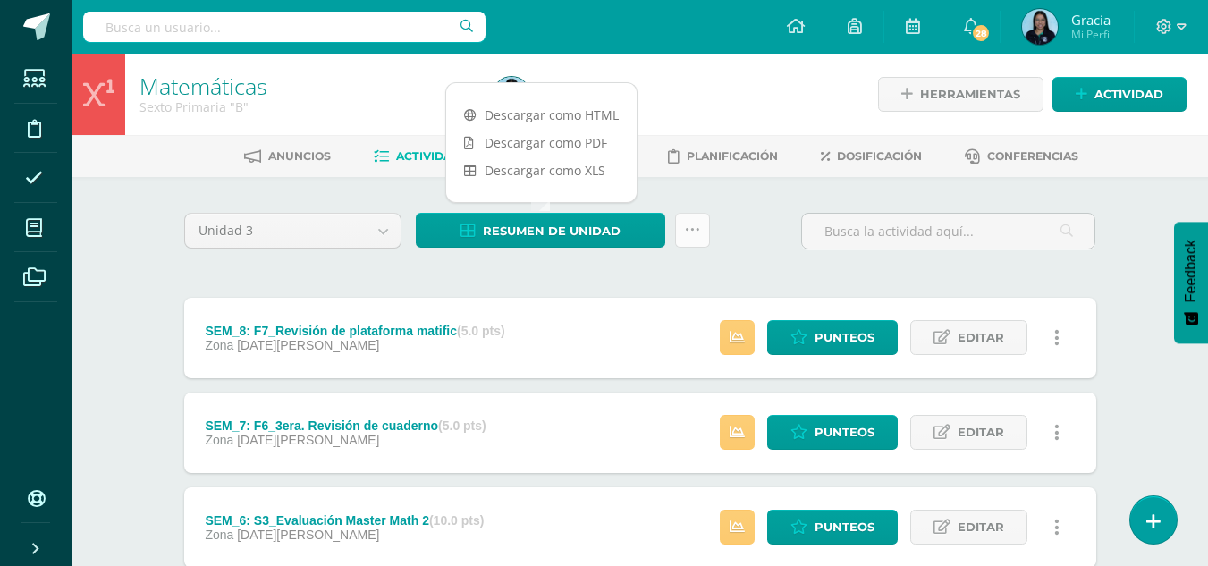
click at [706, 230] on link at bounding box center [692, 230] width 35 height 35
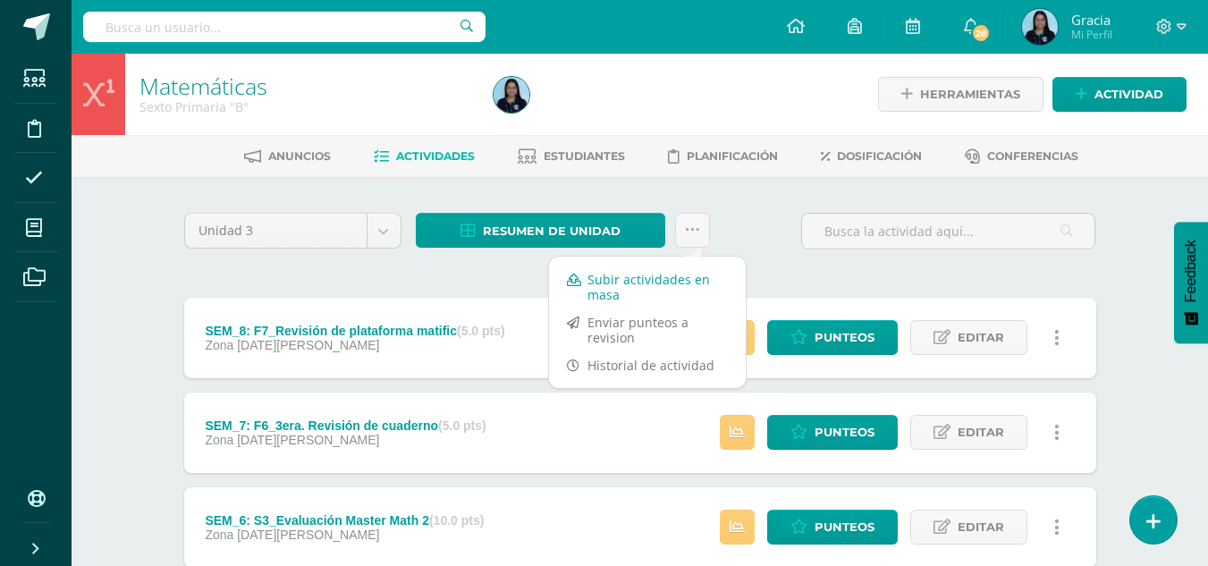
click at [607, 283] on link "Subir actividades en masa" at bounding box center [647, 287] width 197 height 43
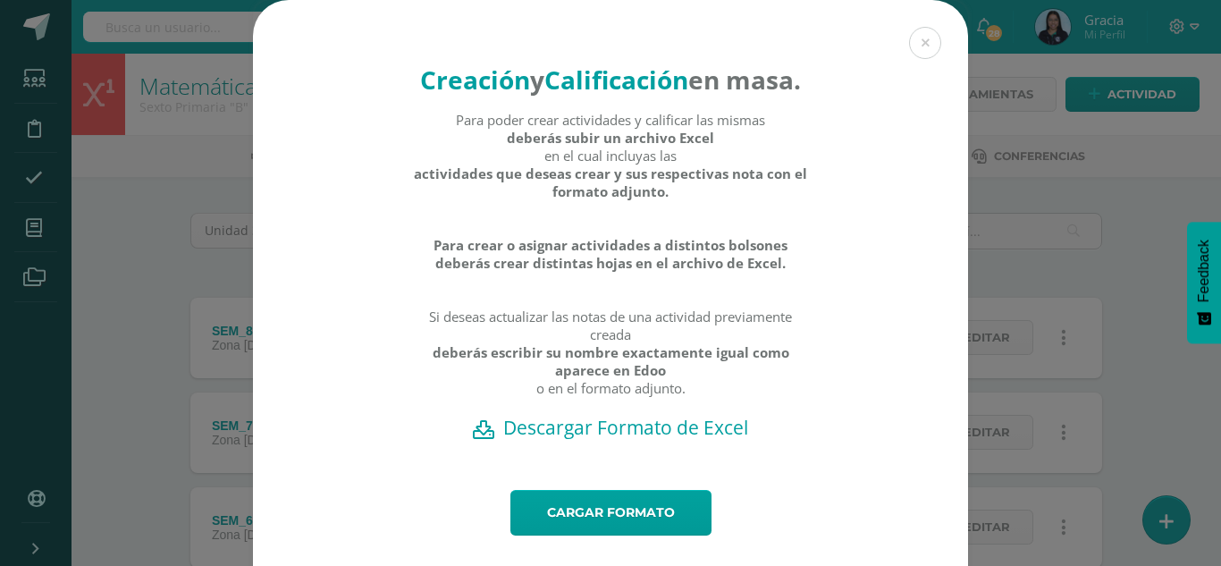
scroll to position [71, 0]
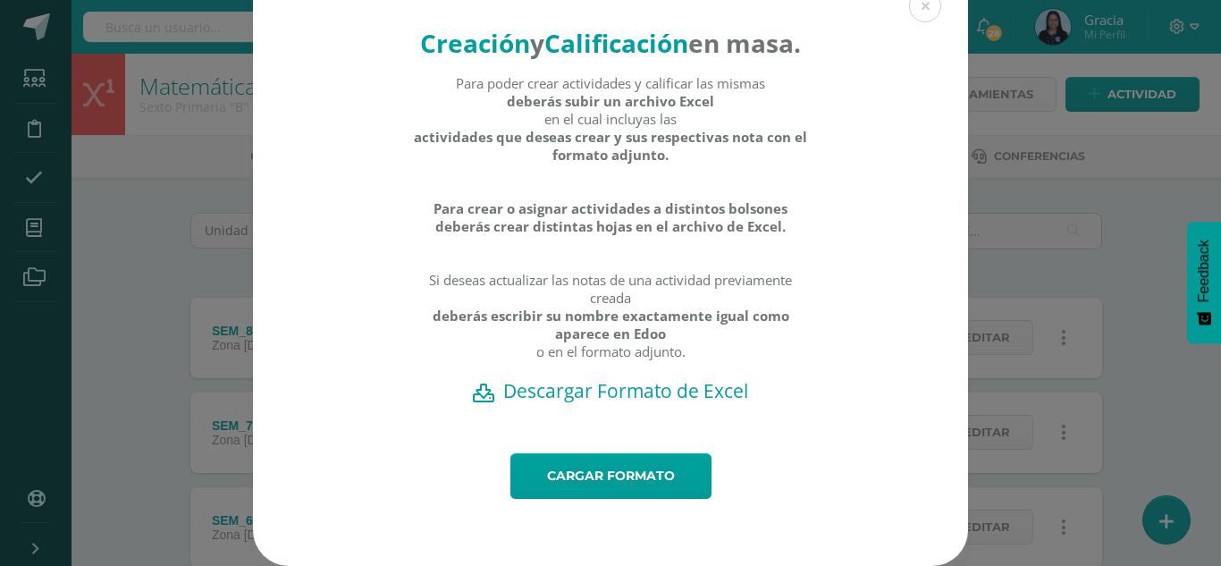
click at [567, 449] on div "Creación y Calificación en masa. Para poder crear actividades y calificar las m…" at bounding box center [610, 208] width 715 height 490
click at [562, 477] on link "Cargar formato" at bounding box center [611, 476] width 201 height 46
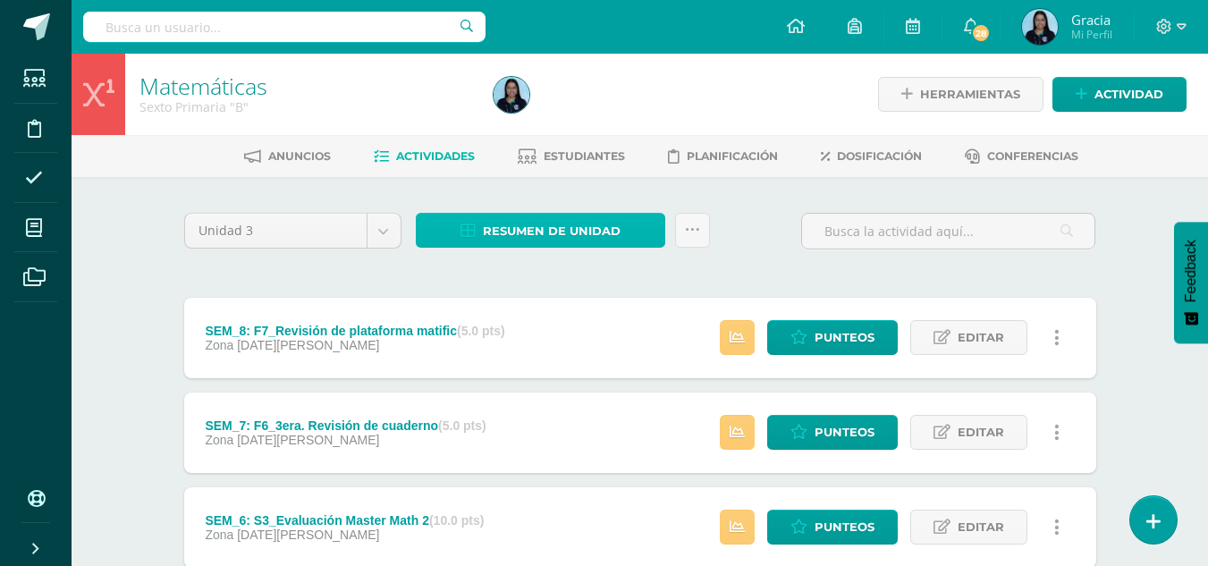
click at [538, 247] on span "Resumen de unidad" at bounding box center [552, 231] width 138 height 33
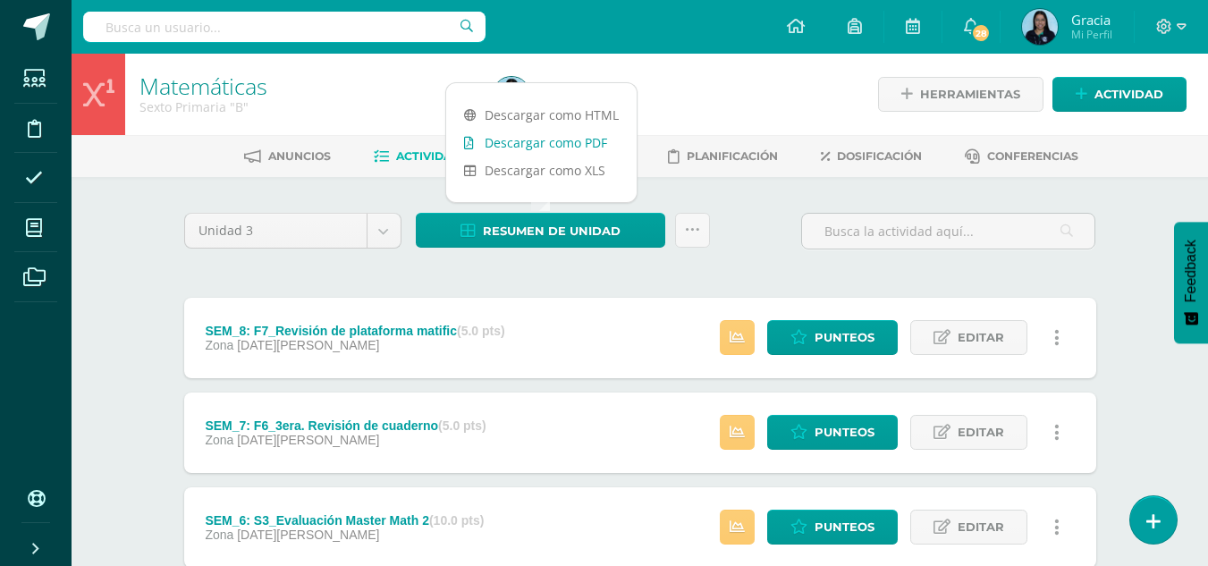
click at [541, 149] on link "Descargar como PDF" at bounding box center [541, 143] width 190 height 28
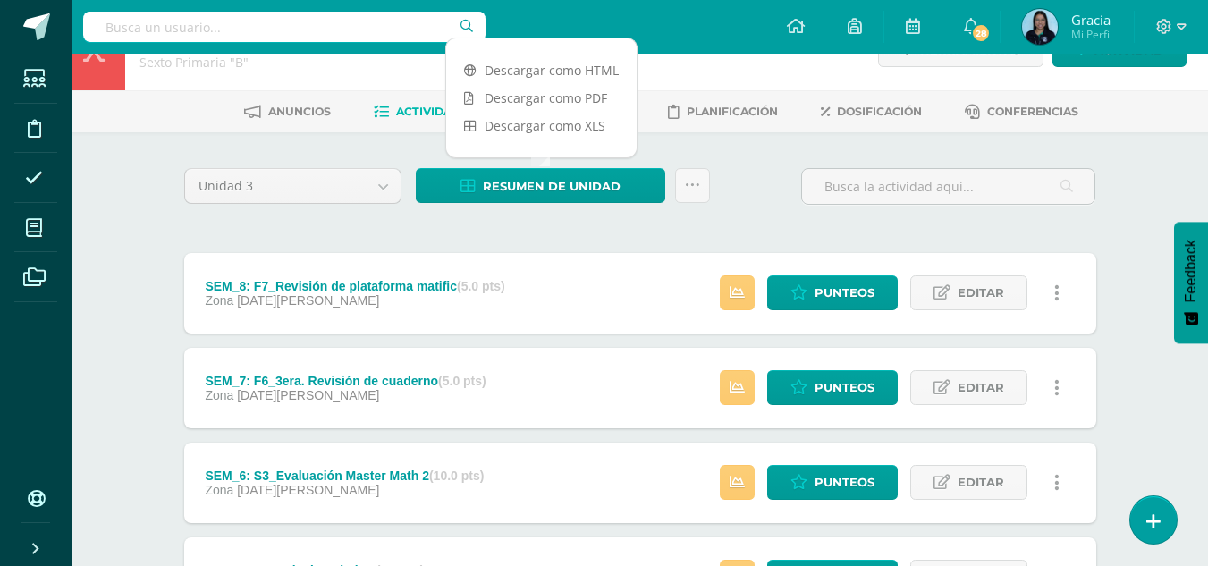
scroll to position [46, 0]
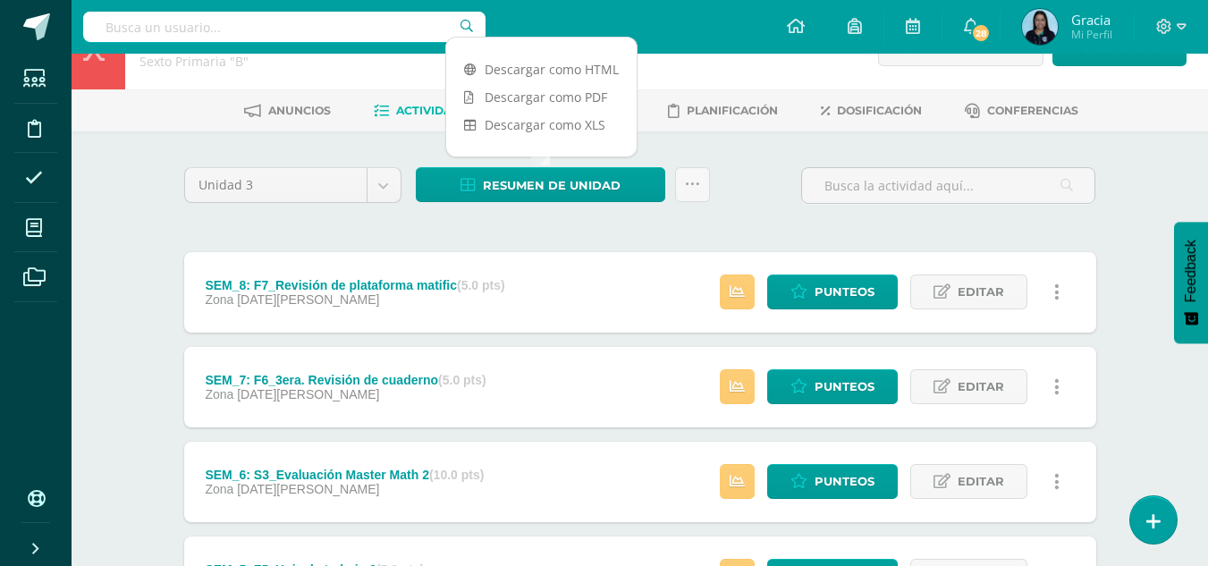
click at [181, 29] on input "text" at bounding box center [284, 27] width 402 height 30
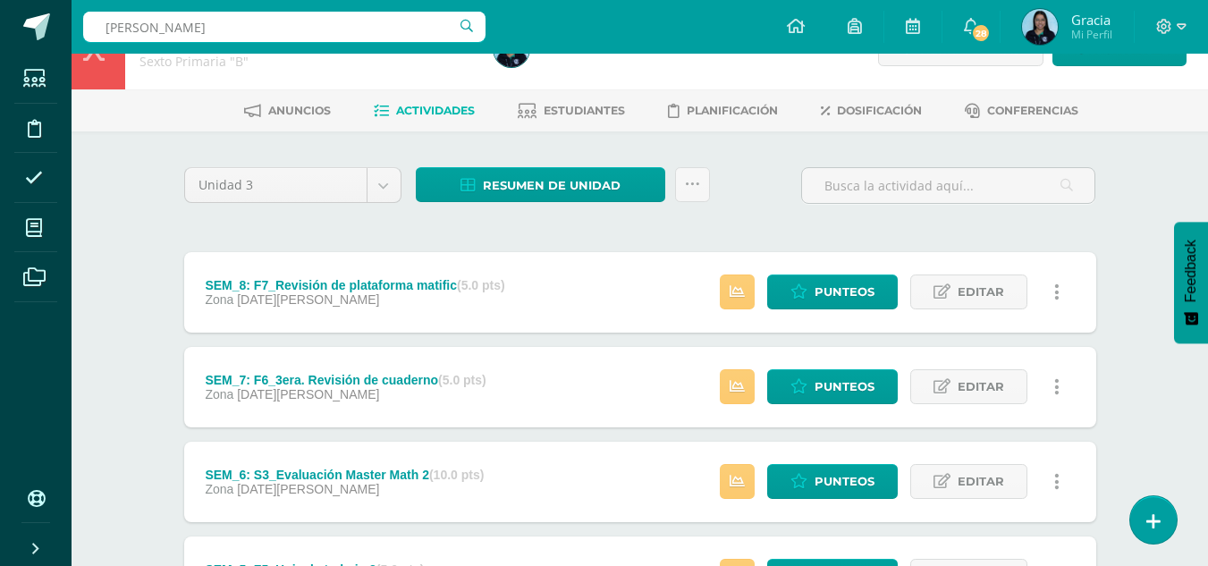
type input "daniela galind"
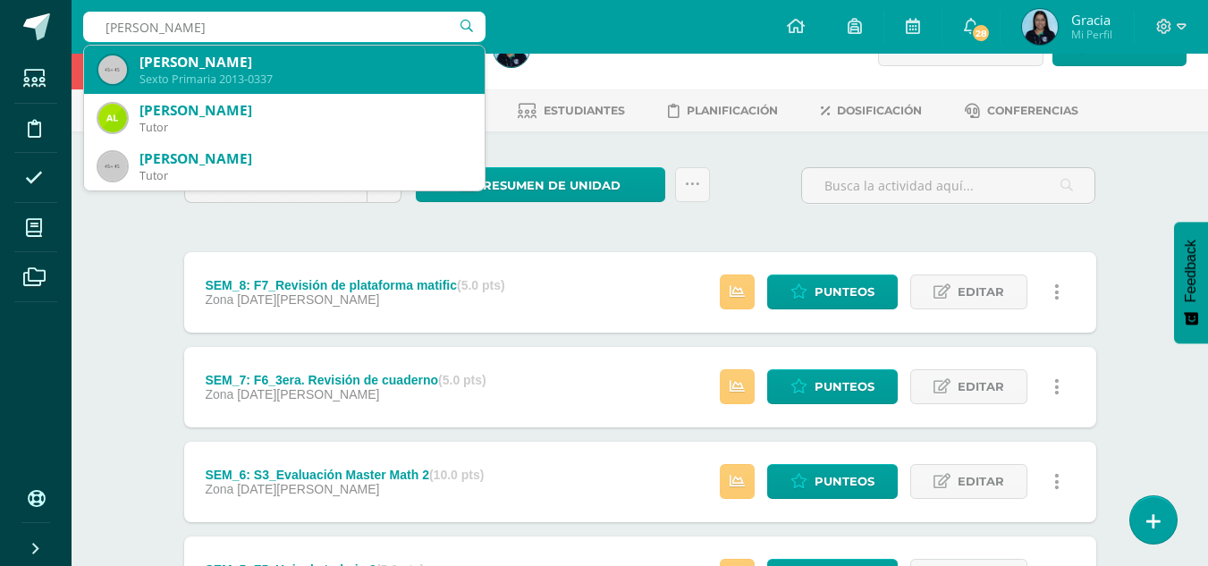
click at [274, 72] on div "Sexto Primaria 2013-0337" at bounding box center [304, 79] width 331 height 15
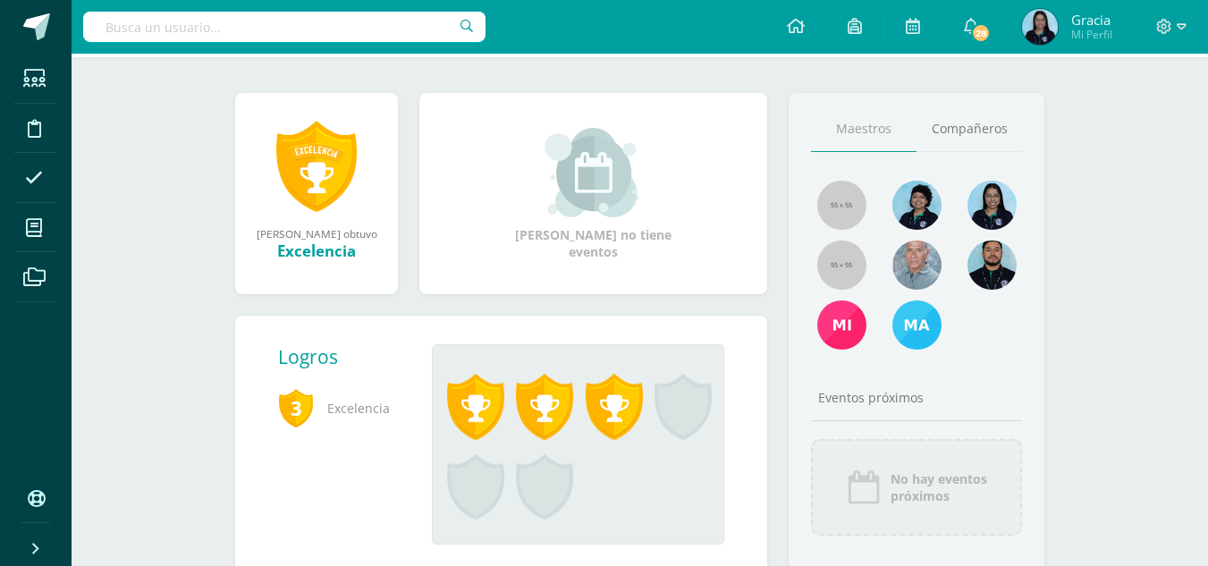
scroll to position [113, 0]
click at [477, 409] on span at bounding box center [475, 408] width 57 height 66
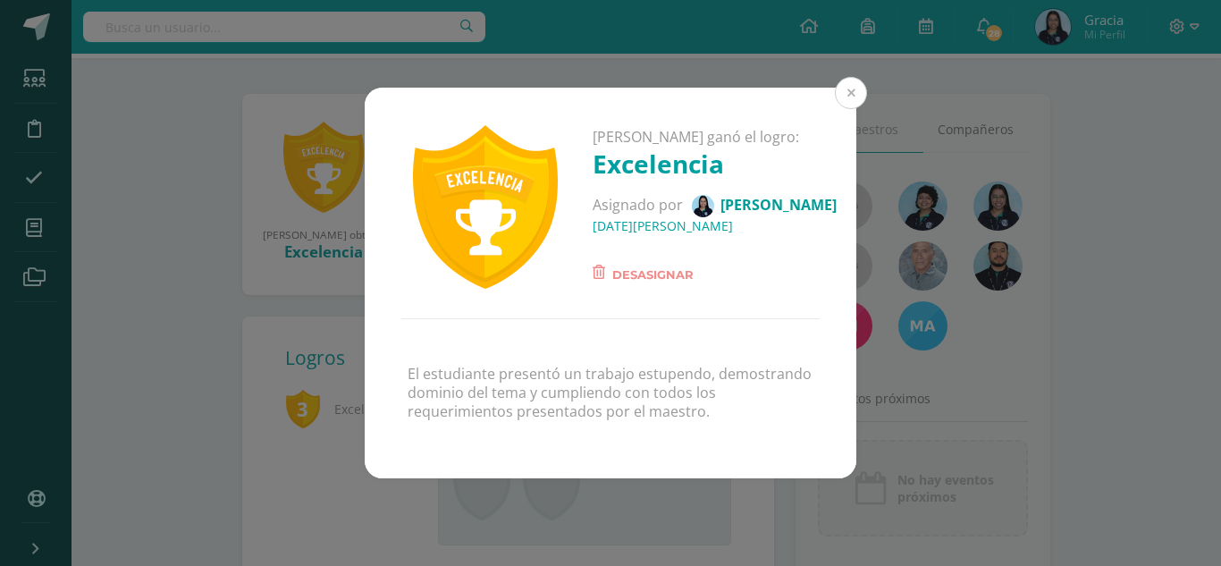
click at [849, 95] on button at bounding box center [851, 93] width 32 height 32
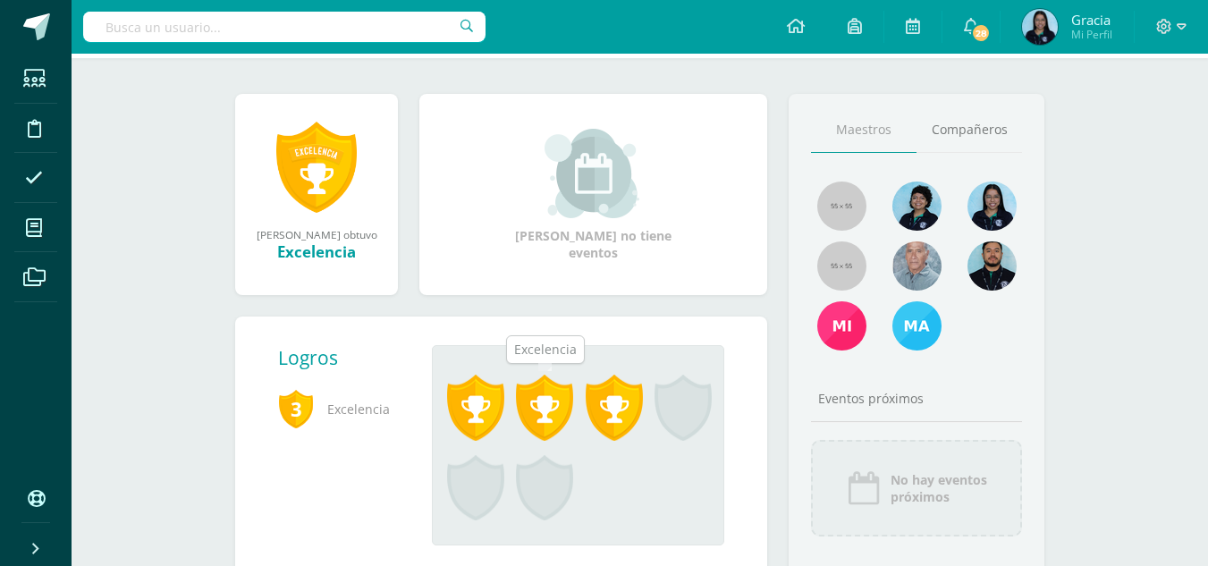
click at [572, 397] on span at bounding box center [544, 408] width 57 height 66
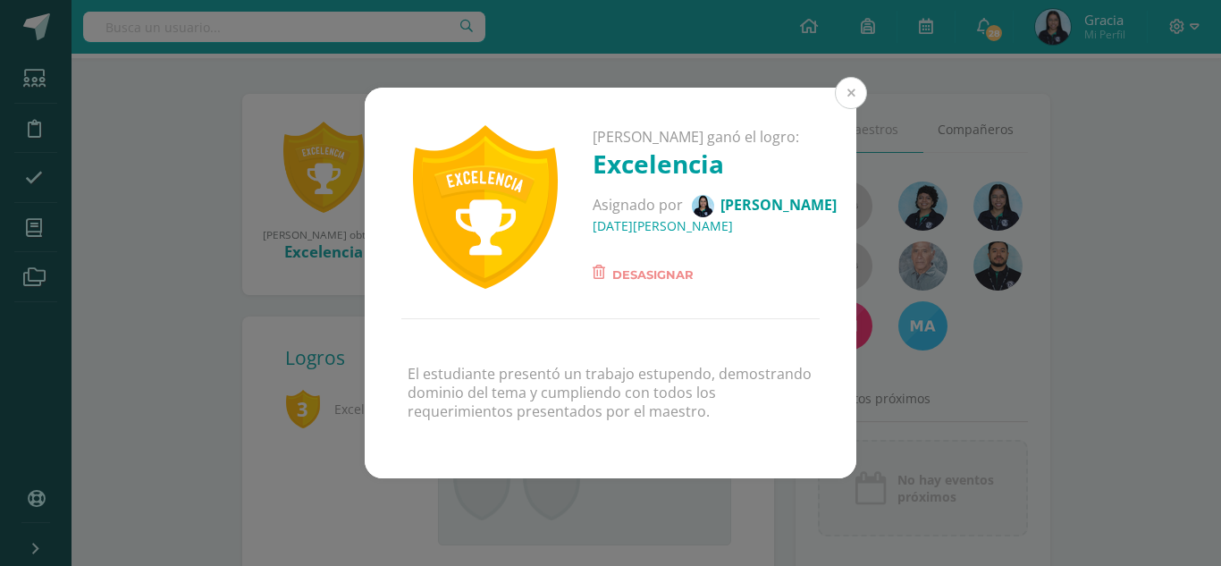
click at [848, 93] on button at bounding box center [851, 93] width 32 height 32
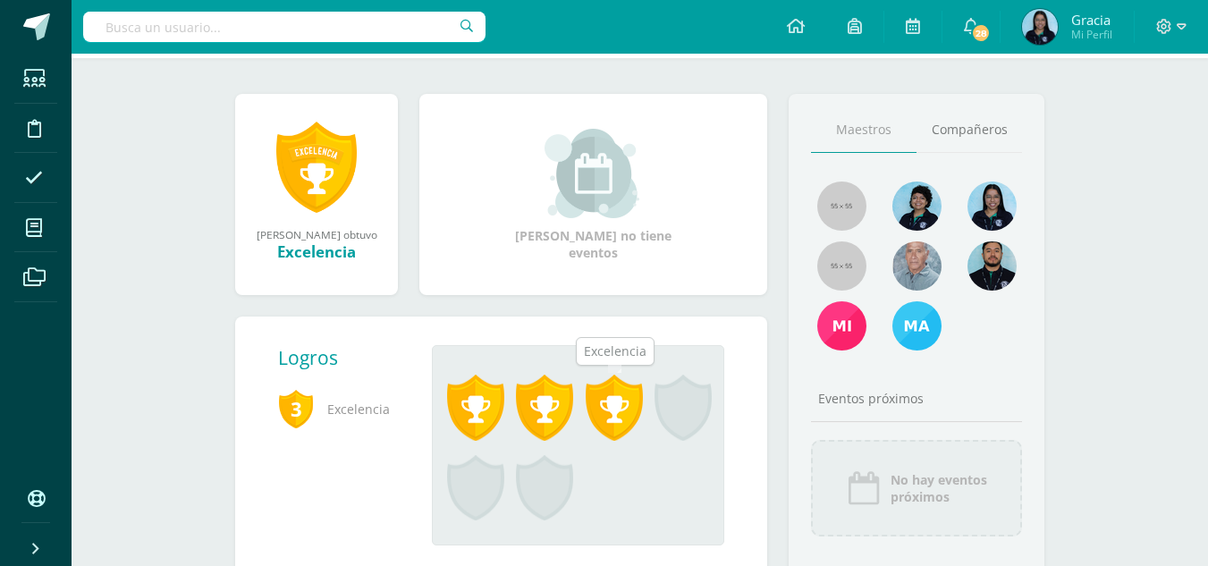
click at [611, 407] on span at bounding box center [614, 408] width 57 height 66
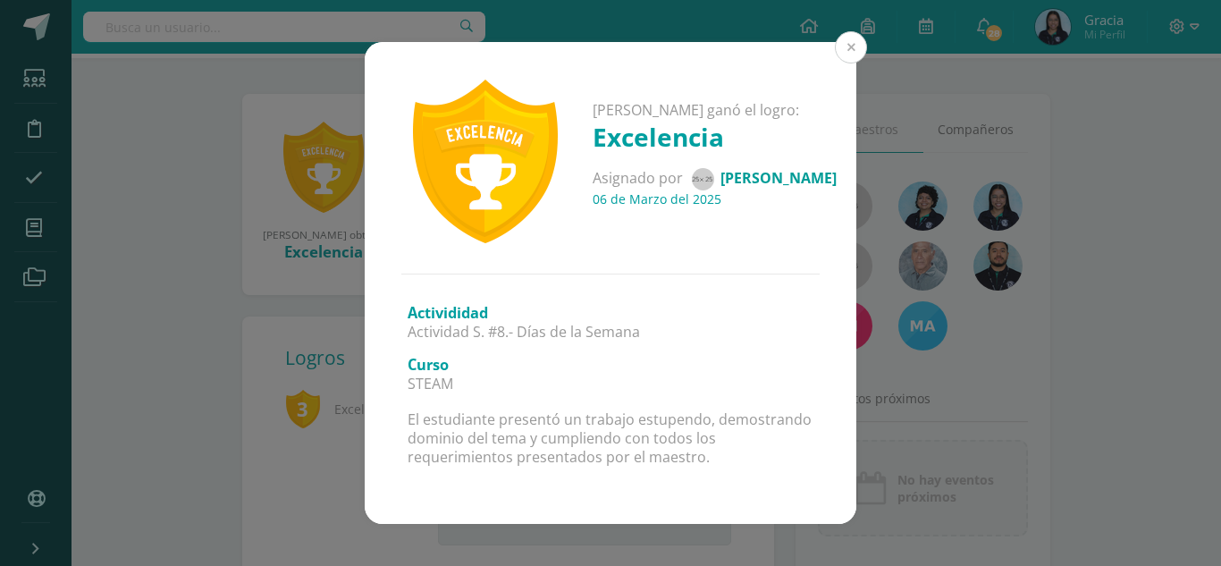
click at [853, 57] on button at bounding box center [851, 47] width 32 height 32
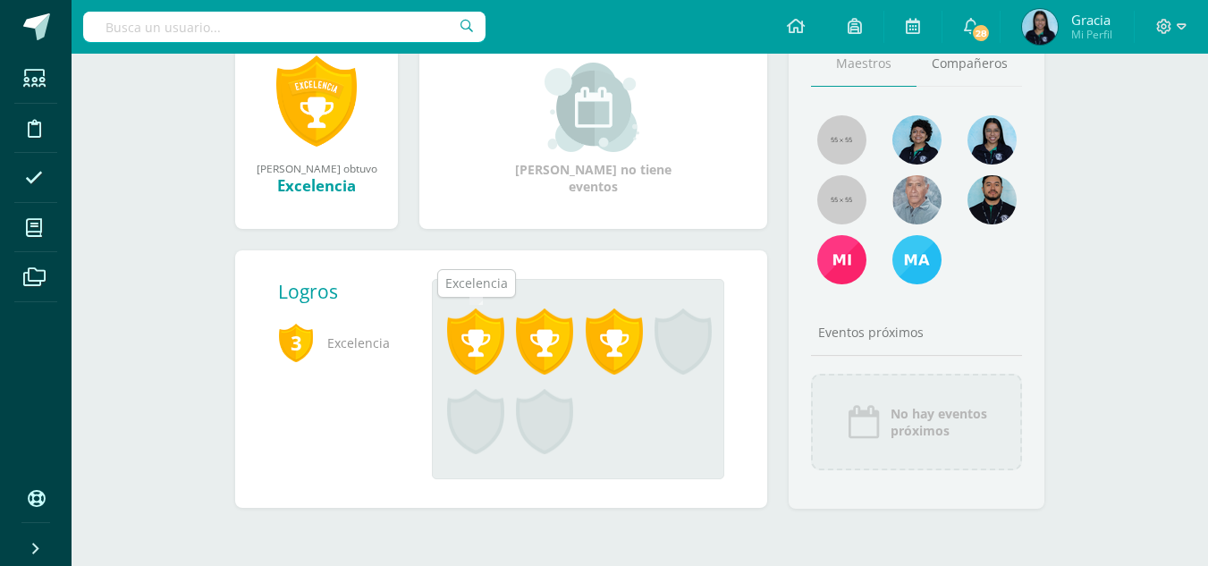
scroll to position [0, 0]
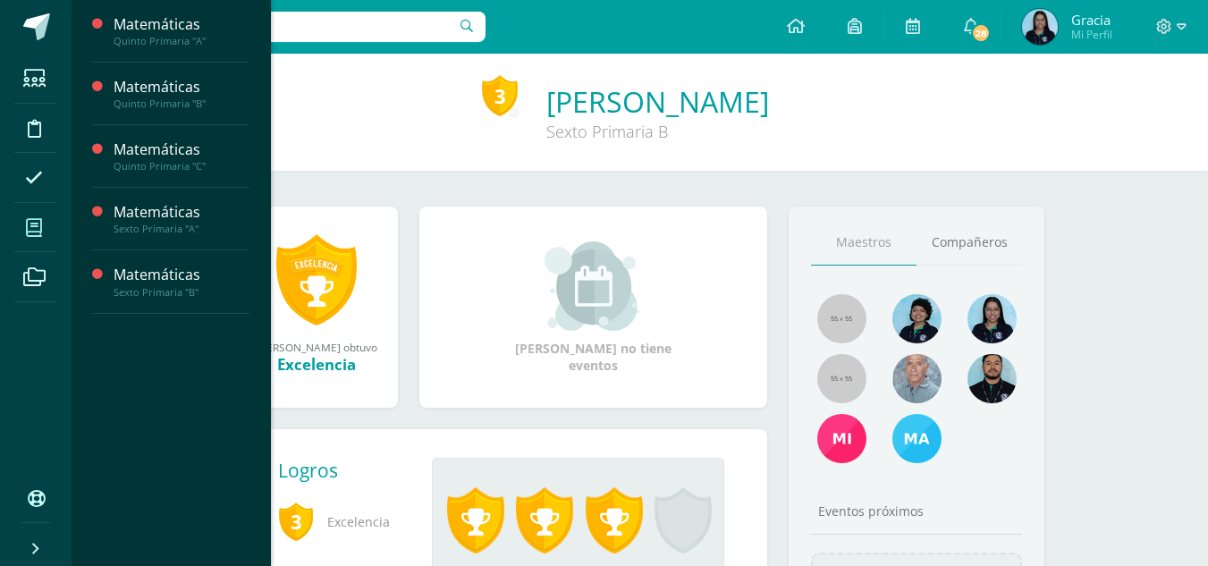
click at [37, 228] on icon at bounding box center [34, 228] width 16 height 18
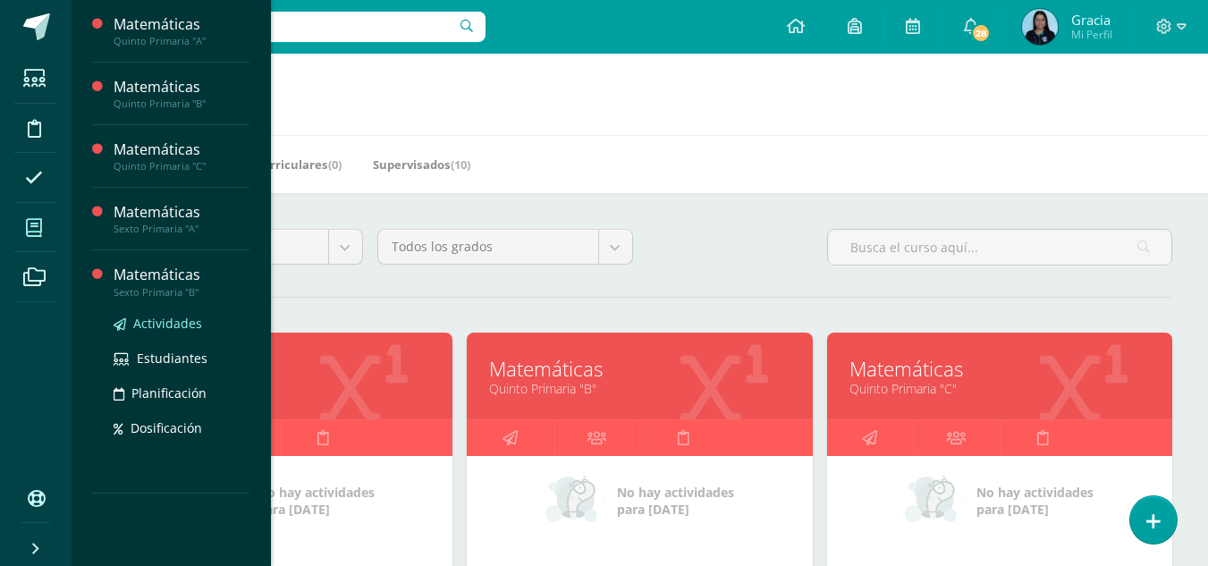
click at [134, 325] on span "Actividades" at bounding box center [167, 323] width 69 height 17
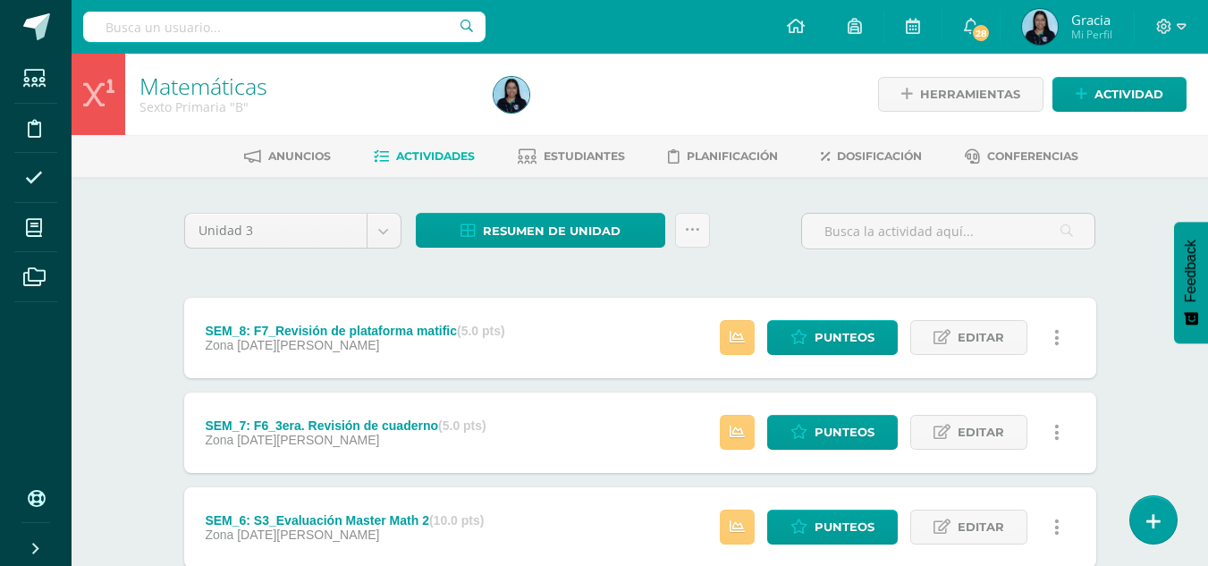
click at [1046, 342] on link at bounding box center [1057, 337] width 35 height 35
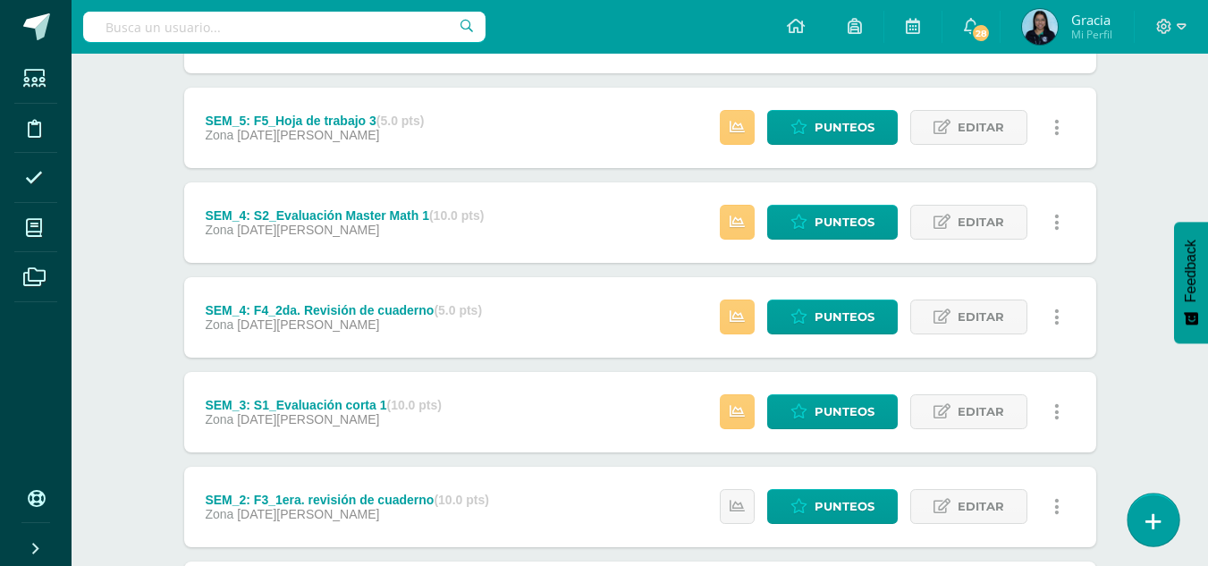
click at [1152, 496] on link at bounding box center [1152, 520] width 51 height 52
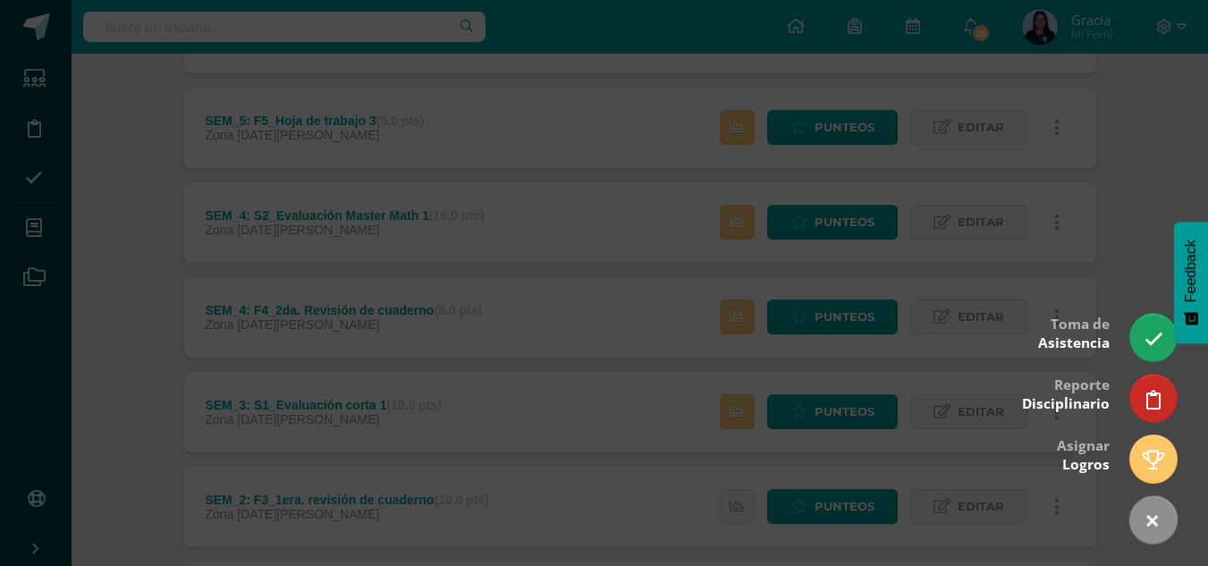
click at [1117, 150] on div at bounding box center [604, 283] width 1208 height 566
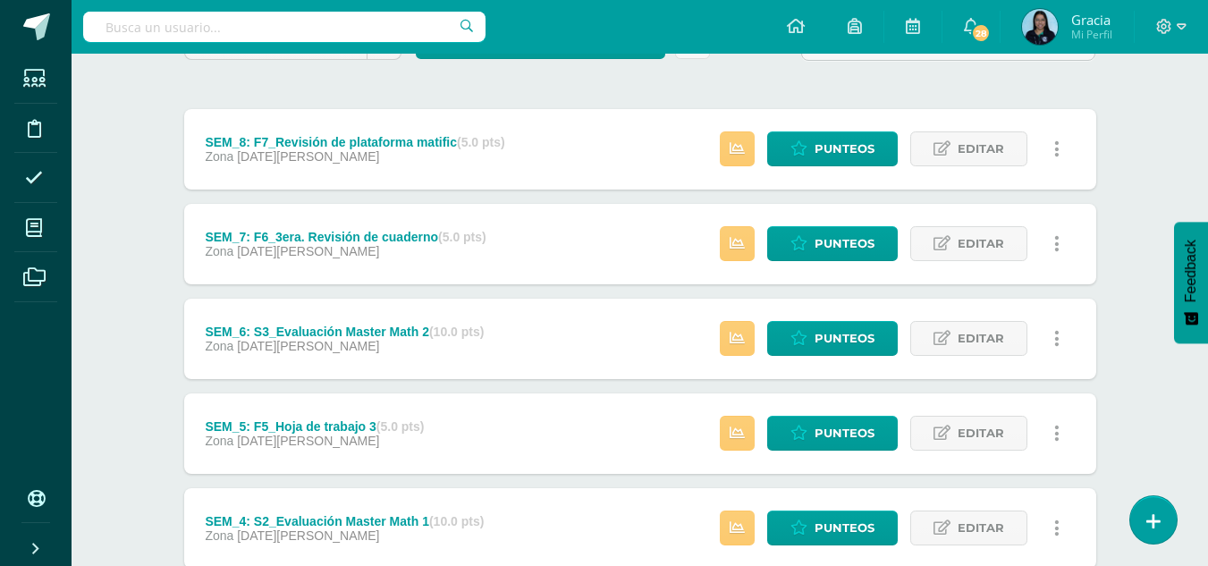
scroll to position [0, 0]
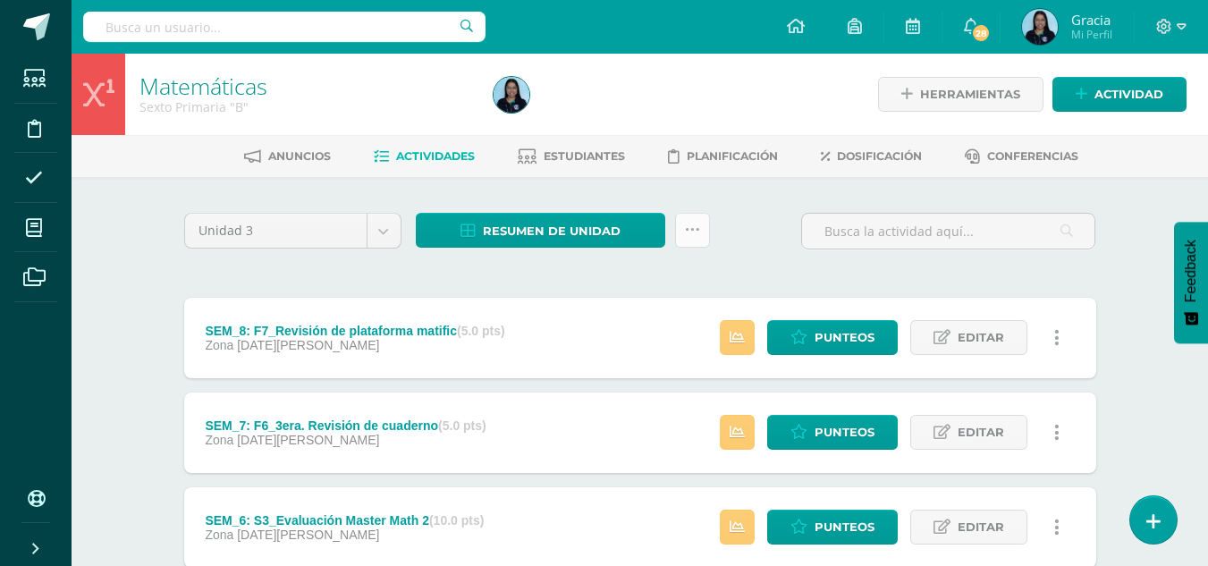
click at [686, 225] on icon at bounding box center [692, 230] width 15 height 15
click at [484, 240] on span "Resumen de unidad" at bounding box center [552, 231] width 138 height 33
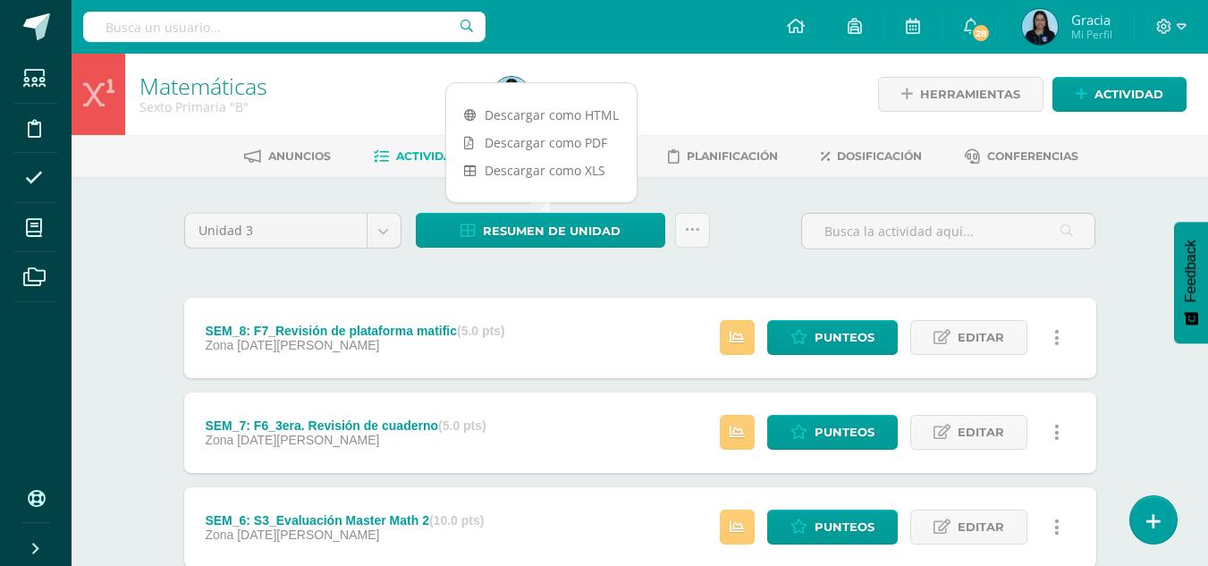
click at [741, 260] on div "Unidad 3 Unidad 1 Unidad 2 Unidad 3 Unidad 4 Resumen de unidad ¿Estás seguro qu…" at bounding box center [640, 238] width 926 height 51
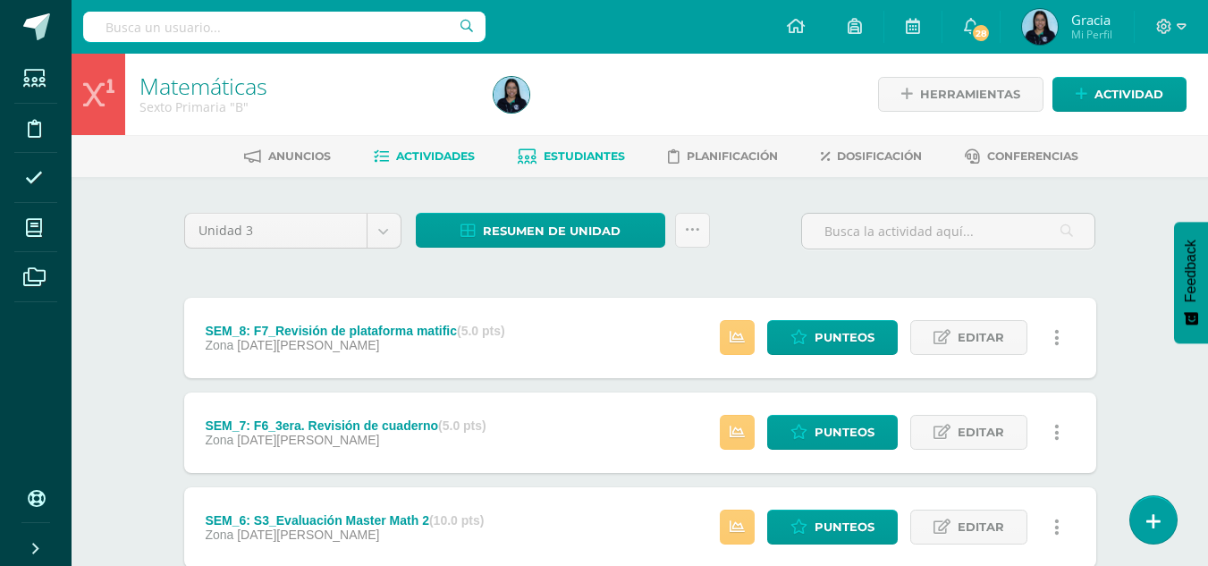
click at [583, 152] on span "Estudiantes" at bounding box center [584, 155] width 81 height 13
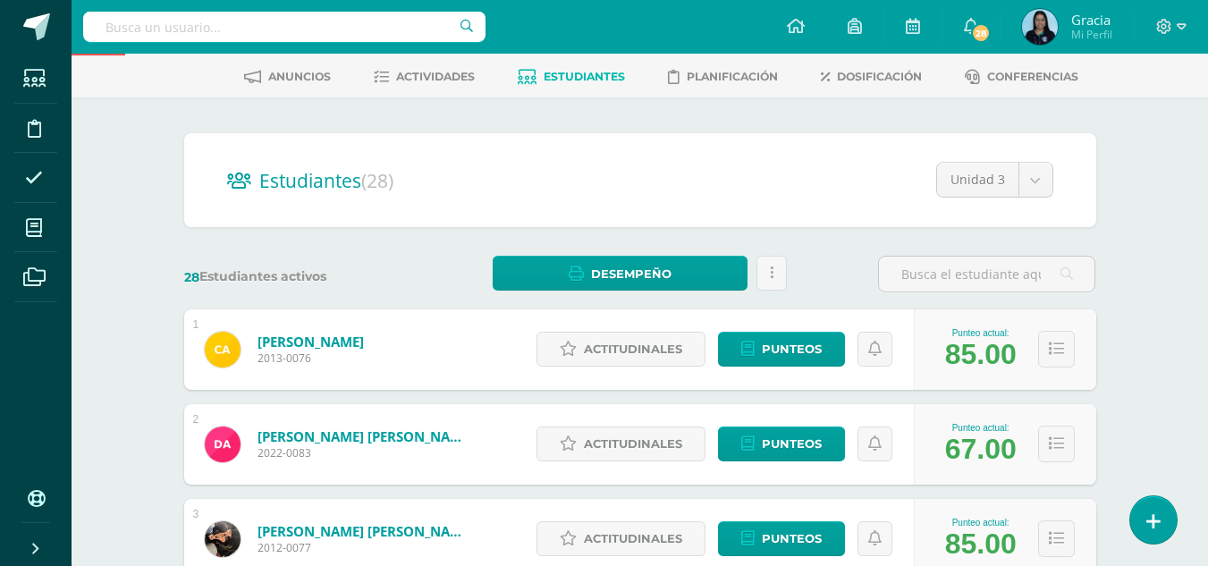
scroll to position [83, 0]
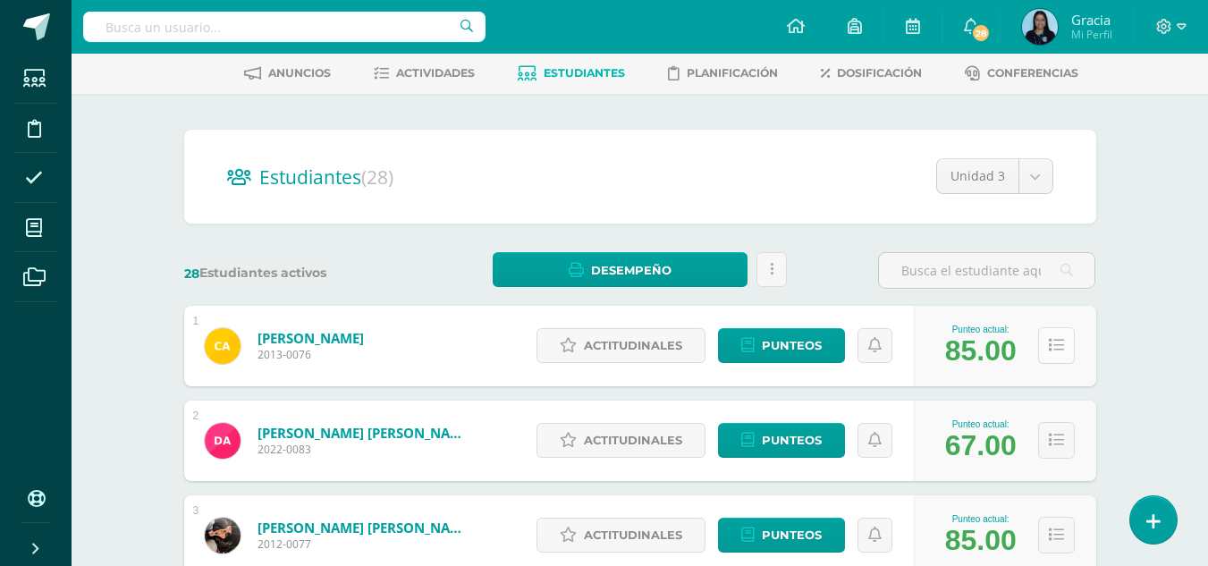
click at [1050, 350] on icon at bounding box center [1056, 345] width 15 height 15
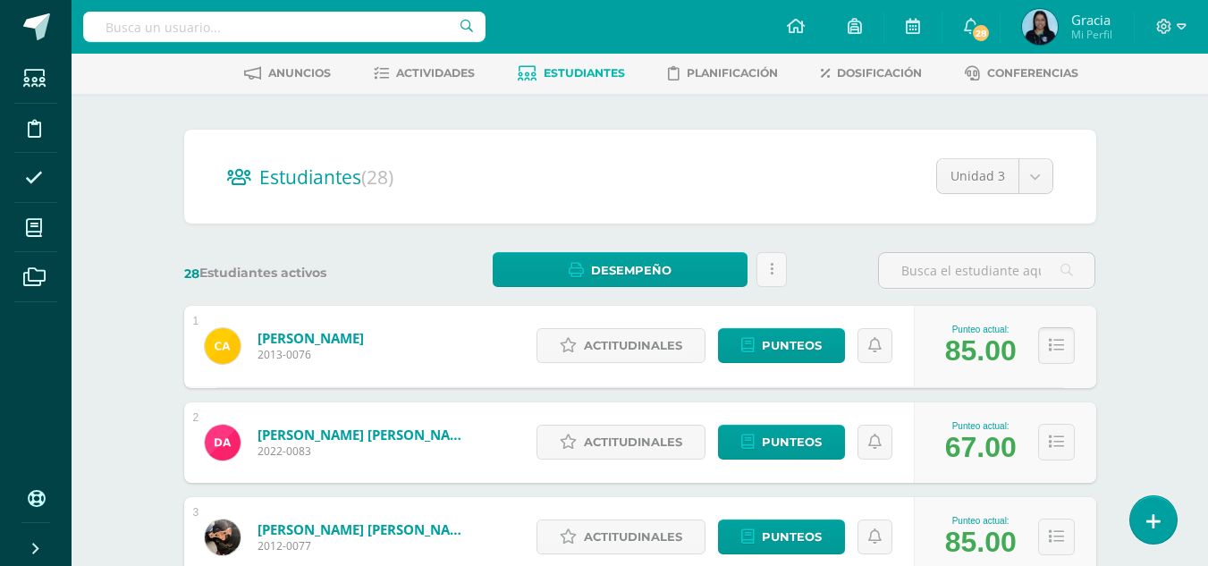
click at [1065, 350] on button at bounding box center [1056, 345] width 37 height 37
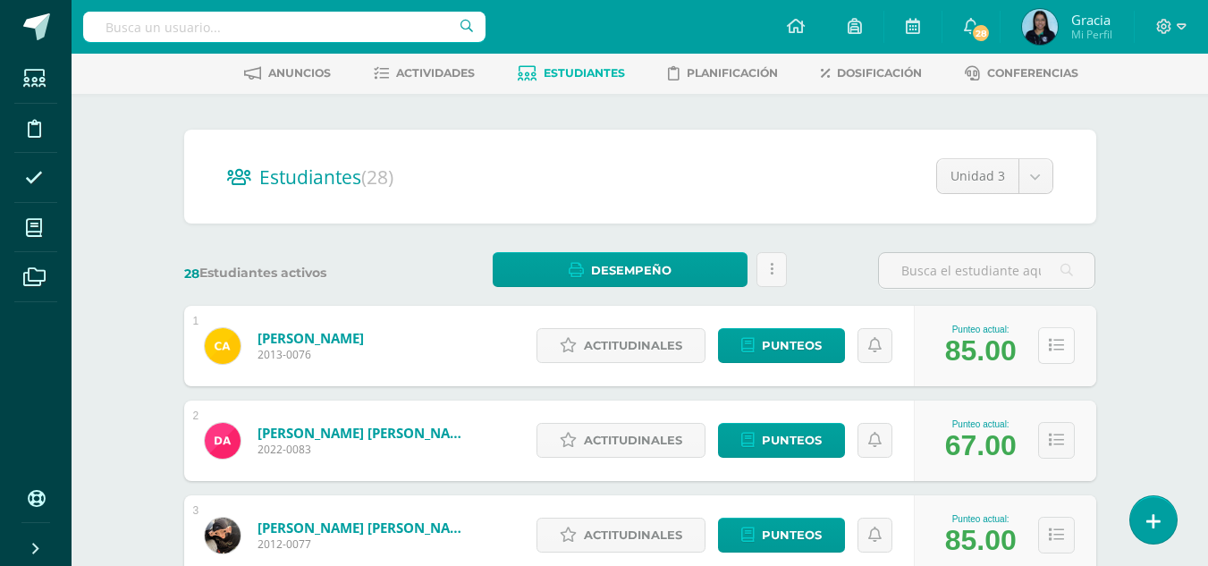
click at [1065, 350] on button at bounding box center [1056, 345] width 37 height 37
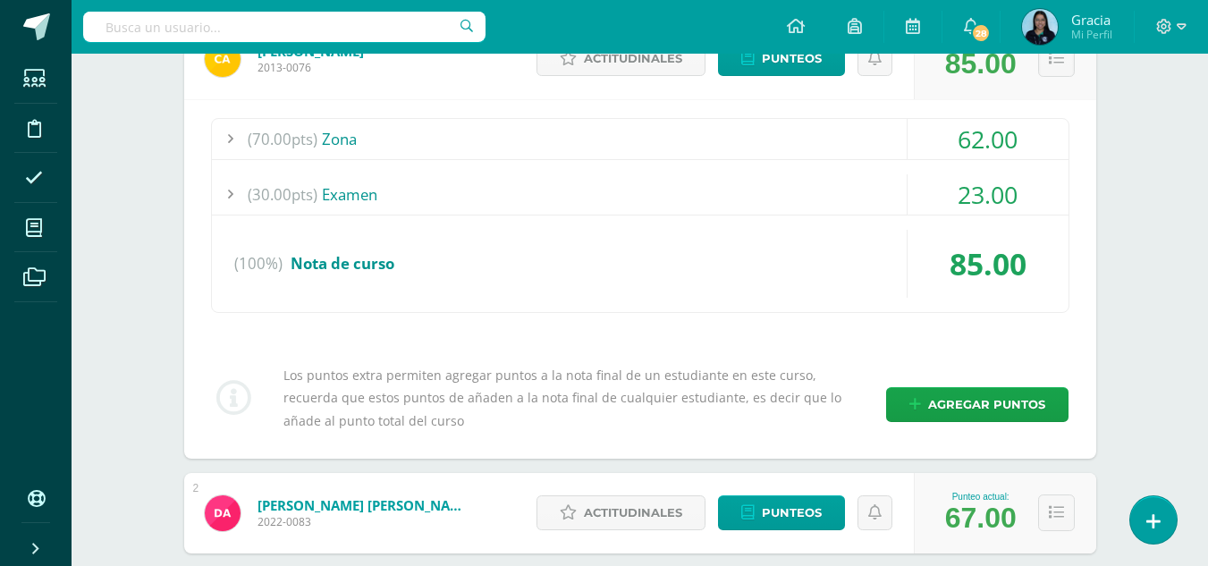
scroll to position [371, 0]
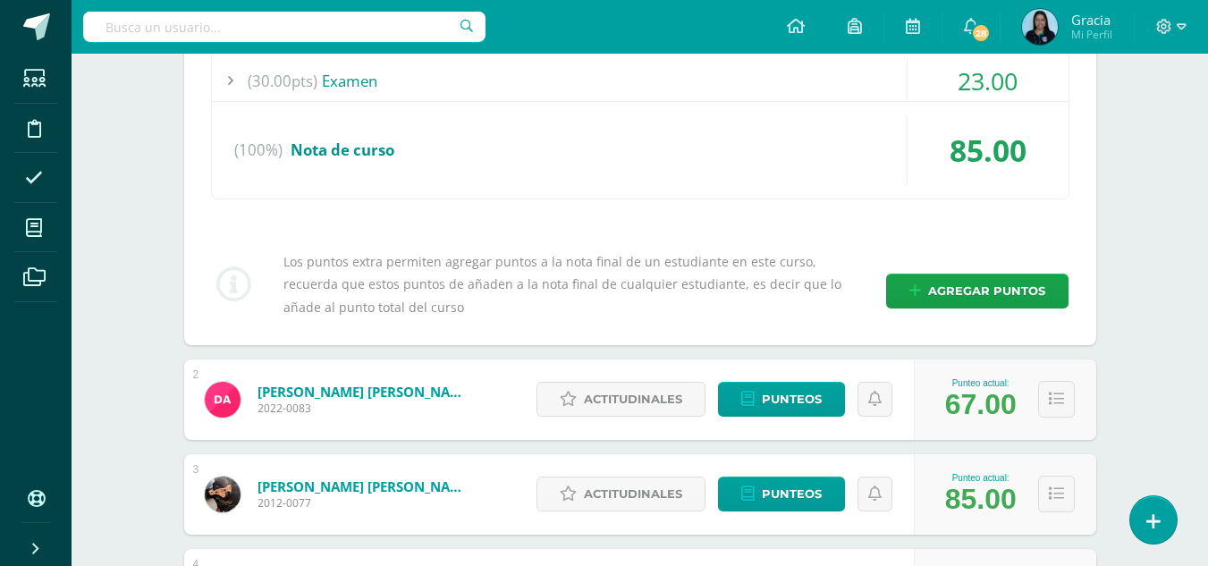
scroll to position [488, 0]
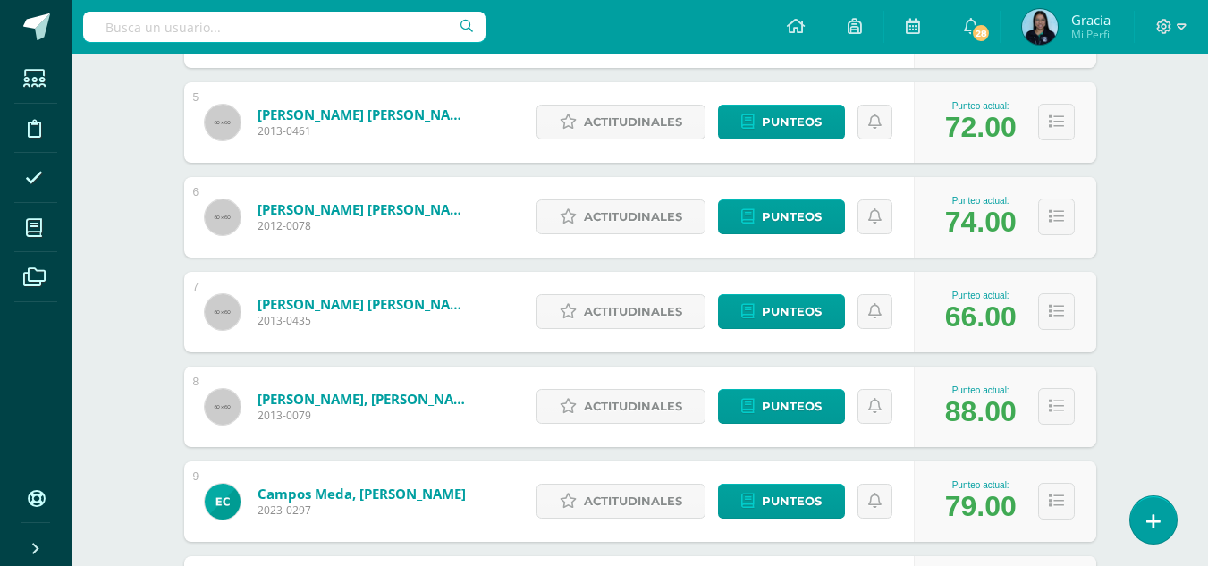
scroll to position [1047, 0]
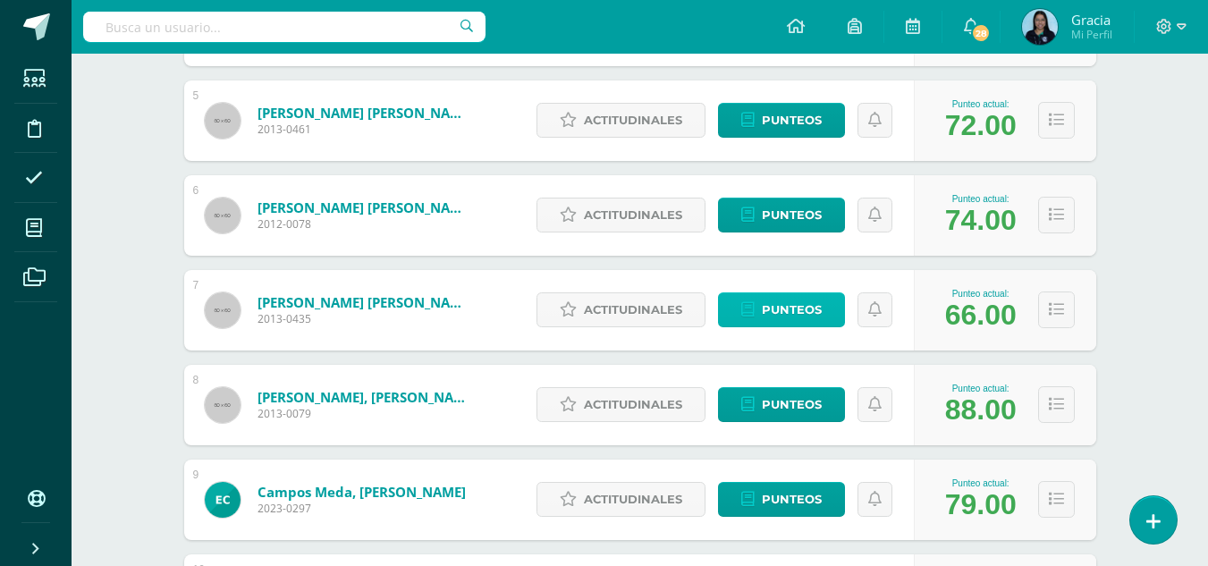
click at [796, 319] on span "Punteos" at bounding box center [792, 309] width 60 height 33
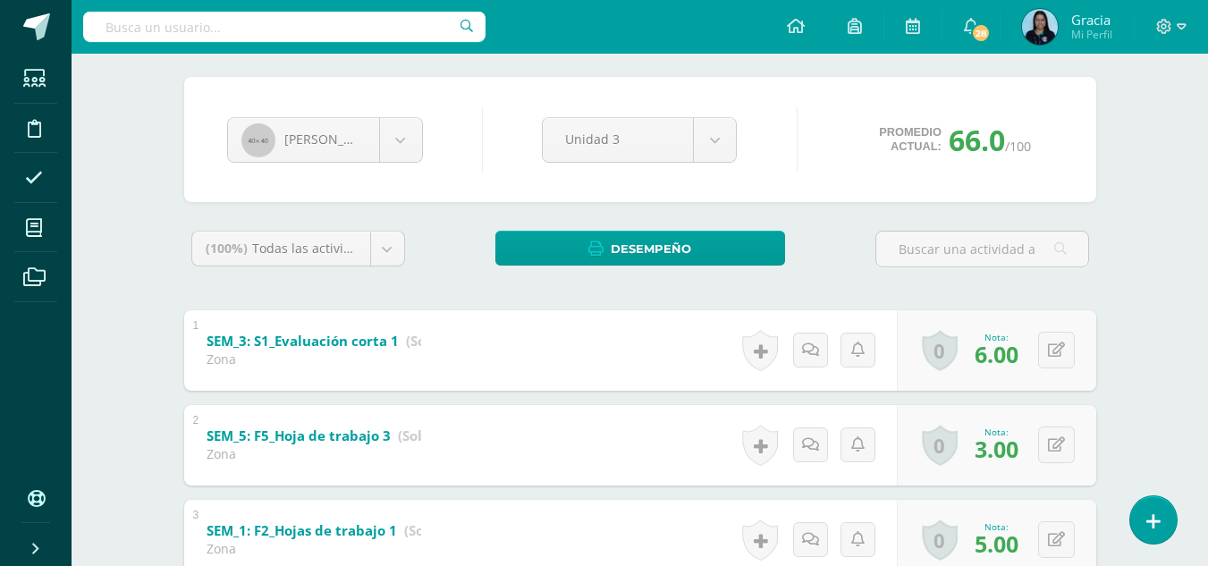
scroll to position [150, 0]
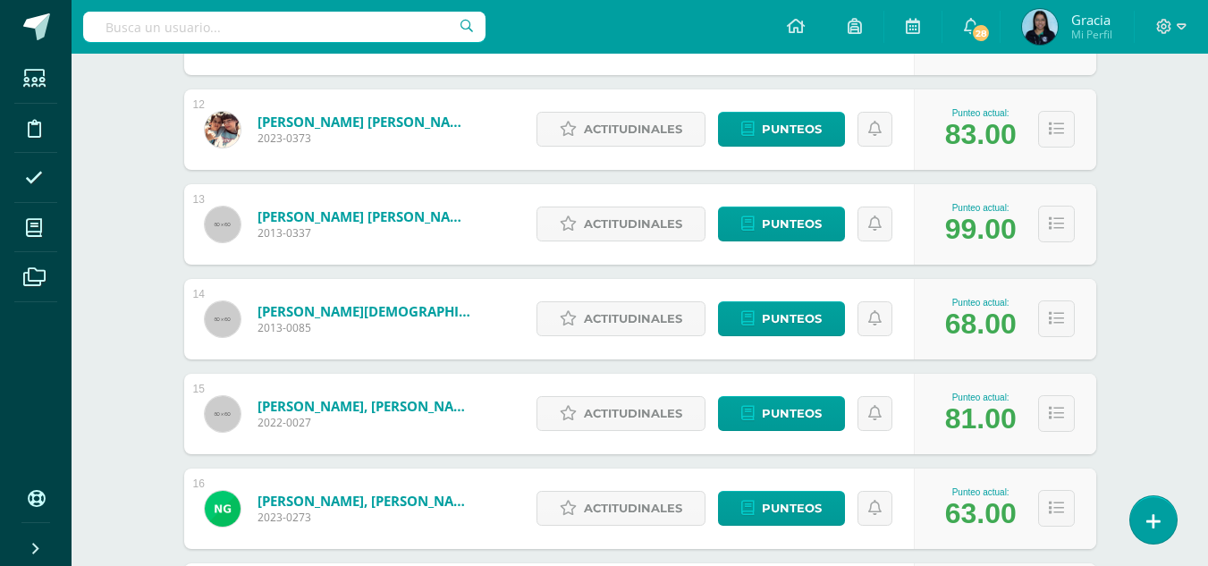
scroll to position [1343, 0]
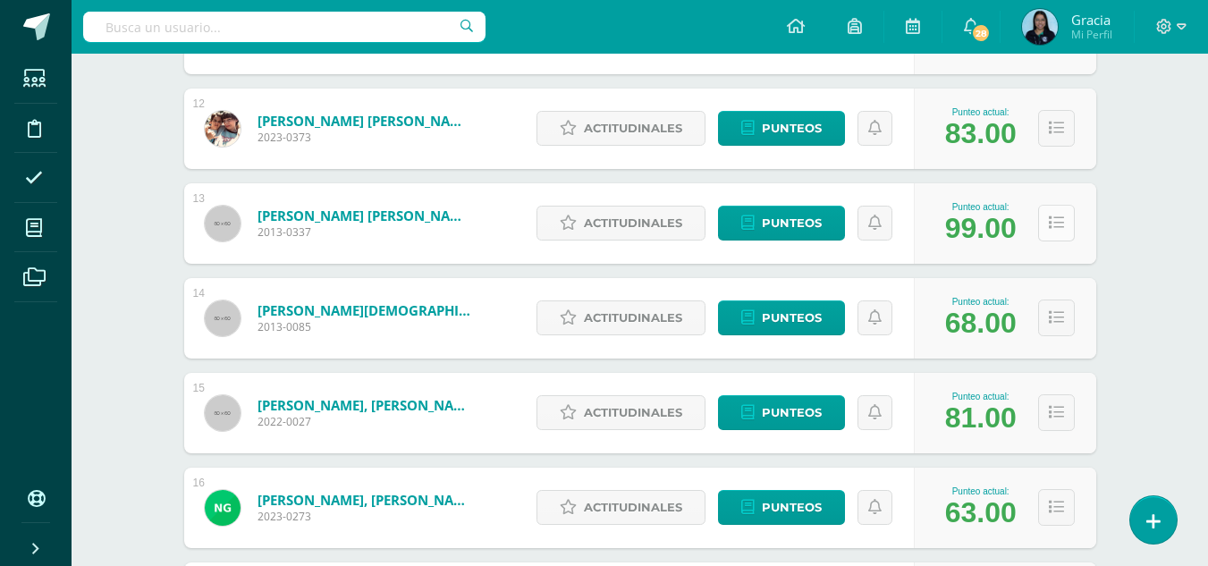
click at [1061, 228] on icon at bounding box center [1056, 222] width 15 height 15
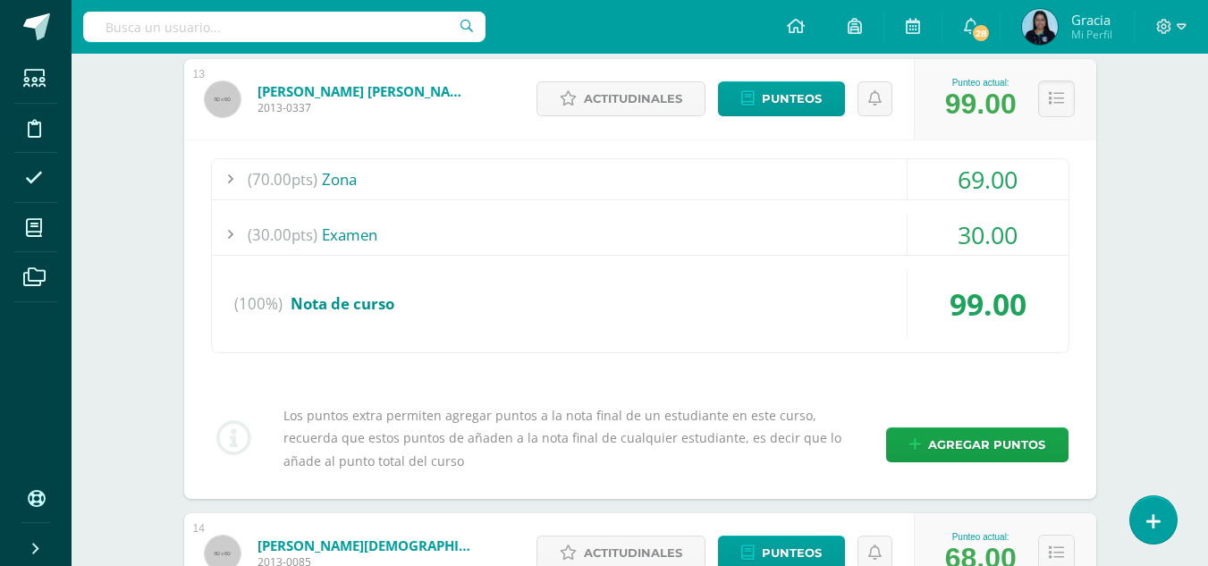
scroll to position [1468, 0]
click at [1142, 320] on div "Matemáticas Sexto Primaria "B" Herramientas Detalle de asistencias Actividad An…" at bounding box center [640, 312] width 1136 height 3453
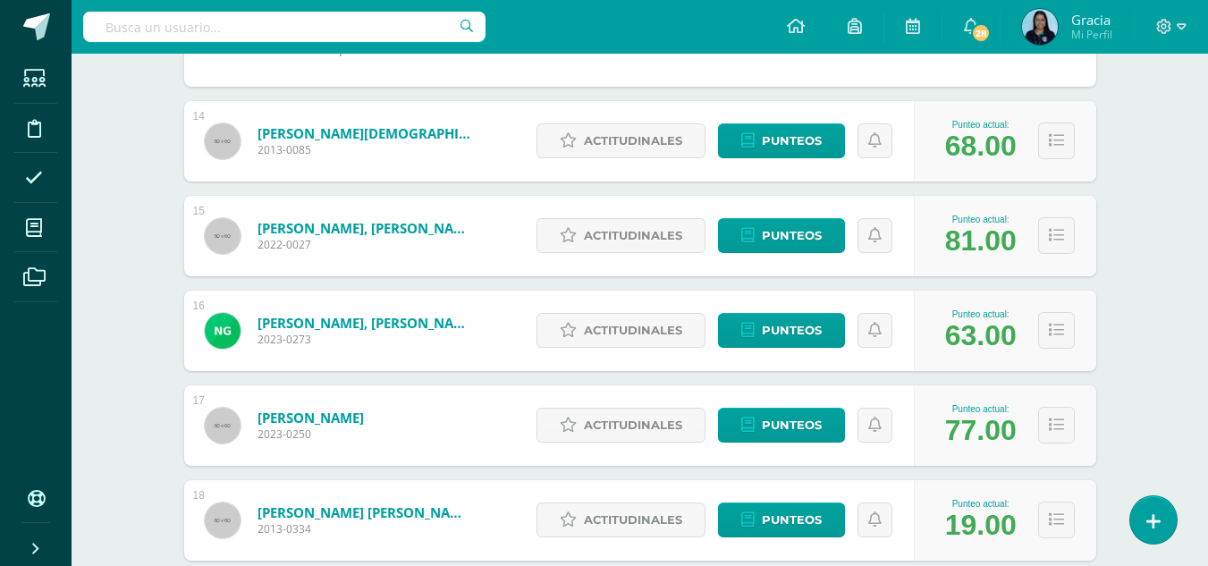
scroll to position [1880, 0]
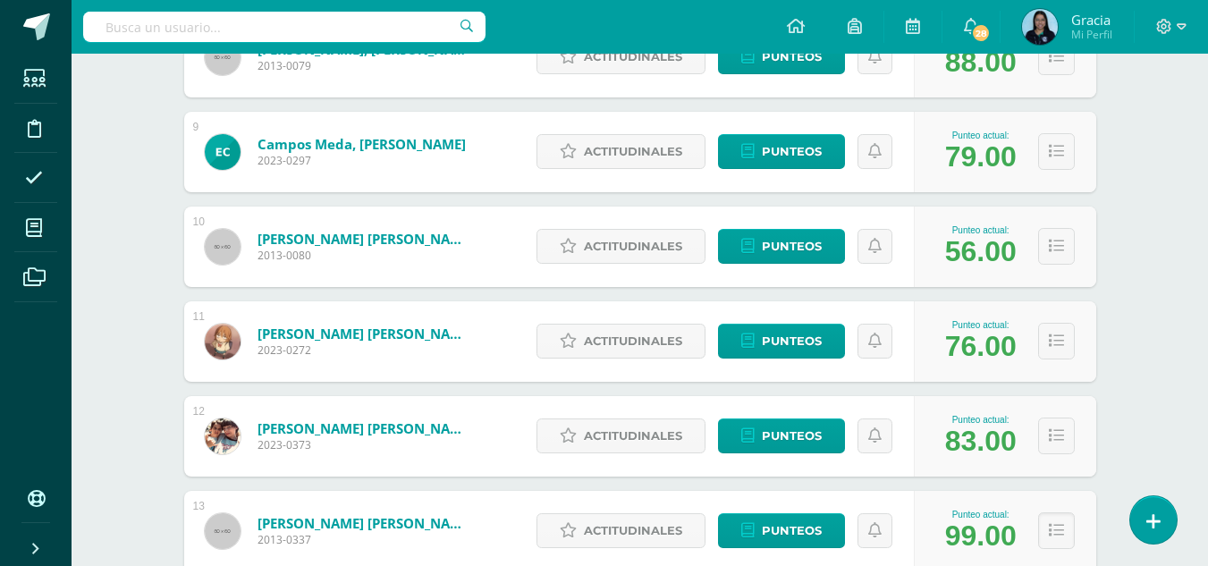
scroll to position [1033, 0]
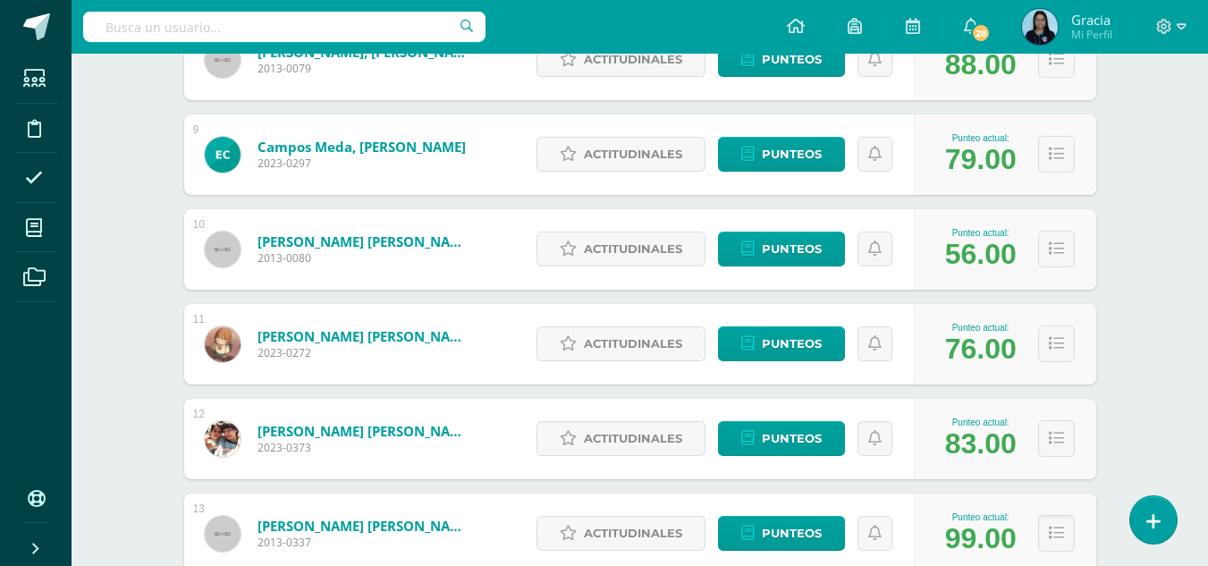
click at [412, 274] on div "Carranza Díaz, Ana Paula 2013-0080" at bounding box center [339, 249] width 310 height 80
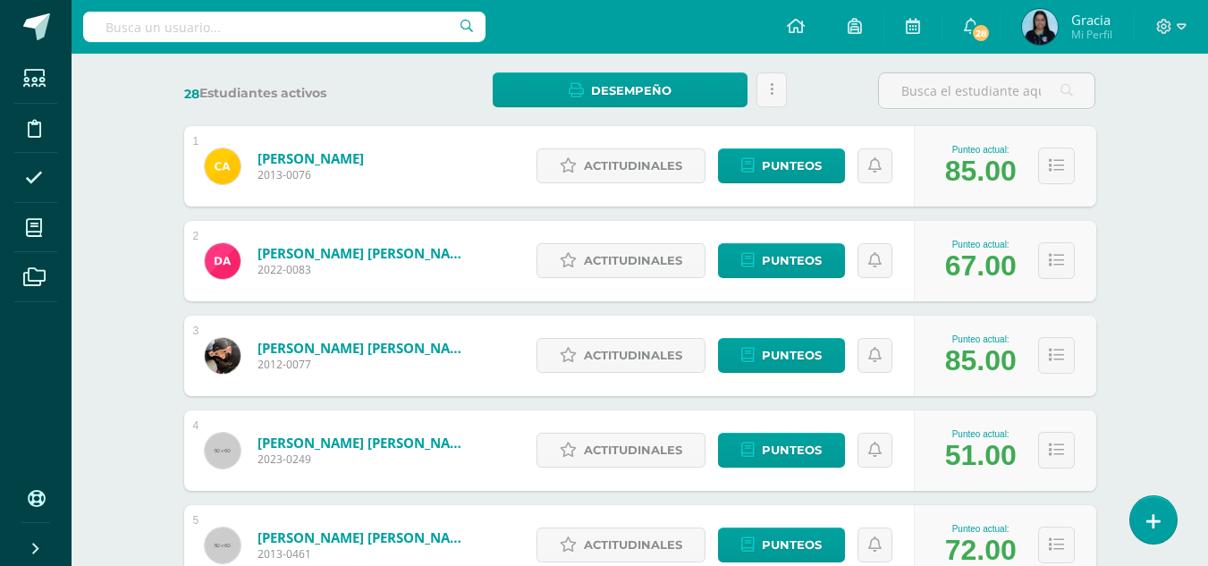
scroll to position [262, 0]
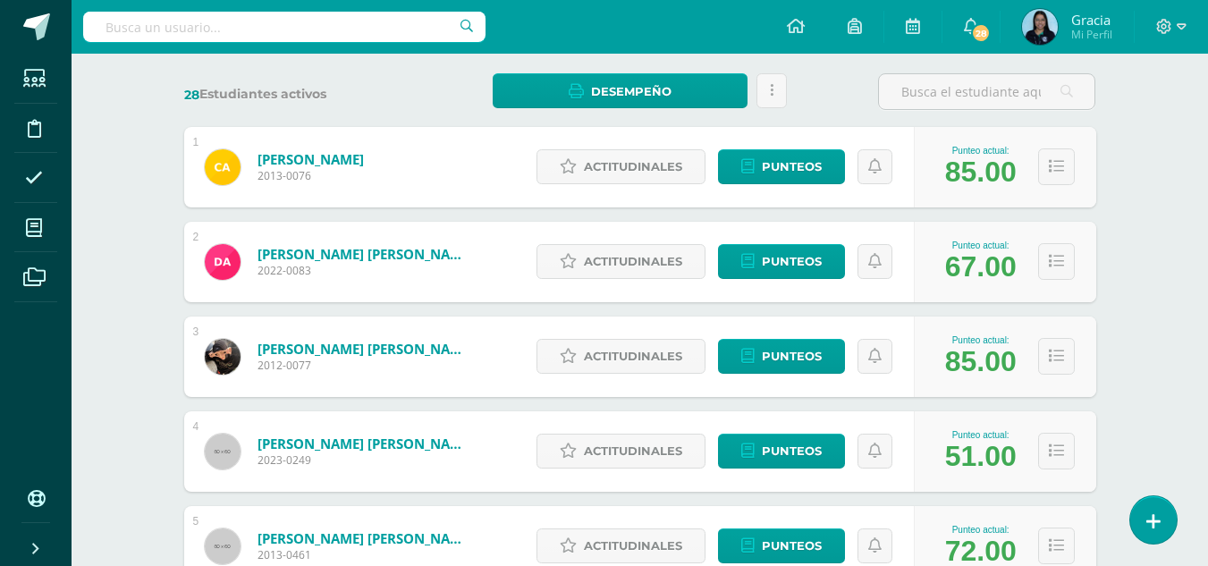
click at [412, 274] on span "2022-0083" at bounding box center [364, 270] width 215 height 15
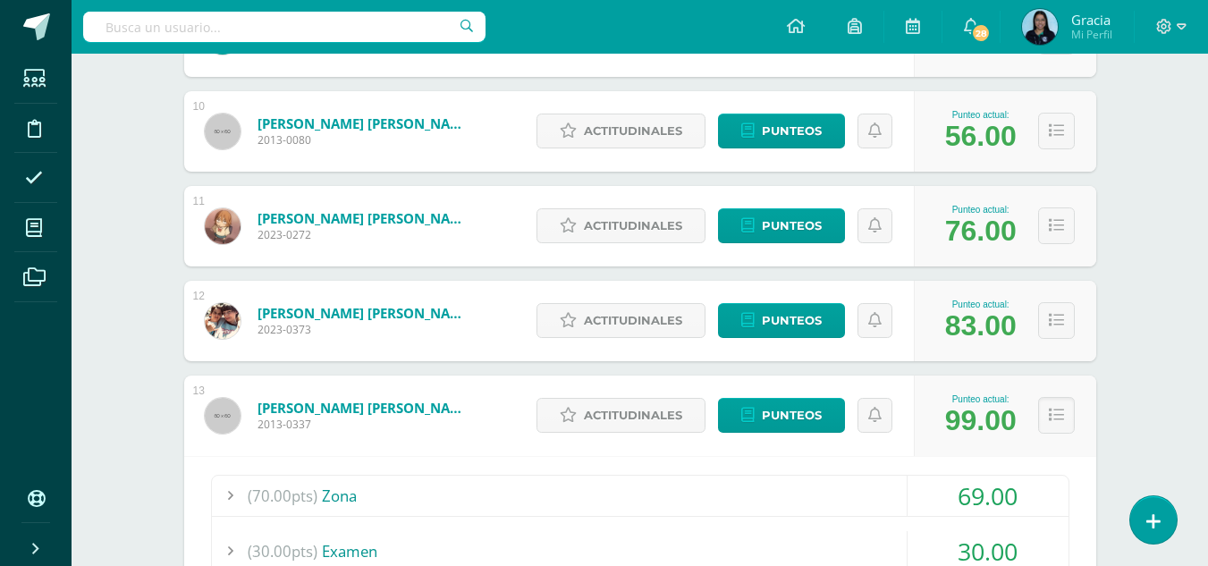
scroll to position [1150, 0]
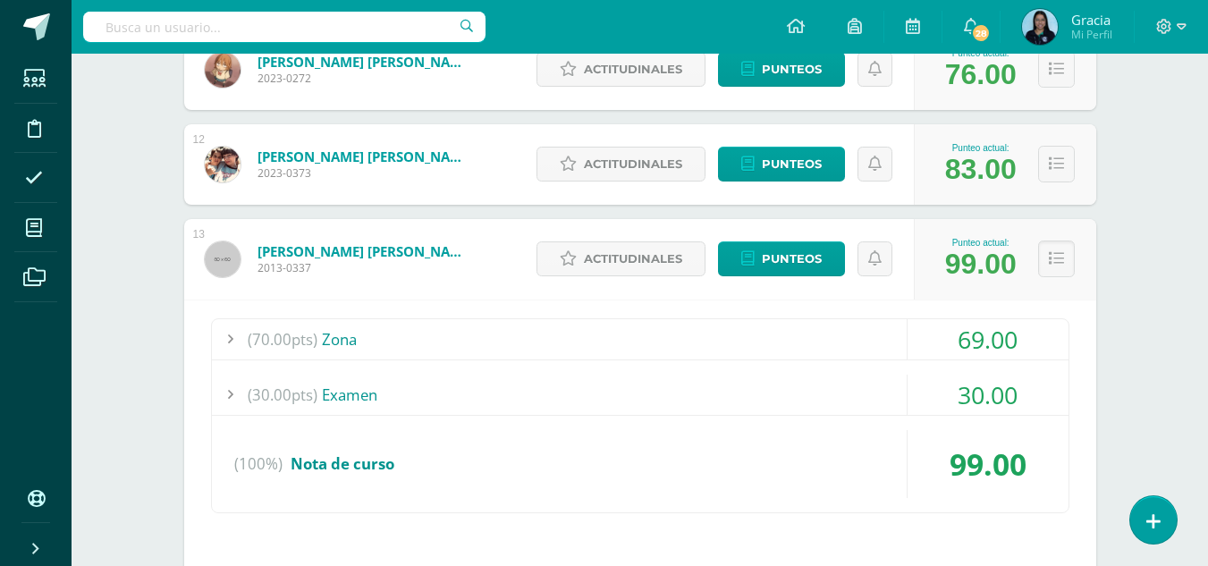
scroll to position [1308, 0]
click at [1055, 257] on icon at bounding box center [1056, 257] width 15 height 15
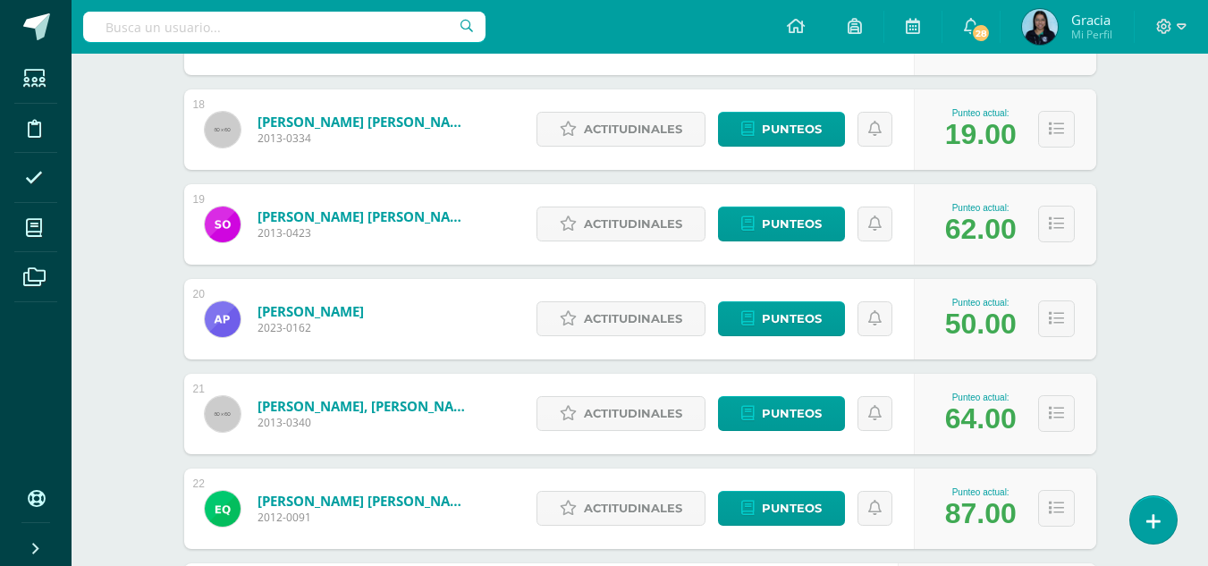
scroll to position [1910, 0]
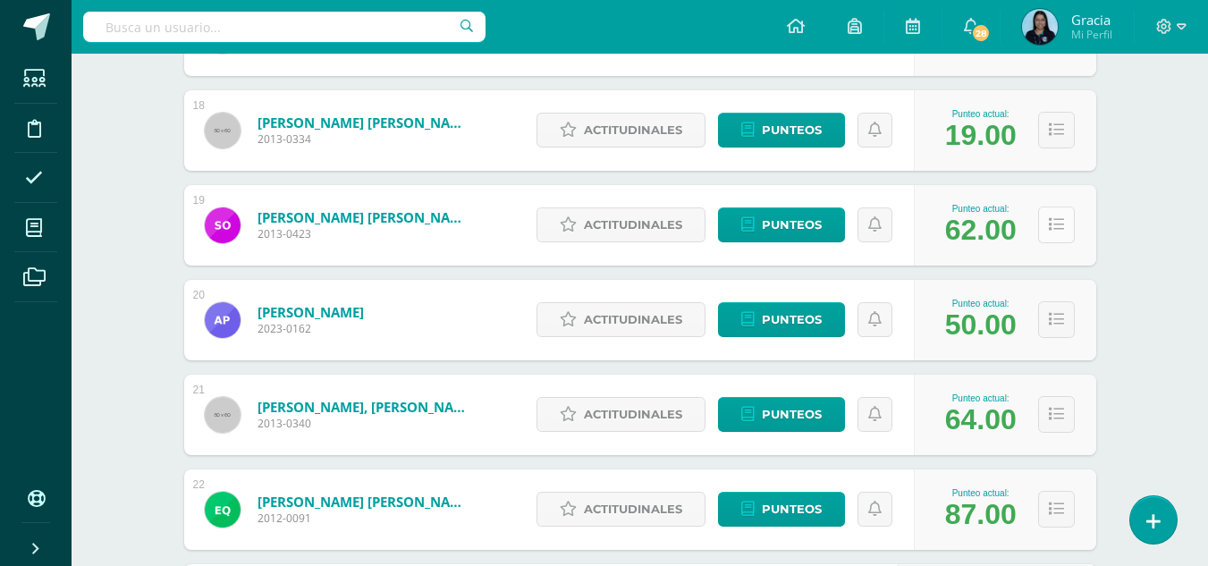
click at [1070, 225] on button at bounding box center [1056, 225] width 37 height 37
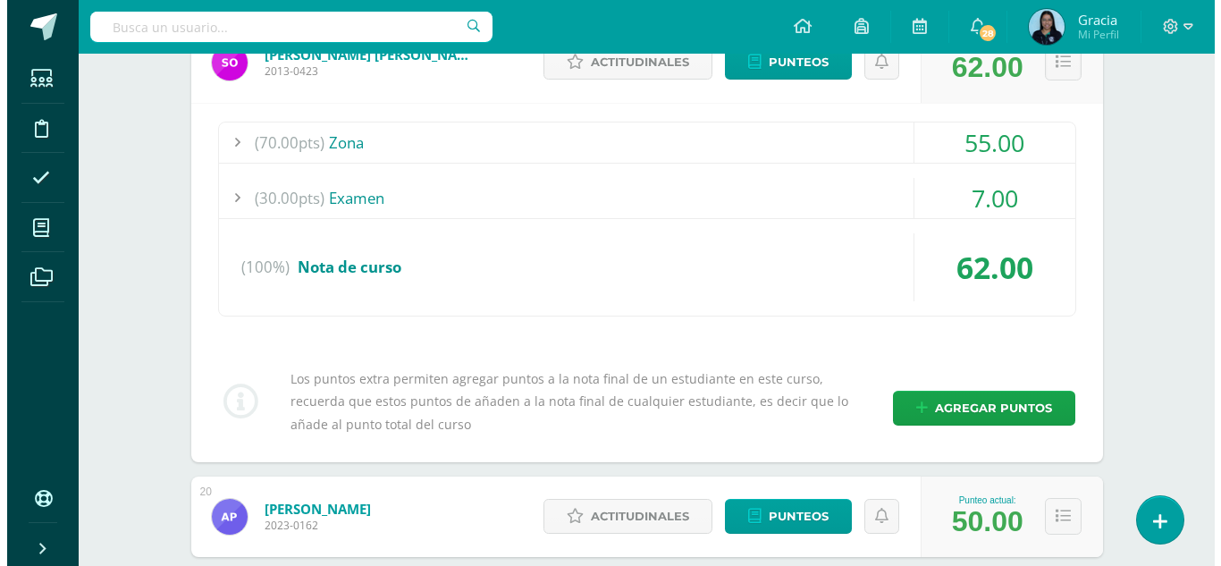
scroll to position [2075, 0]
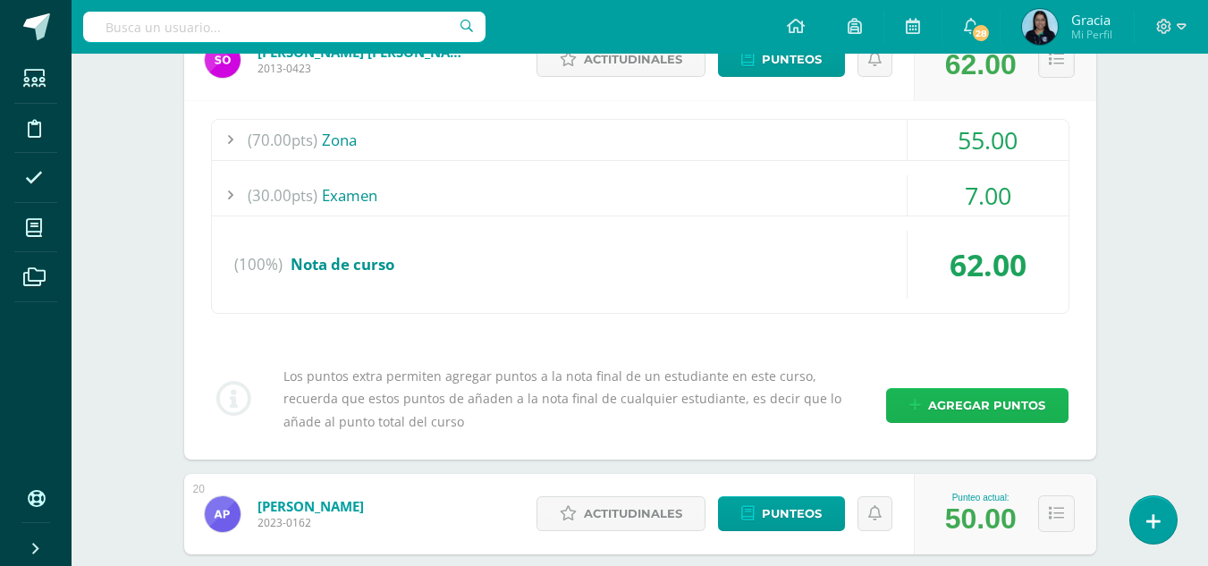
click at [924, 398] on link "Agregar puntos" at bounding box center [977, 405] width 182 height 35
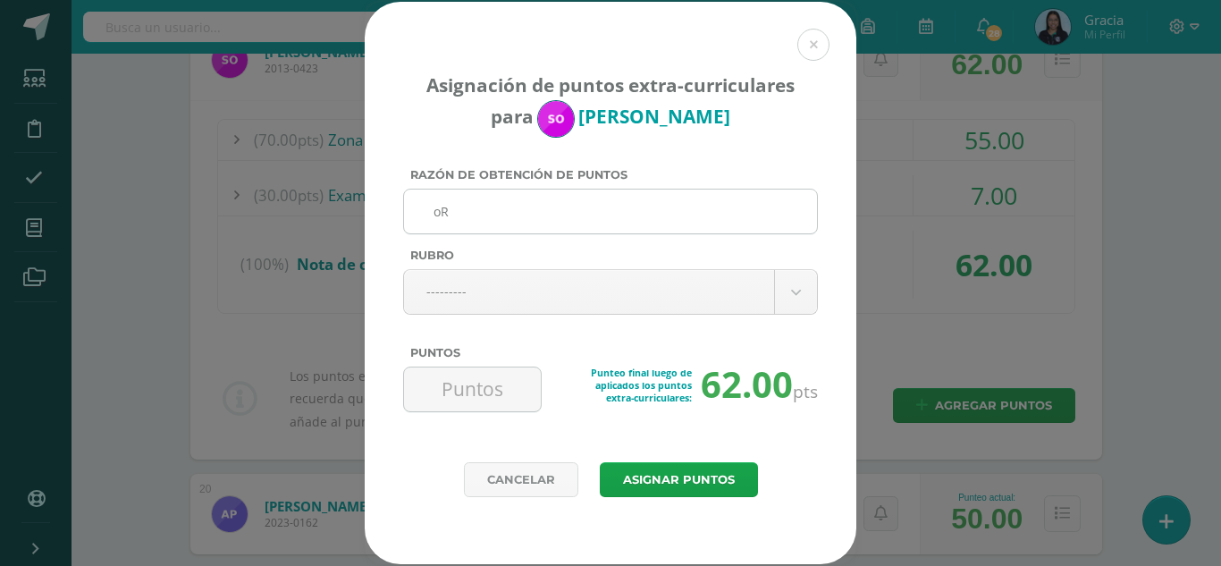
type input "o"
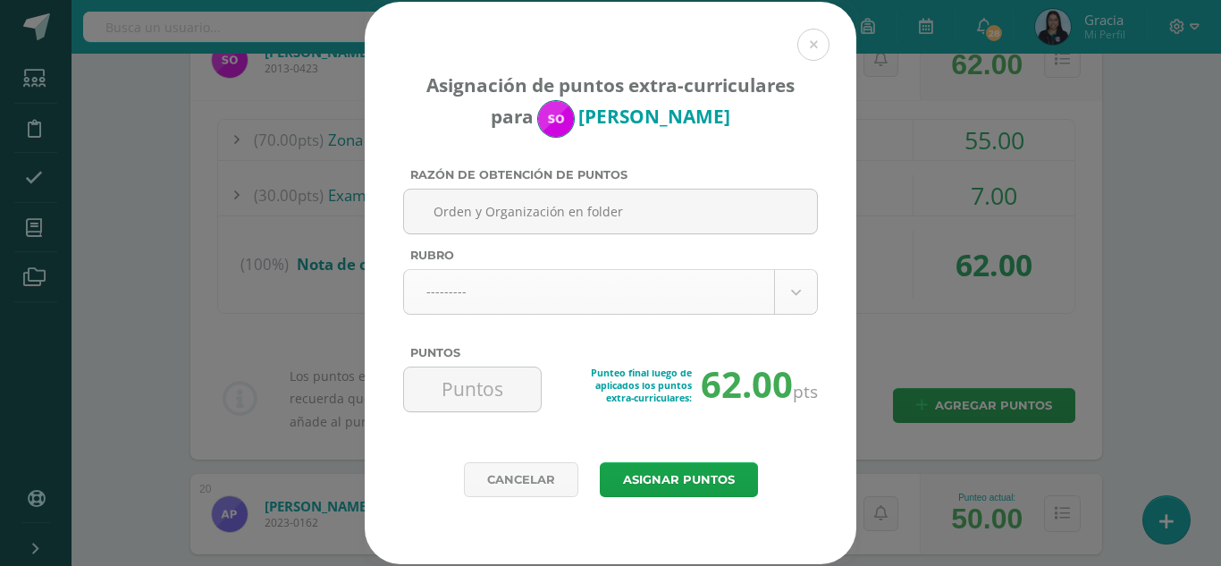
type input "Orden y Organización en folder"
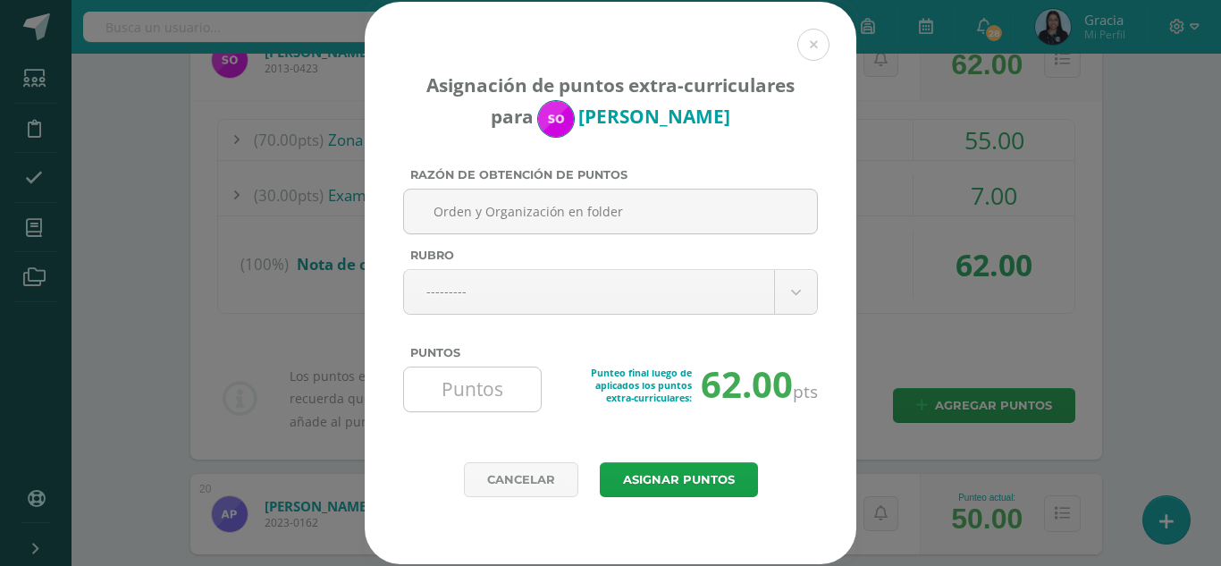
click at [441, 387] on input "Puntos" at bounding box center [472, 389] width 122 height 44
type input "2"
type input "3"
click at [529, 209] on input "Orden y Organización en folder" at bounding box center [610, 212] width 399 height 44
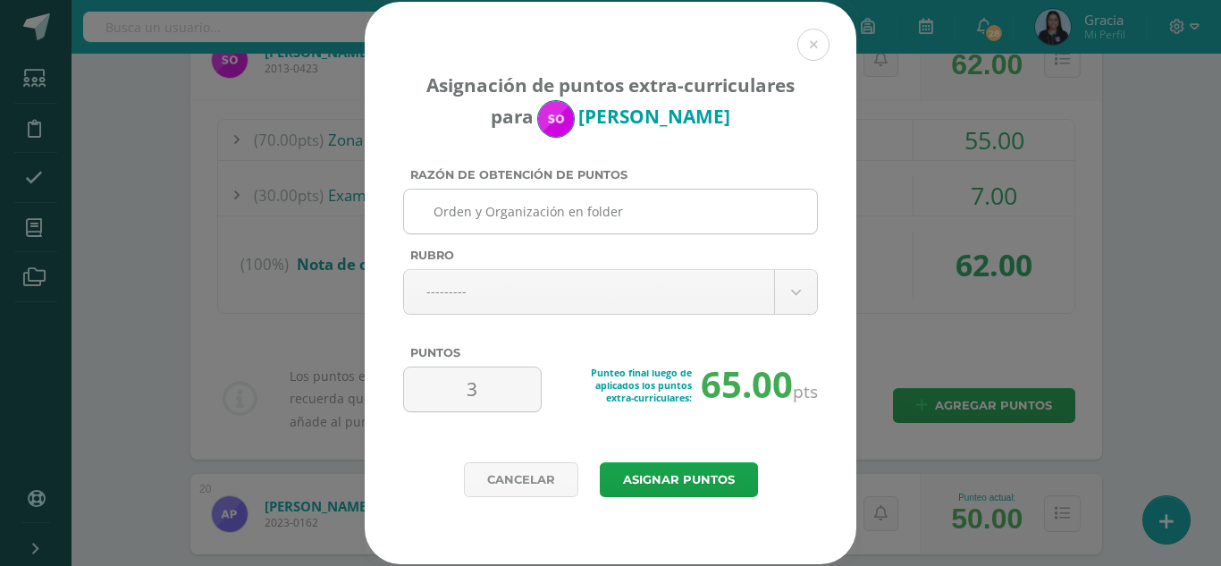
click at [529, 209] on input "Orden y Organización en folder" at bounding box center [610, 212] width 399 height 44
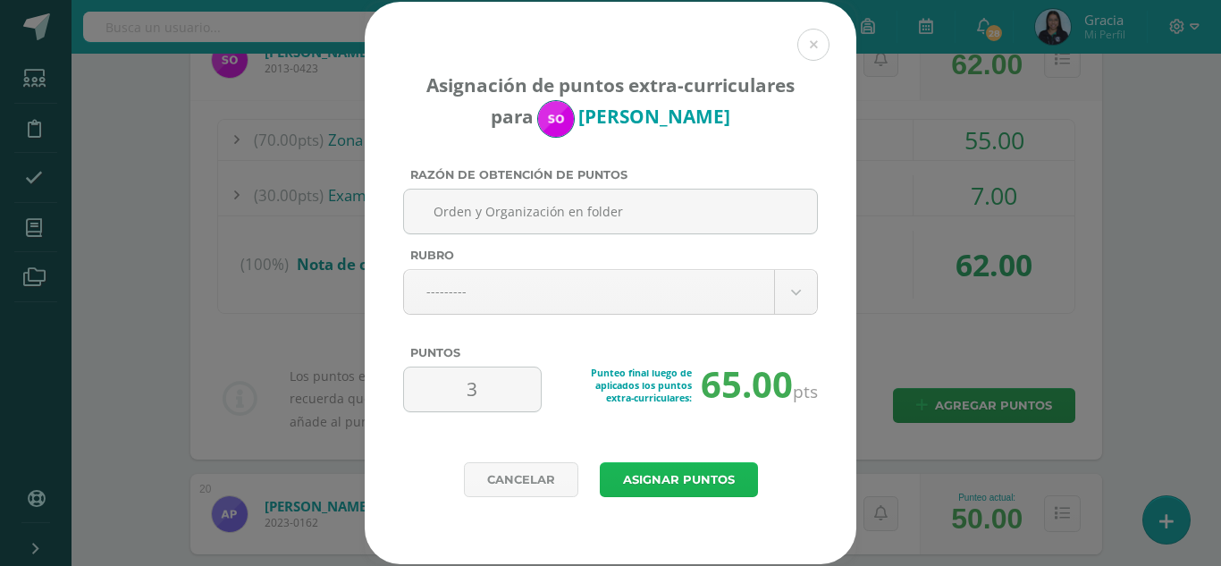
click at [700, 484] on button "Asignar puntos" at bounding box center [679, 479] width 158 height 35
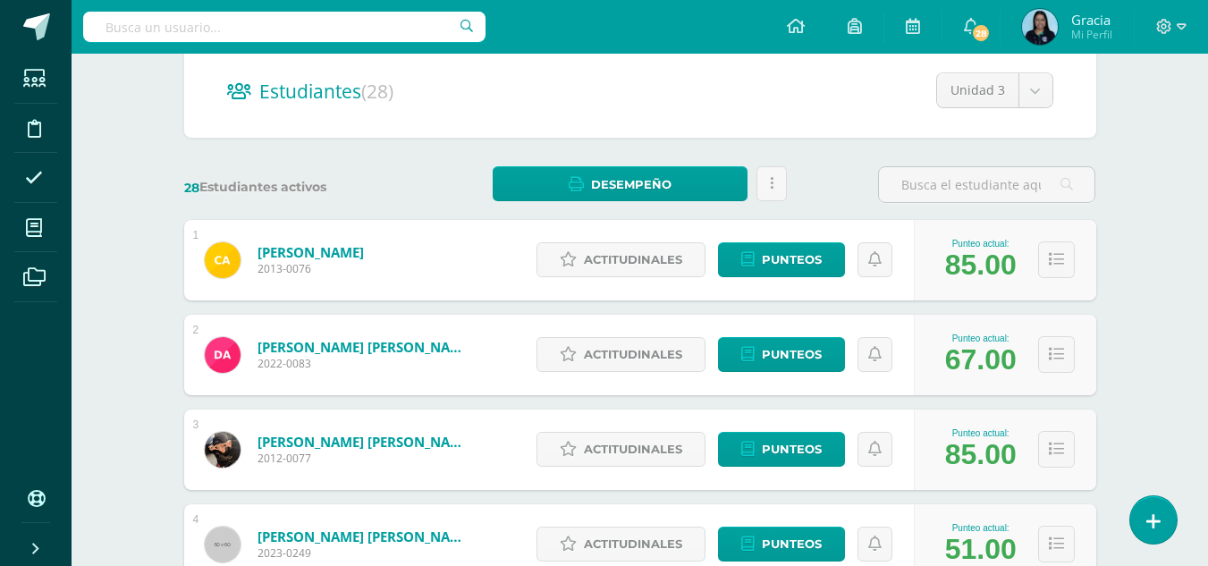
scroll to position [170, 0]
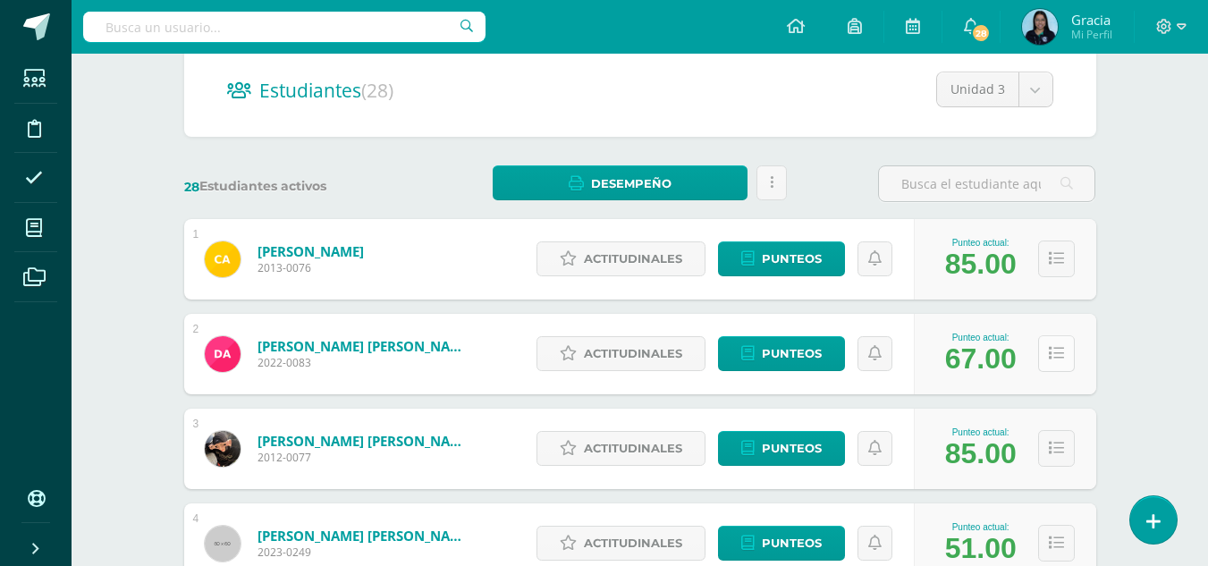
click at [1057, 358] on icon at bounding box center [1056, 353] width 15 height 15
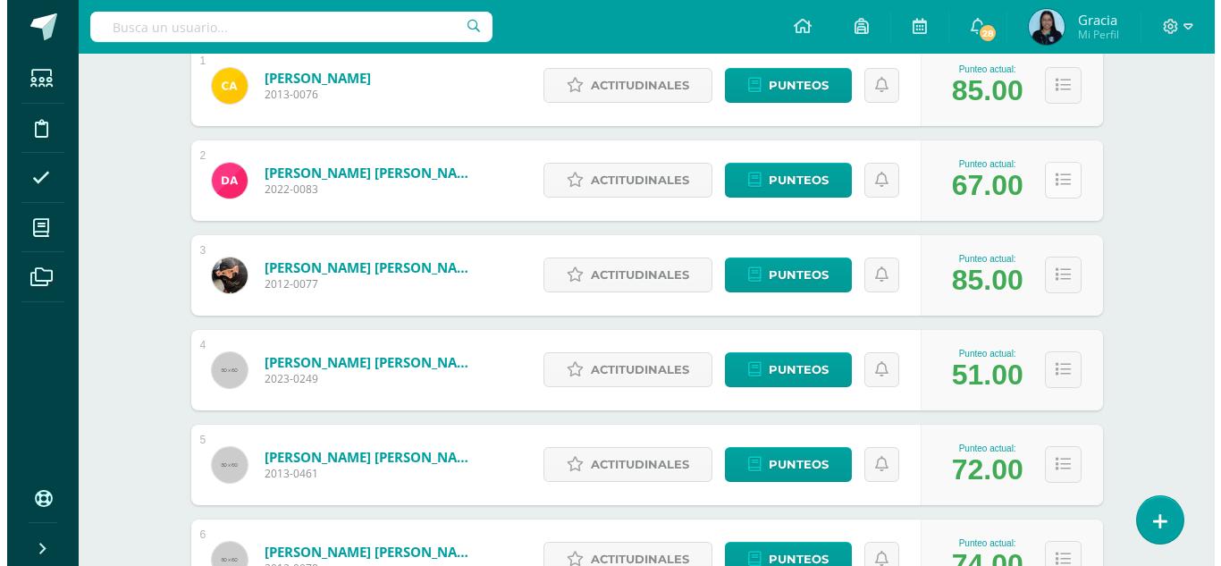
scroll to position [345, 0]
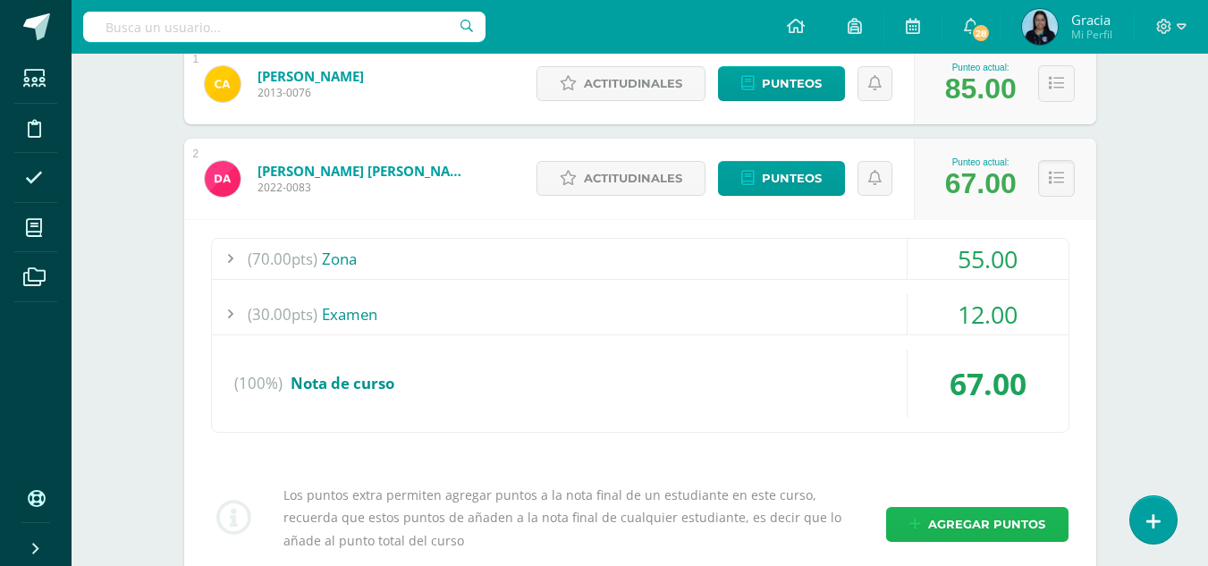
click at [921, 521] on icon at bounding box center [915, 524] width 12 height 15
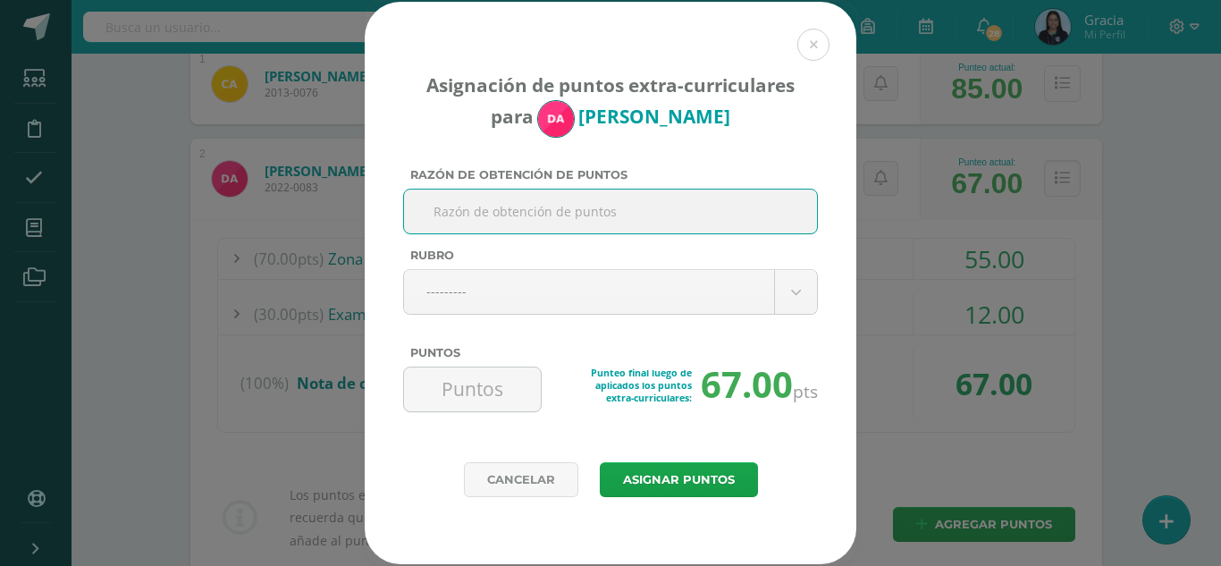
click at [513, 200] on input "Razón de obtención de puntos" at bounding box center [610, 212] width 399 height 44
paste input "Orden y Organización en folder"
type input "Orden y Organización en folder"
click at [491, 388] on input "Puntos" at bounding box center [472, 389] width 122 height 44
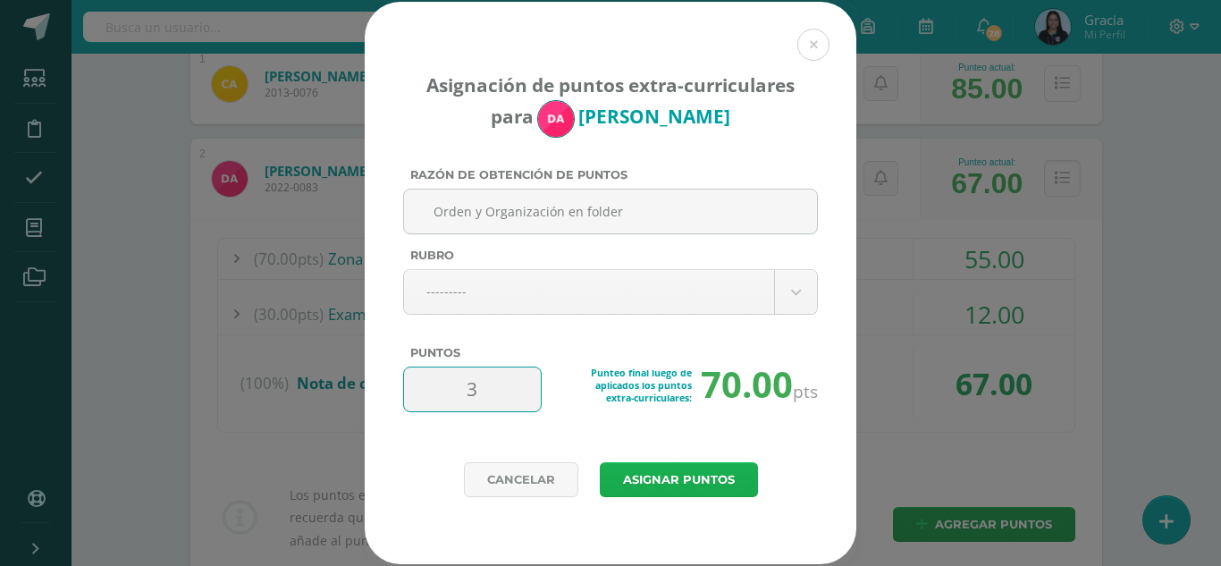
type input "3"
click at [662, 481] on button "Asignar puntos" at bounding box center [679, 479] width 158 height 35
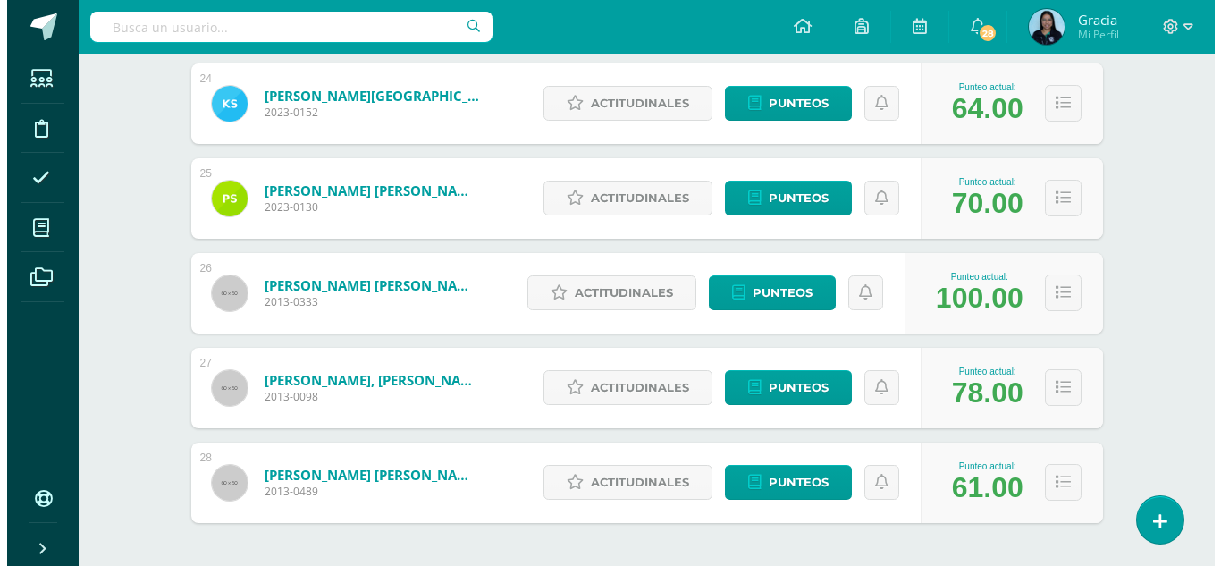
scroll to position [2581, 0]
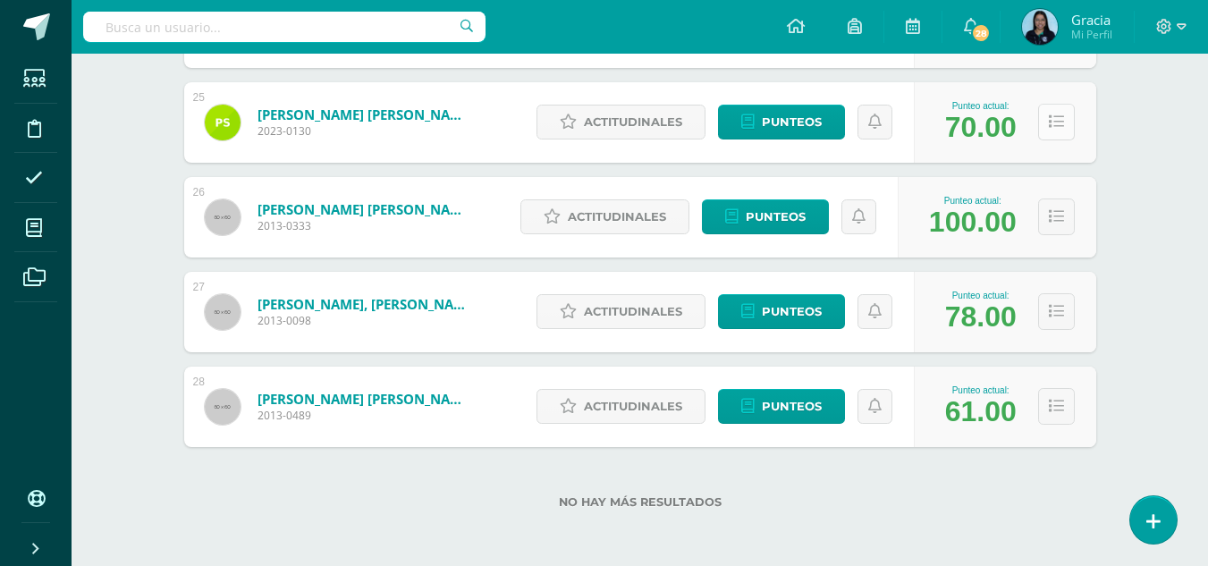
click at [1057, 125] on icon at bounding box center [1056, 121] width 15 height 15
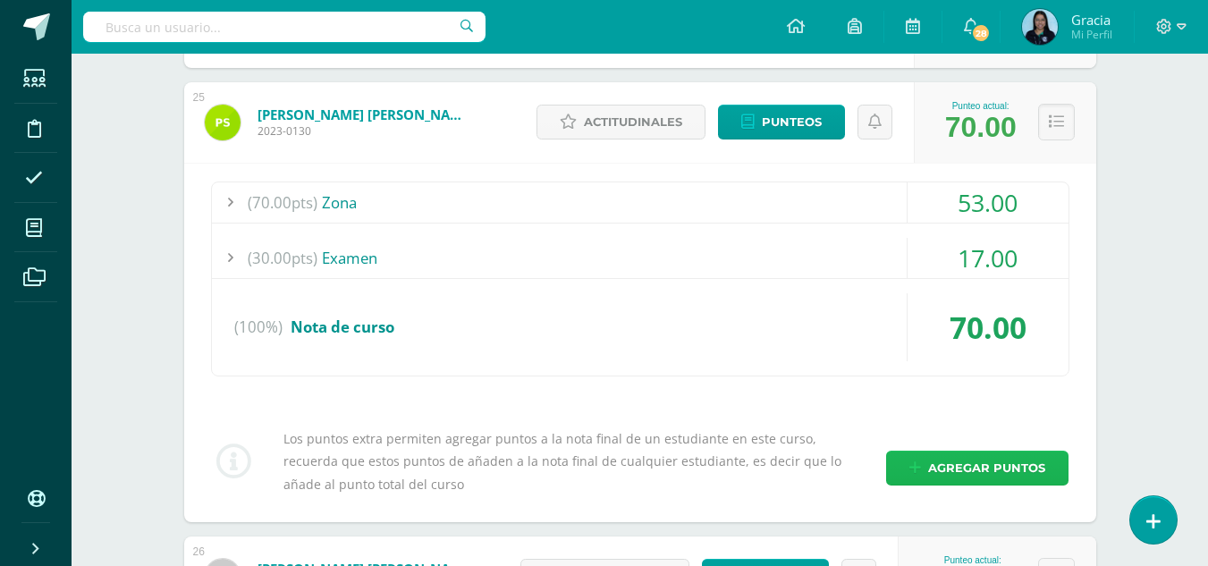
click at [965, 467] on span "Agregar puntos" at bounding box center [986, 467] width 117 height 33
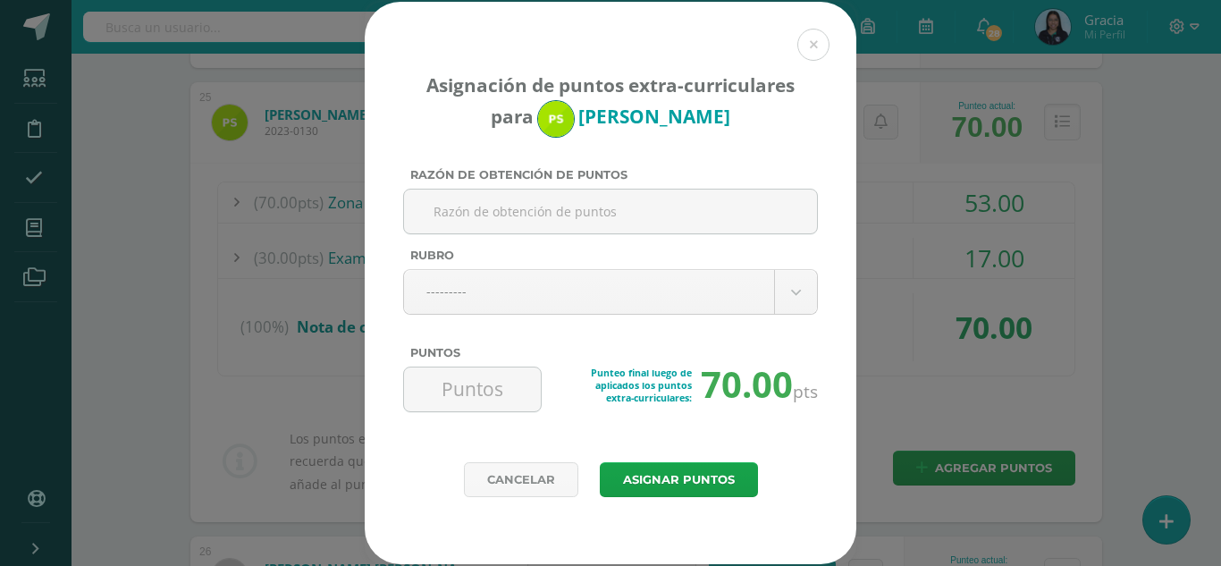
paste input "Orden y Organización en folder"
type input "Orden y Organización en folder"
click at [451, 391] on input "Puntos" at bounding box center [472, 389] width 122 height 44
type input "3"
click at [646, 475] on button "Asignar puntos" at bounding box center [679, 479] width 158 height 35
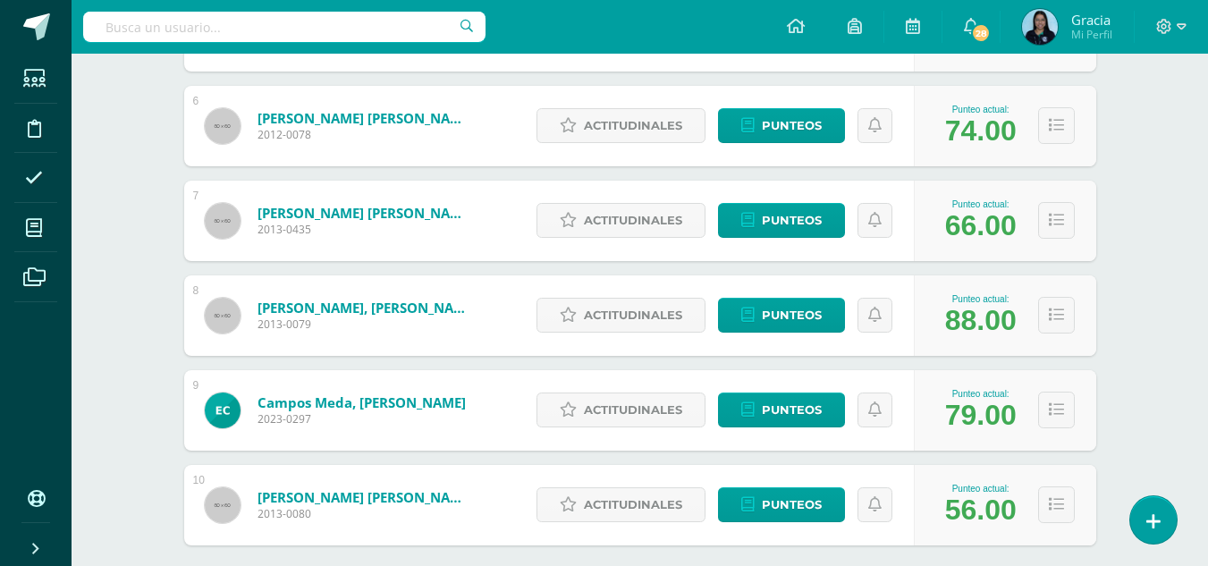
scroll to position [779, 0]
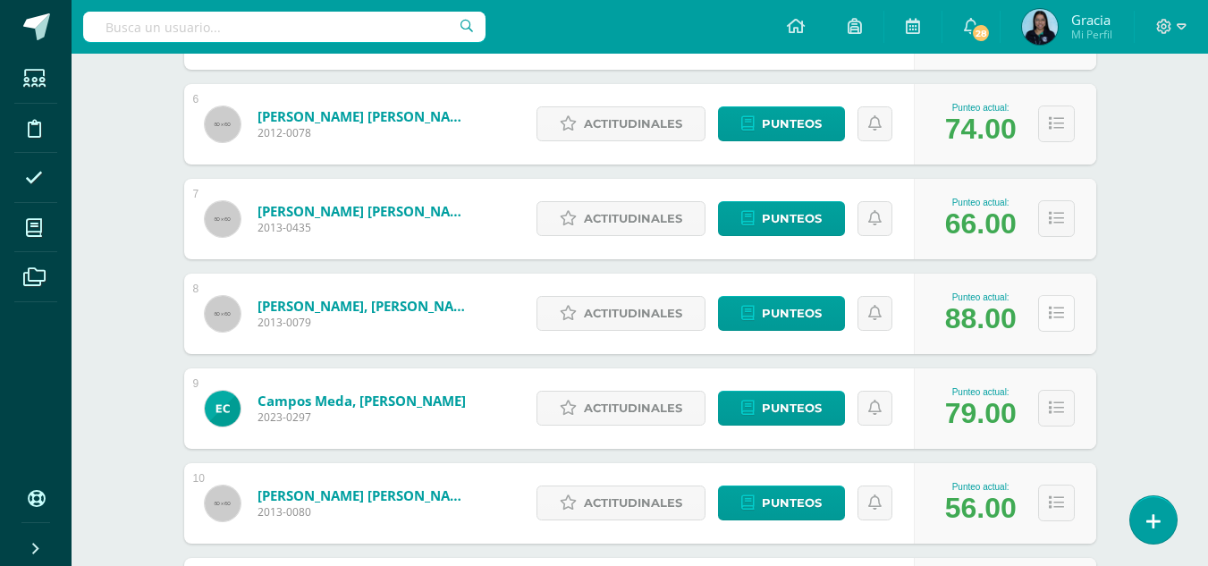
click at [1061, 319] on icon at bounding box center [1056, 313] width 15 height 15
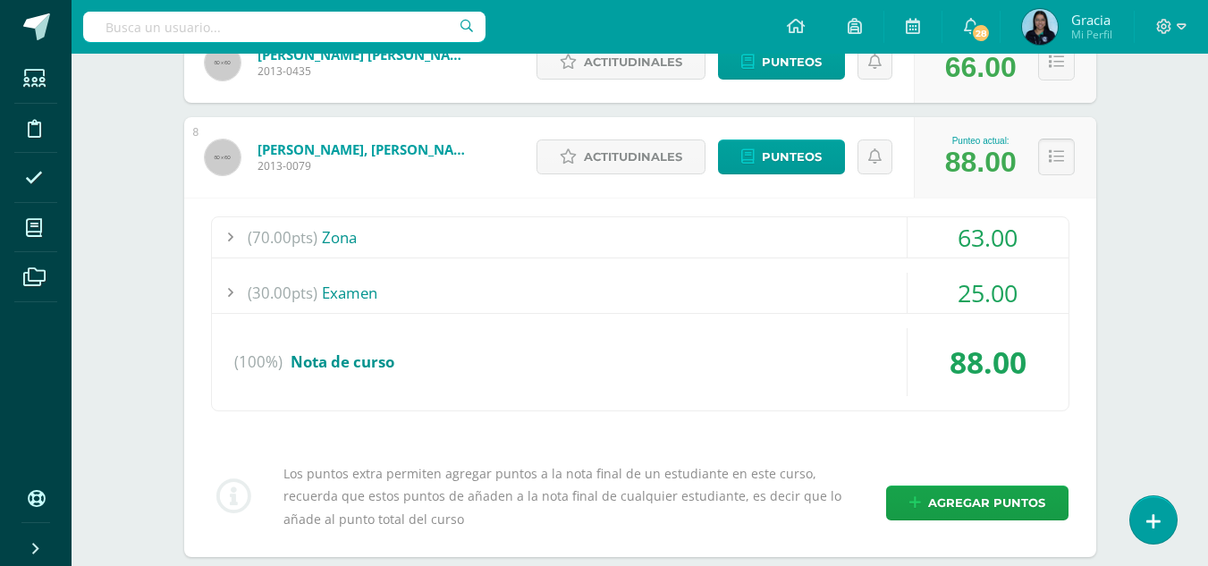
scroll to position [934, 0]
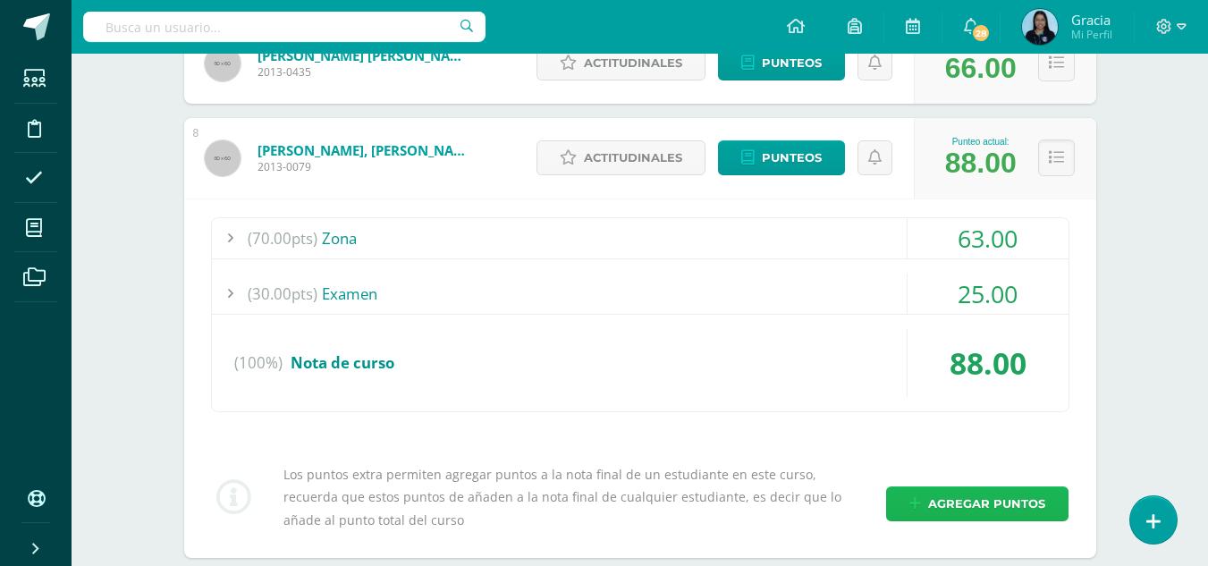
click at [949, 489] on span "Agregar puntos" at bounding box center [986, 503] width 117 height 33
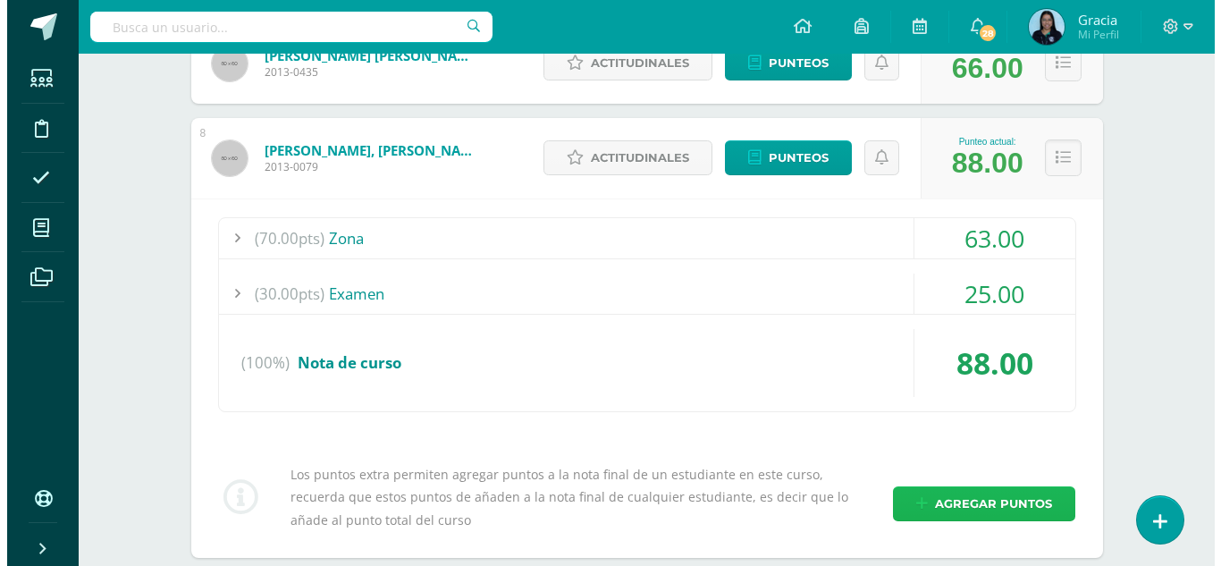
scroll to position [965, 0]
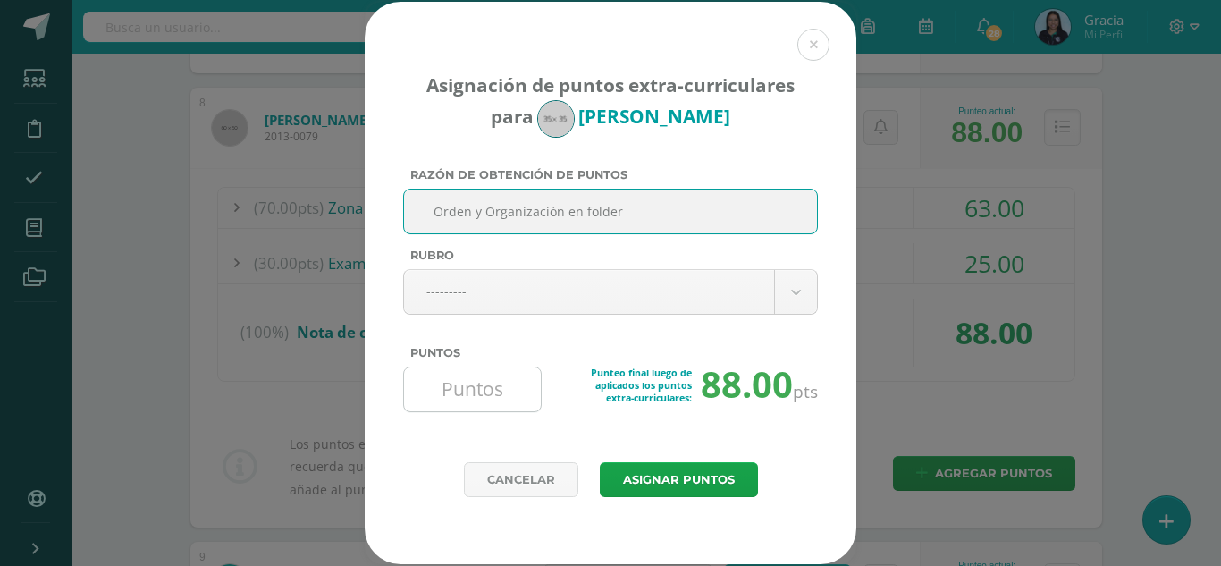
type input "Orden y Organización en folder"
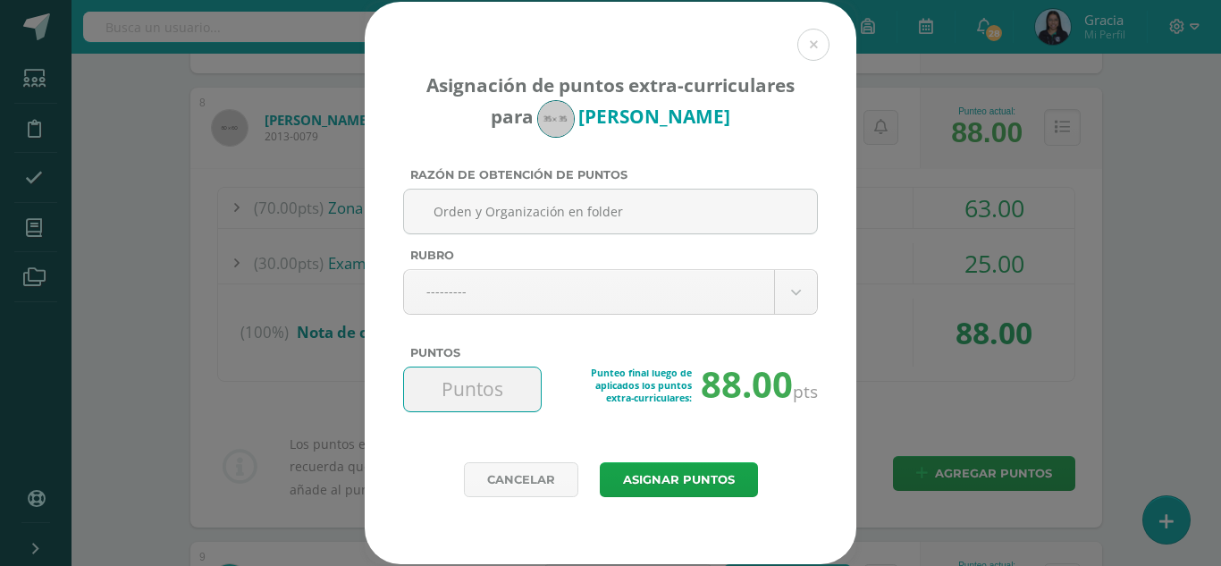
click at [477, 376] on input "Puntos" at bounding box center [472, 389] width 122 height 44
type input "3"
click at [649, 475] on button "Asignar puntos" at bounding box center [679, 479] width 158 height 35
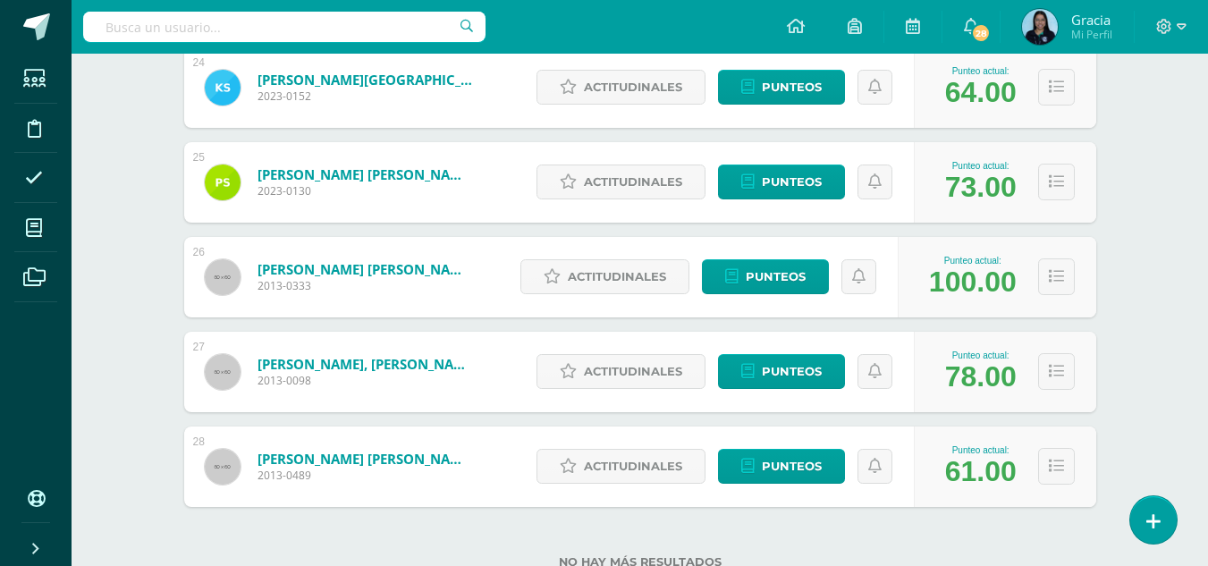
scroll to position [2581, 0]
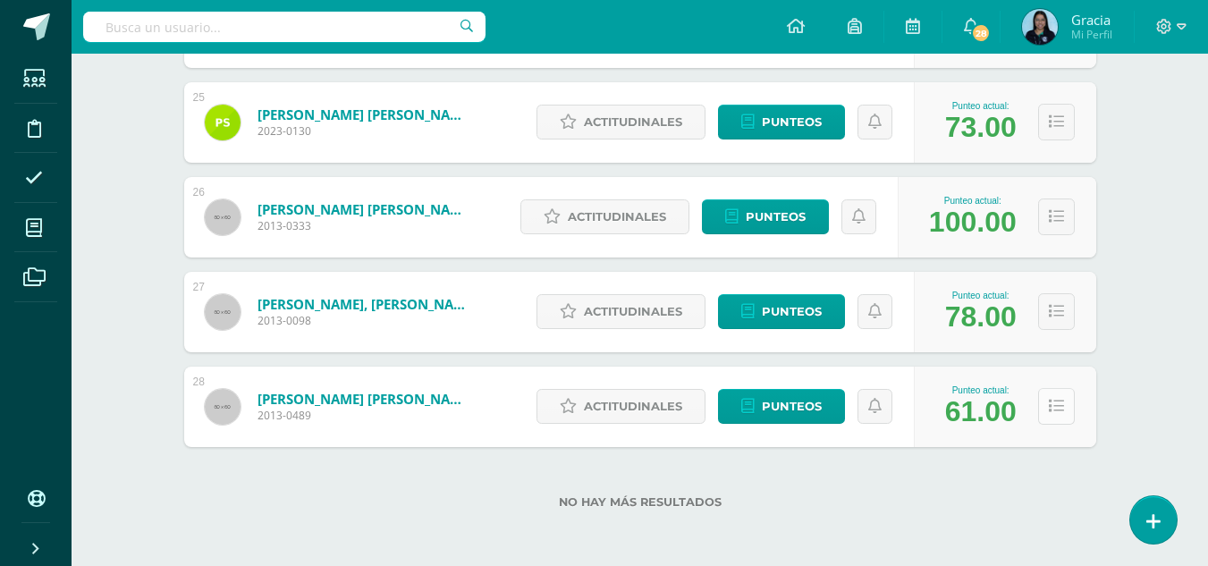
click at [1062, 395] on button at bounding box center [1056, 406] width 37 height 37
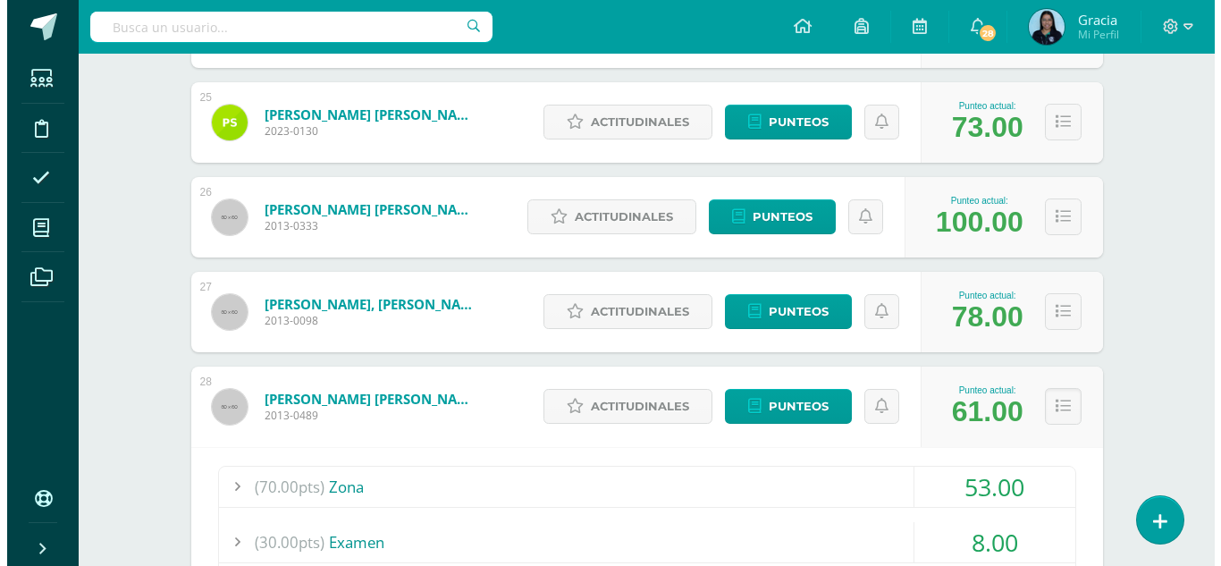
scroll to position [2920, 0]
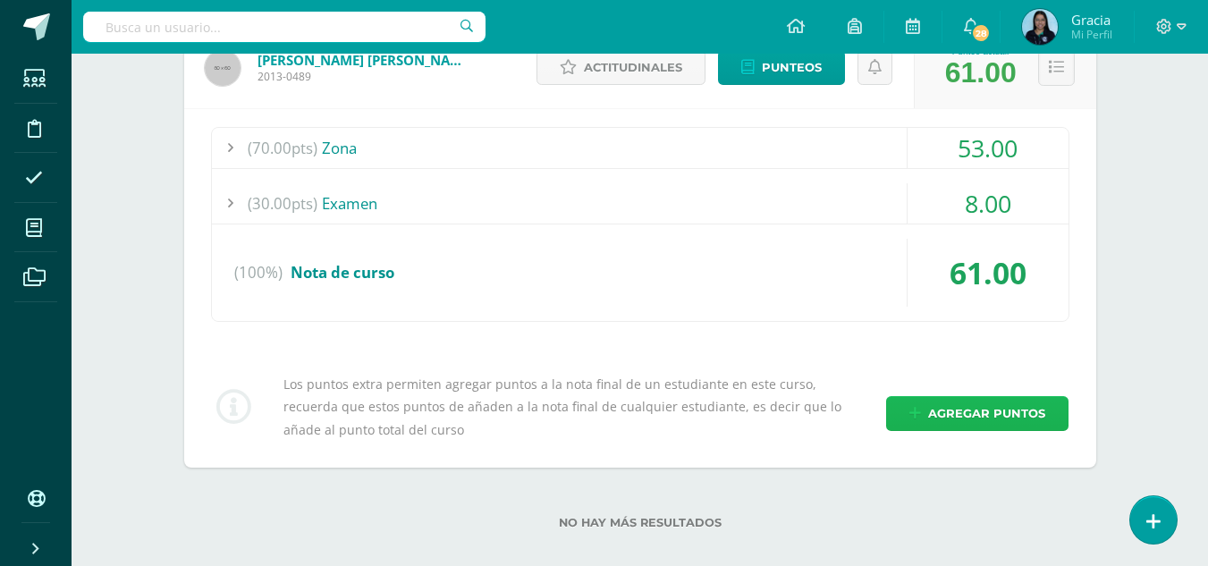
click at [996, 407] on span "Agregar puntos" at bounding box center [986, 413] width 117 height 33
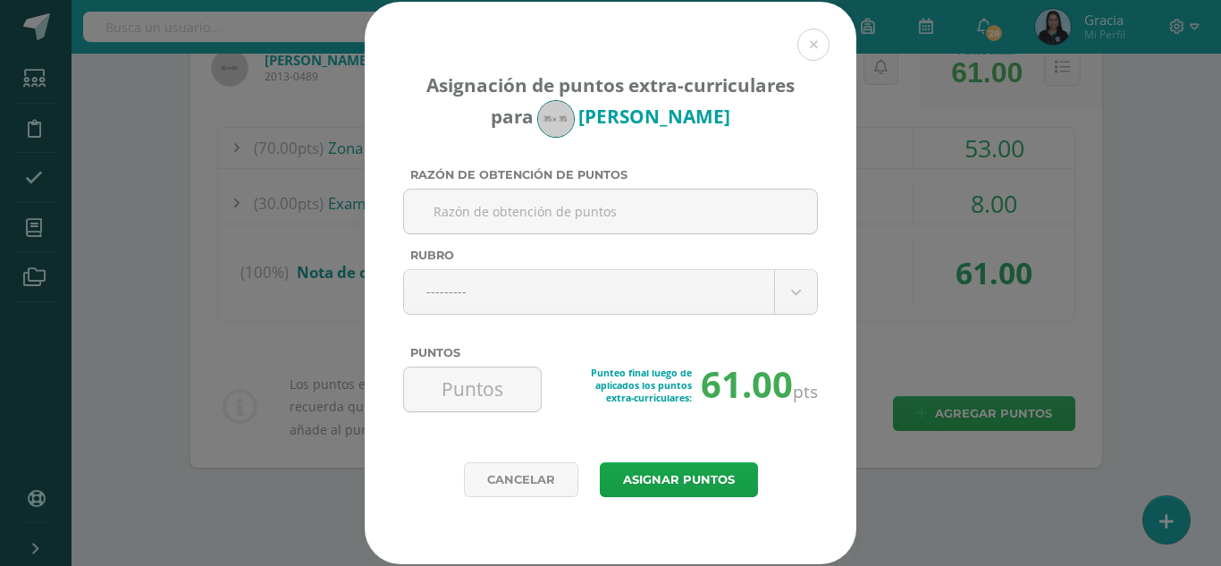
paste input "Orden y Organización en folder"
type input "Orden y Organización en folder"
click at [482, 388] on input "Puntos" at bounding box center [472, 389] width 122 height 44
type input "3"
click at [665, 471] on button "Asignar puntos" at bounding box center [679, 479] width 158 height 35
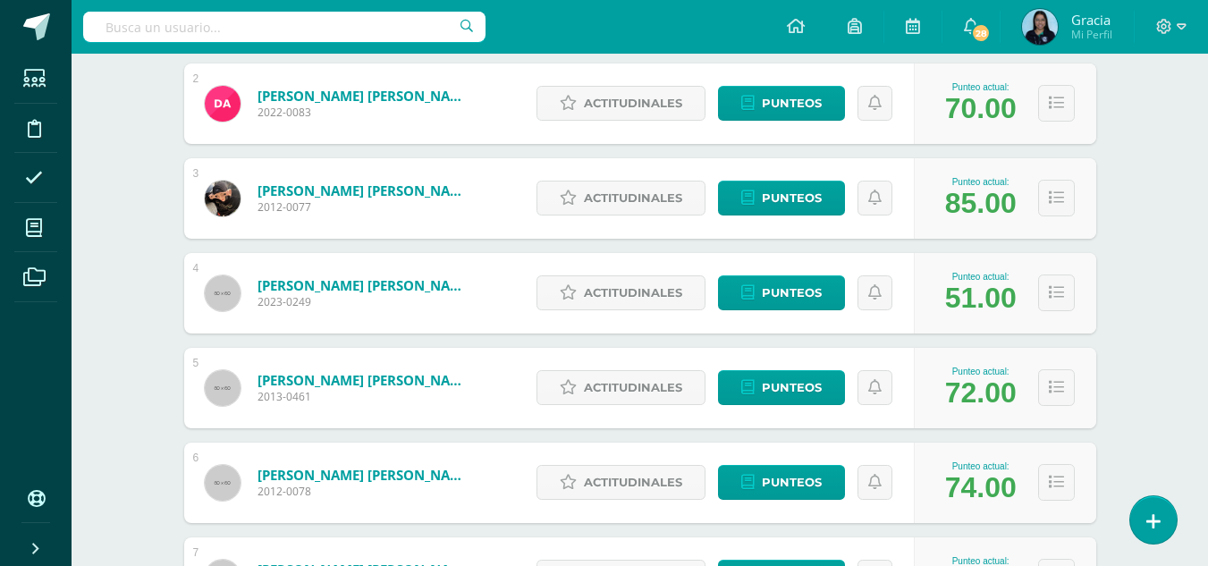
scroll to position [421, 0]
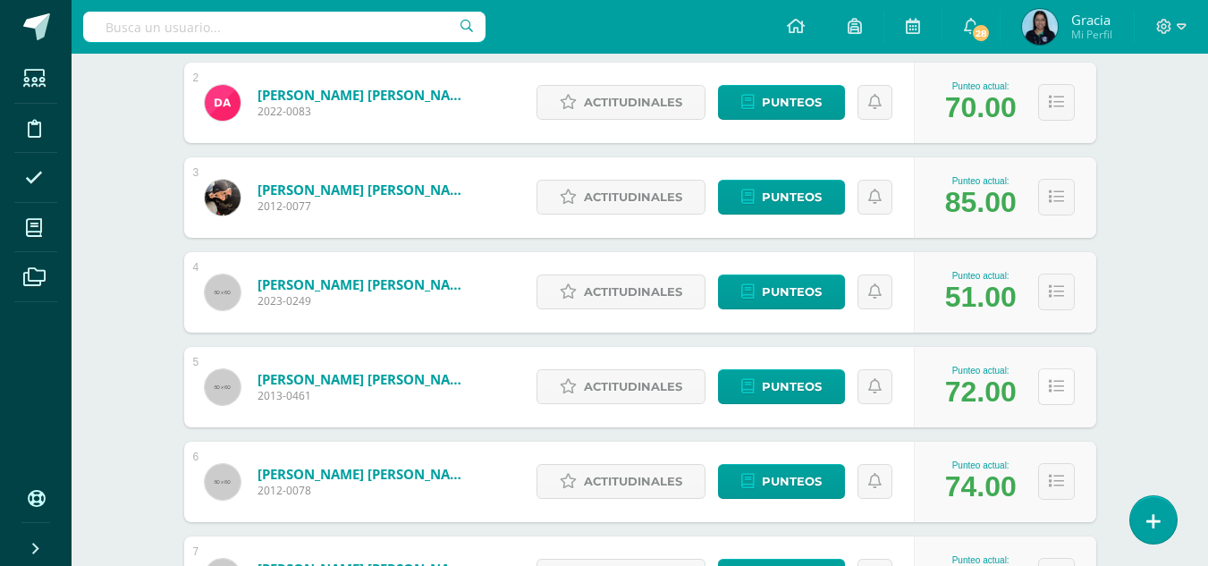
click at [1041, 391] on button at bounding box center [1056, 386] width 37 height 37
click at [1057, 394] on icon at bounding box center [1056, 386] width 15 height 15
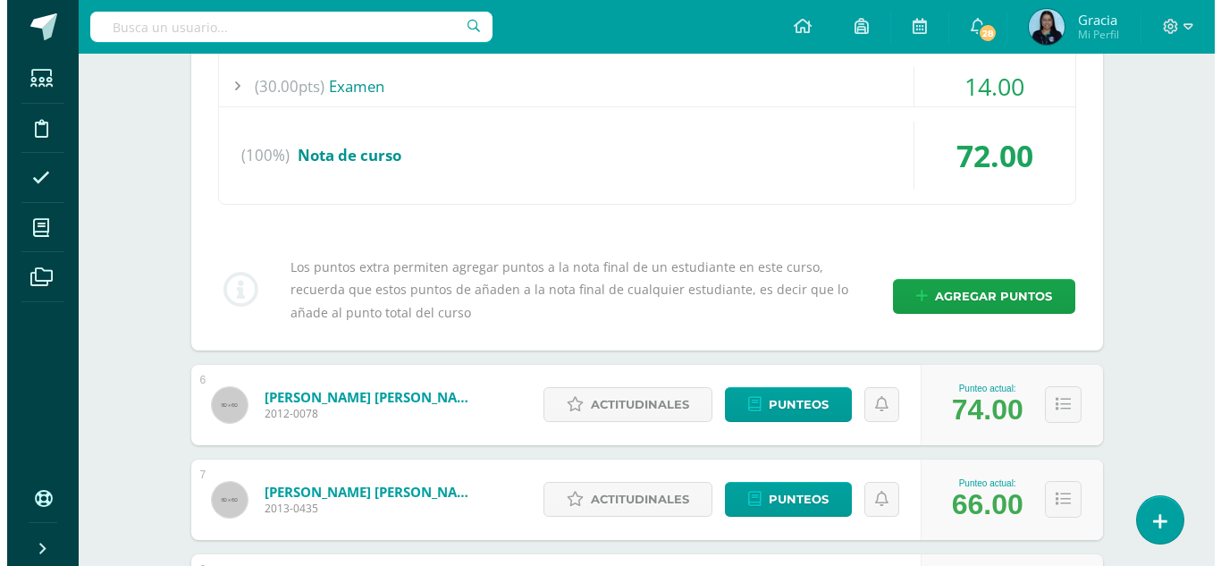
scroll to position [859, 0]
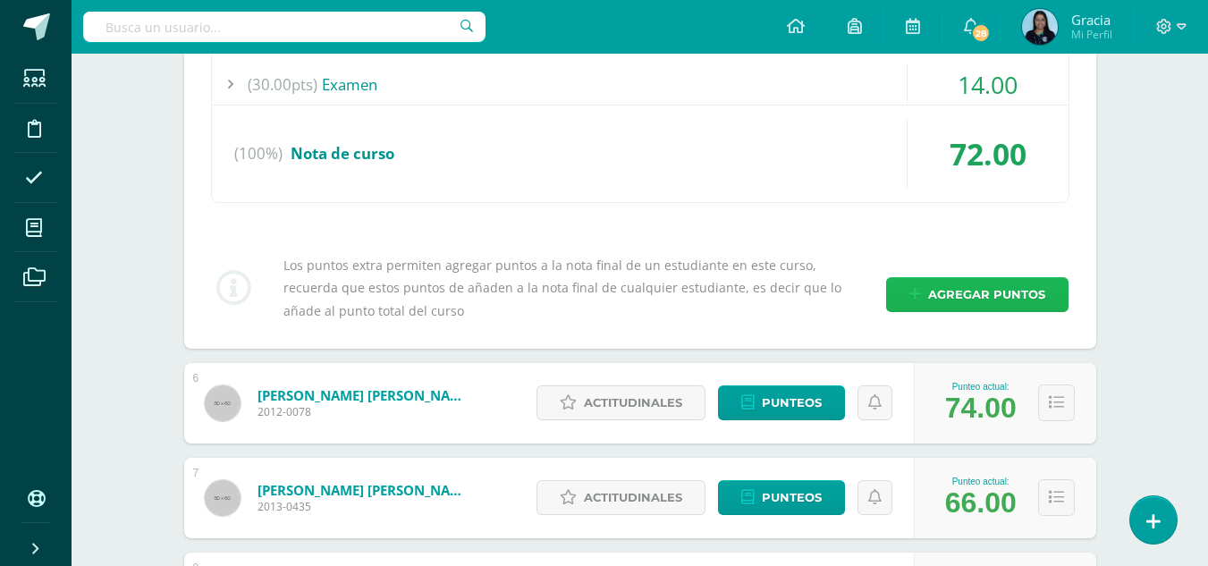
click at [995, 296] on span "Agregar puntos" at bounding box center [986, 294] width 117 height 33
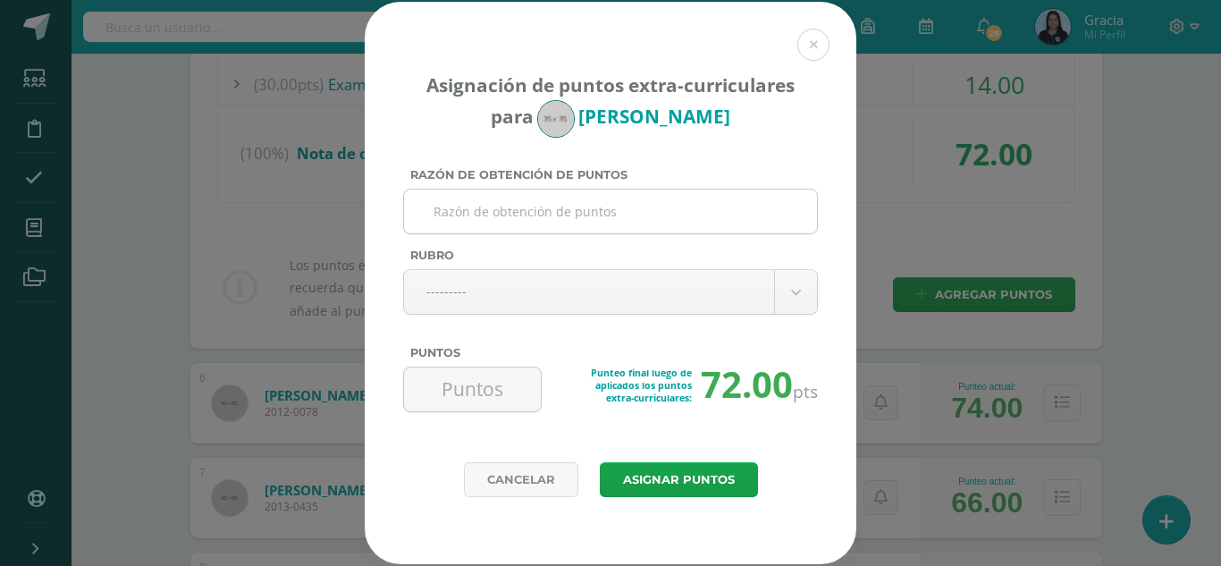
click at [503, 196] on input "Razón de obtención de puntos" at bounding box center [610, 212] width 399 height 44
click at [507, 210] on input "Razón de obtención de puntos" at bounding box center [610, 212] width 399 height 44
paste input "Orden y Organización en folder"
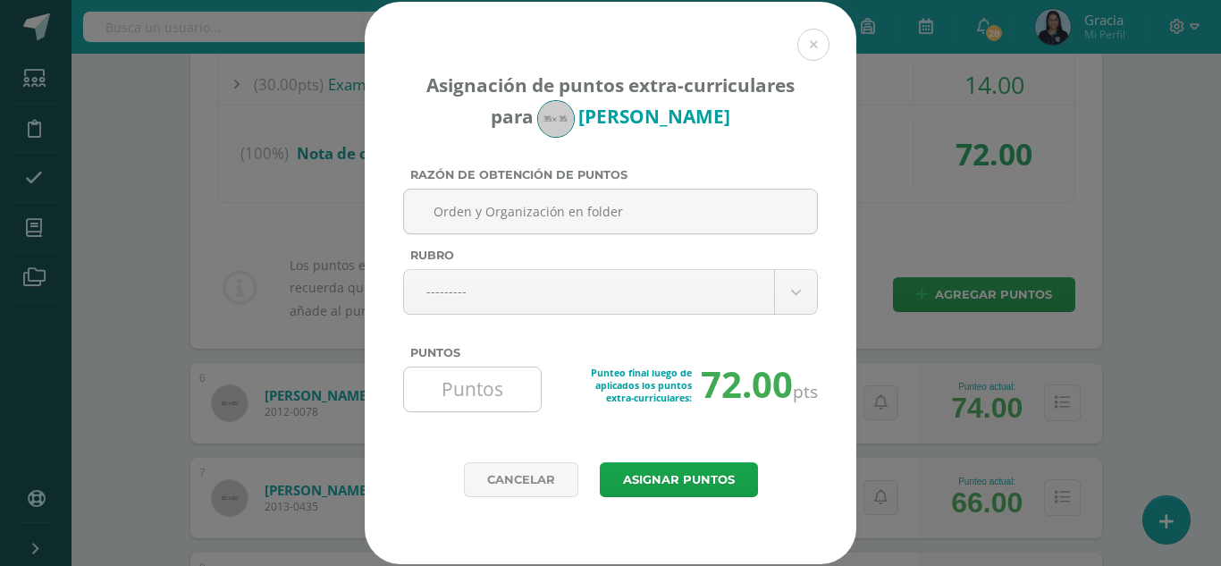
type input "Orden y Organización en folder"
click at [466, 380] on input "Puntos" at bounding box center [472, 389] width 122 height 44
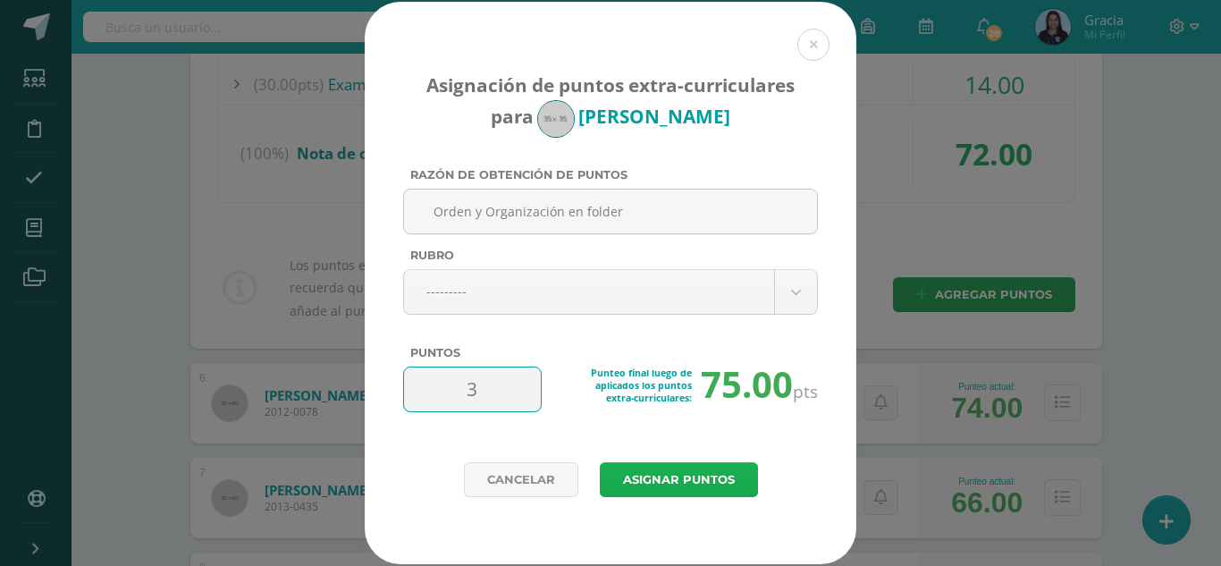
type input "3"
click at [637, 486] on button "Asignar puntos" at bounding box center [679, 479] width 158 height 35
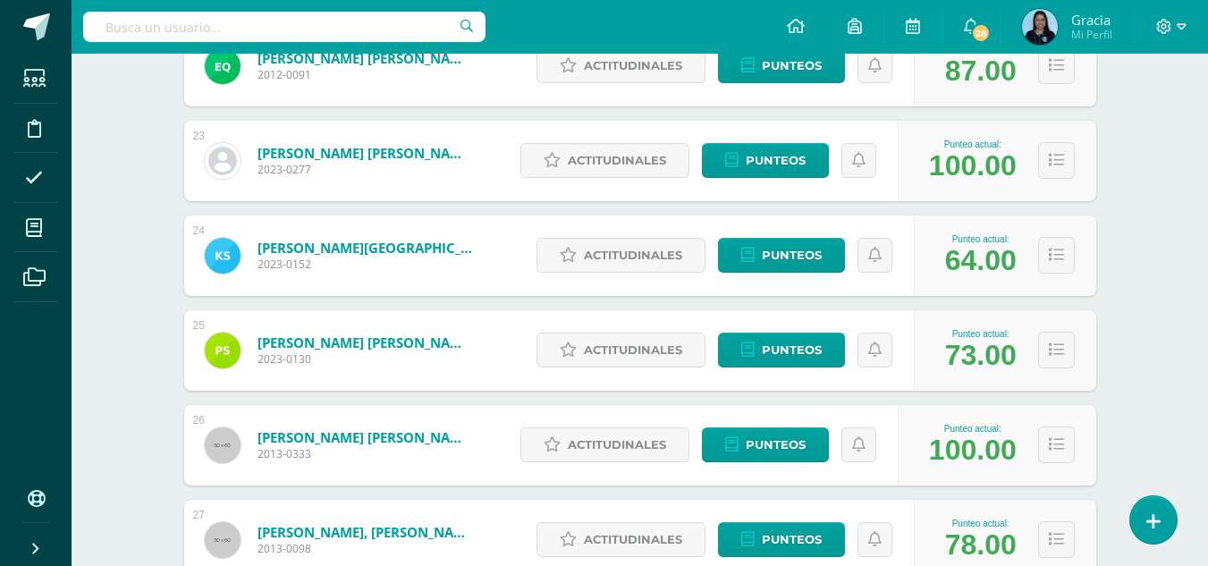
scroll to position [2352, 0]
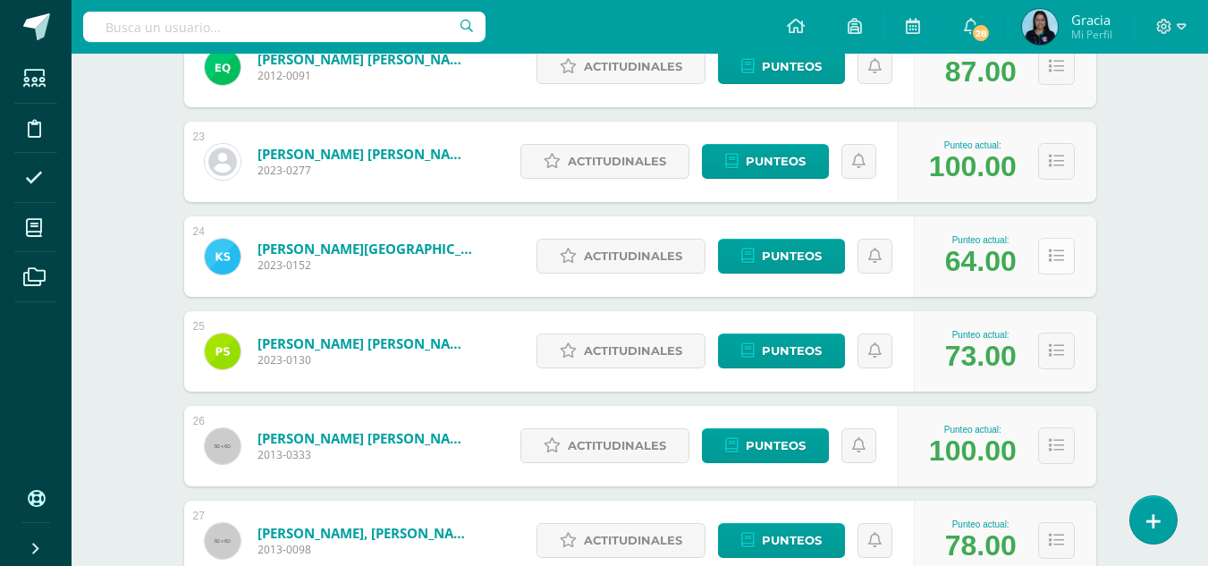
click at [1063, 261] on button at bounding box center [1056, 256] width 37 height 37
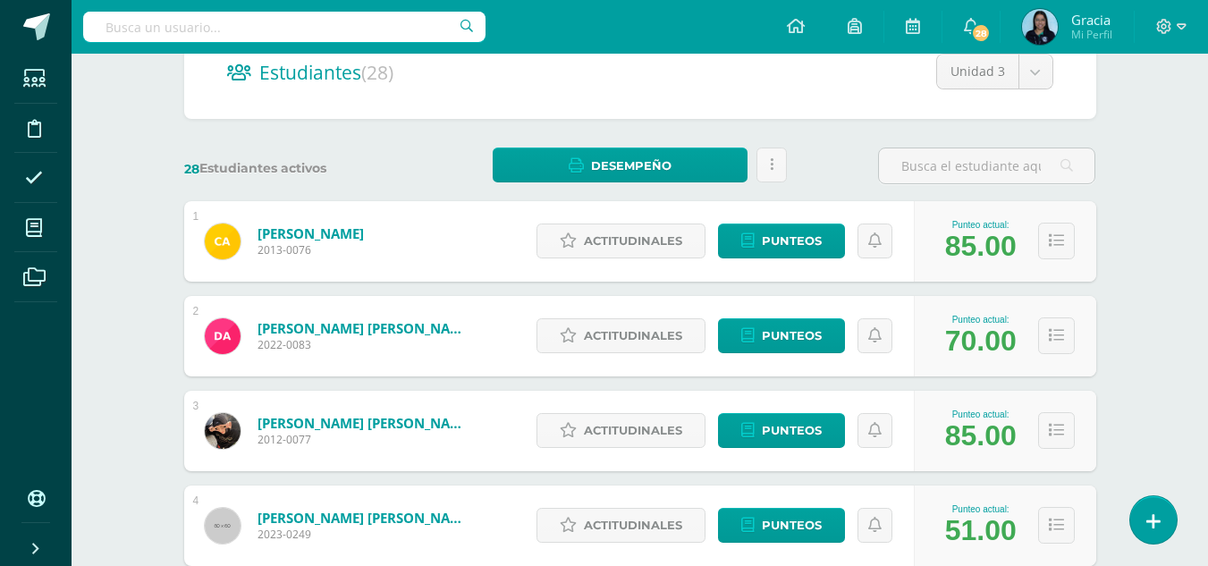
scroll to position [187, 0]
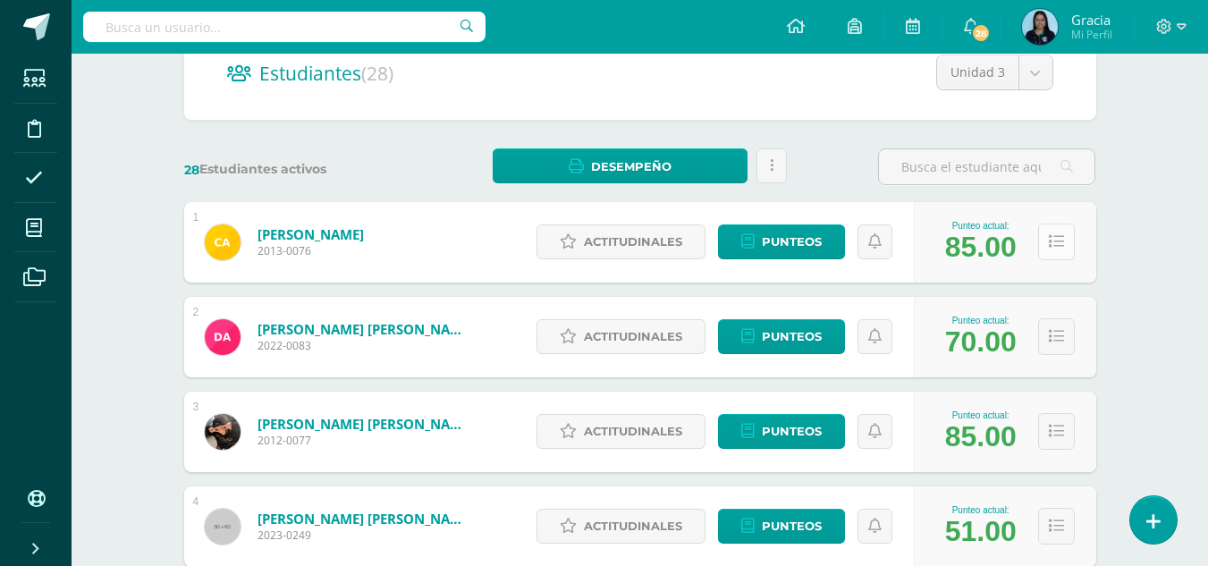
click at [1062, 237] on icon at bounding box center [1056, 241] width 15 height 15
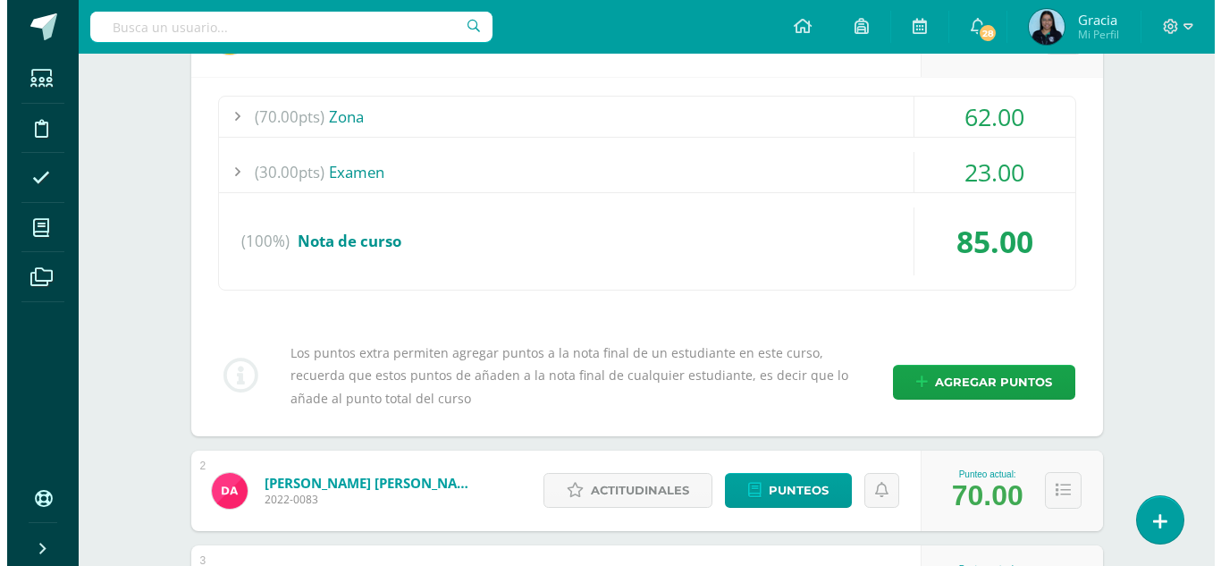
scroll to position [393, 0]
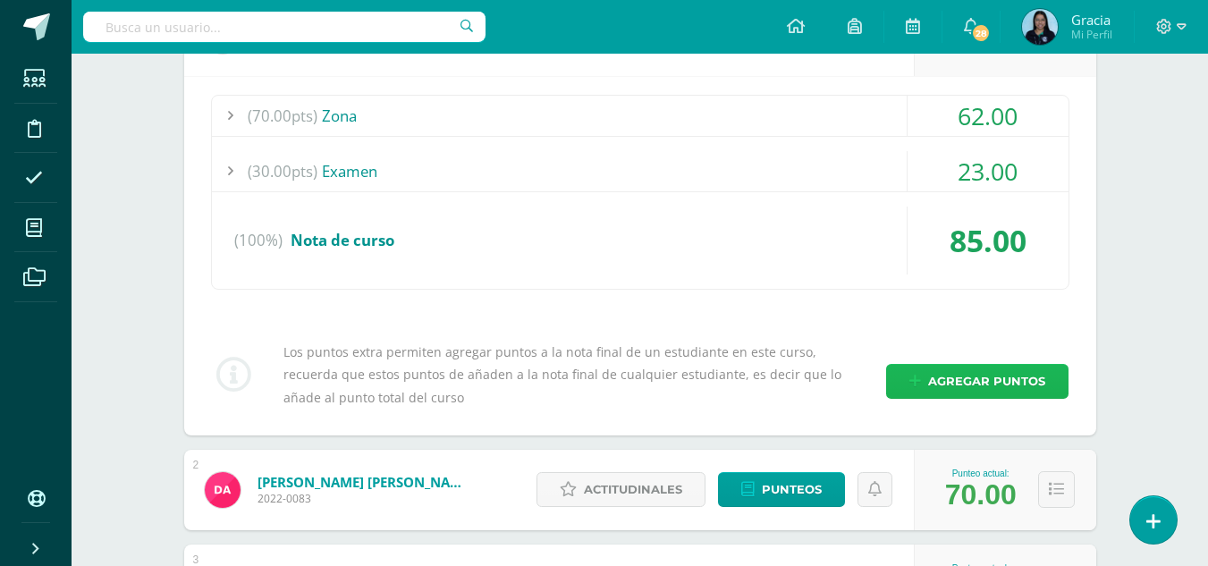
click at [972, 386] on span "Agregar puntos" at bounding box center [986, 381] width 117 height 33
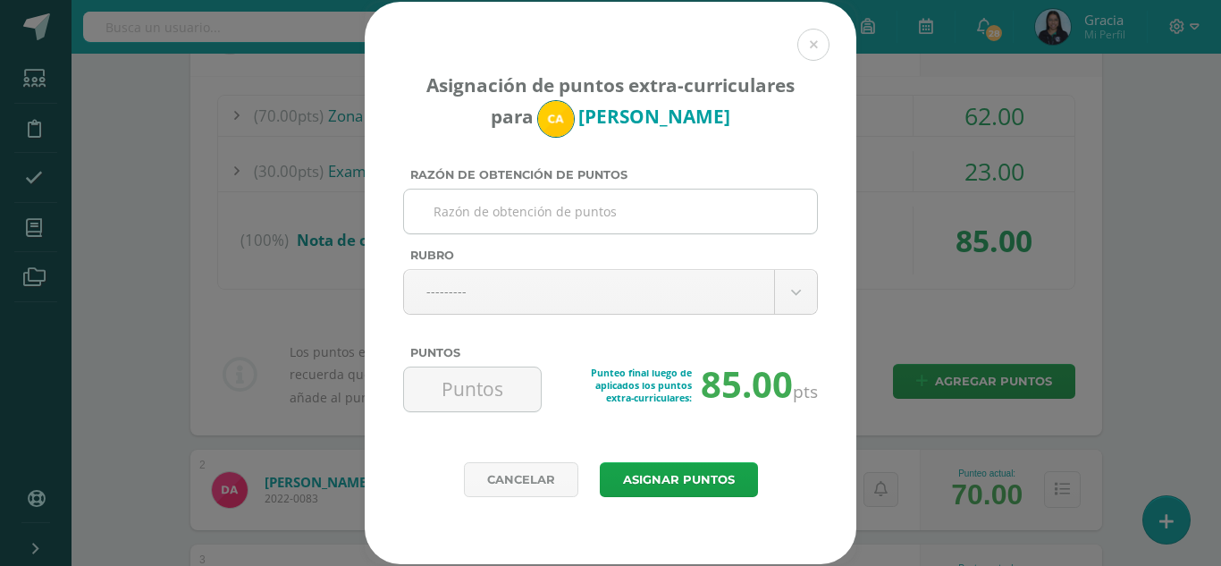
click at [497, 204] on input "Razón de obtención de puntos" at bounding box center [610, 212] width 399 height 44
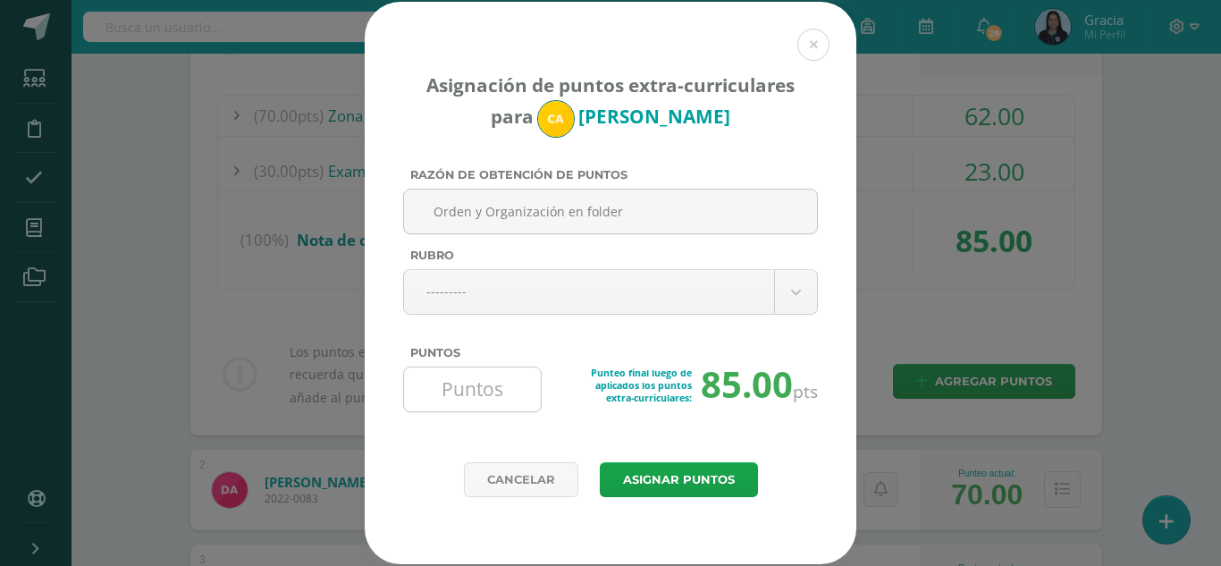
type input "Orden y Organización en folder"
click at [462, 386] on input "Puntos" at bounding box center [472, 389] width 122 height 44
type input "3"
click at [698, 484] on button "Asignar puntos" at bounding box center [679, 479] width 158 height 35
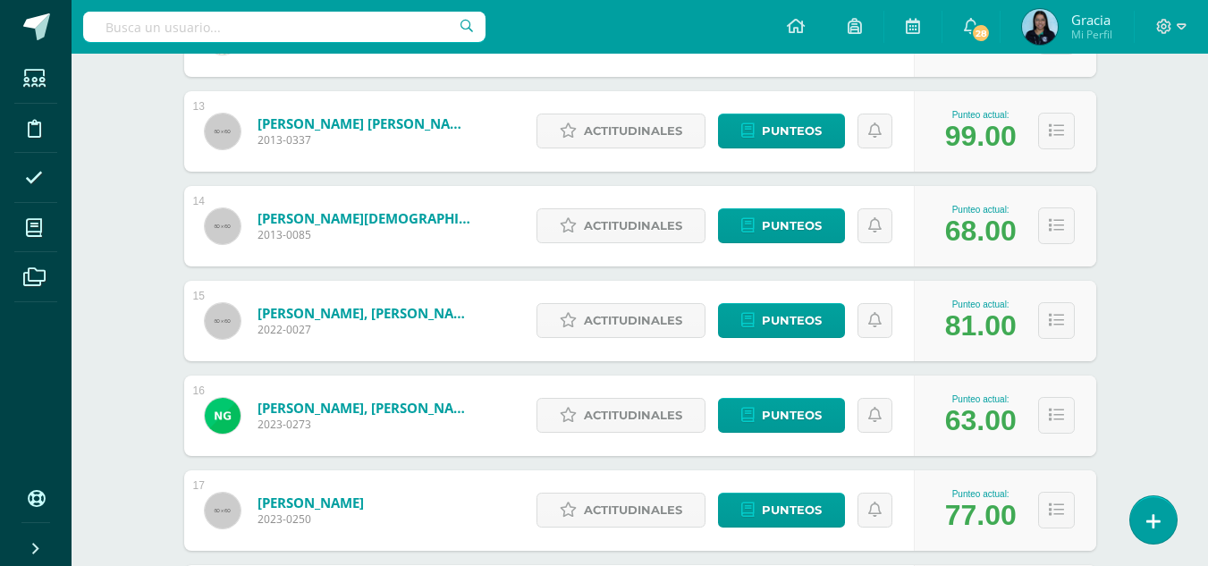
scroll to position [1434, 0]
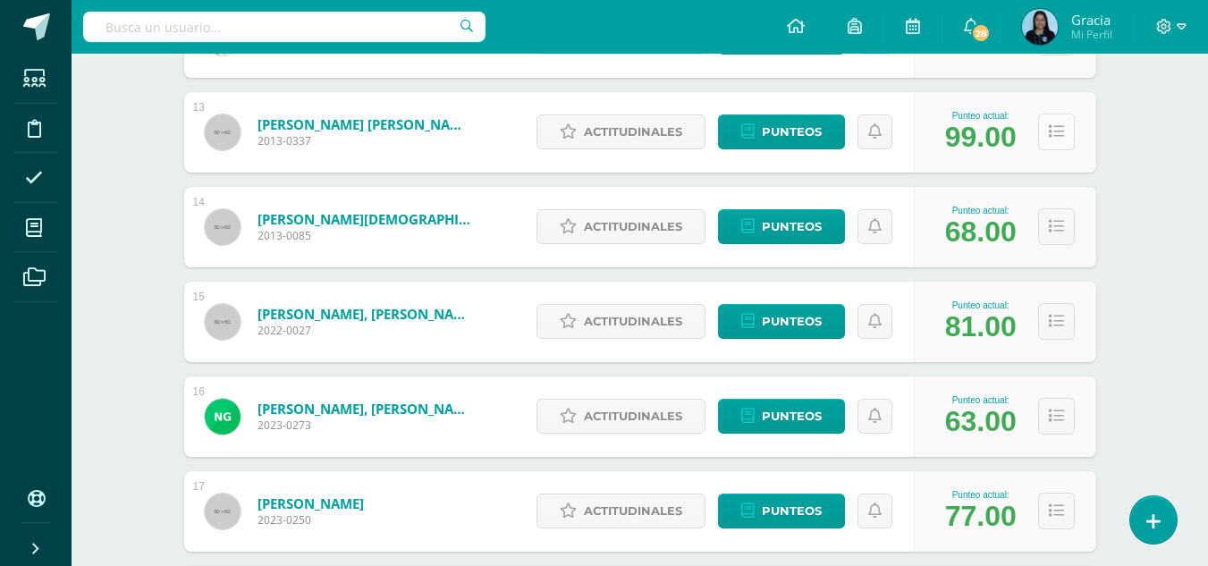
click at [1061, 140] on button at bounding box center [1056, 132] width 37 height 37
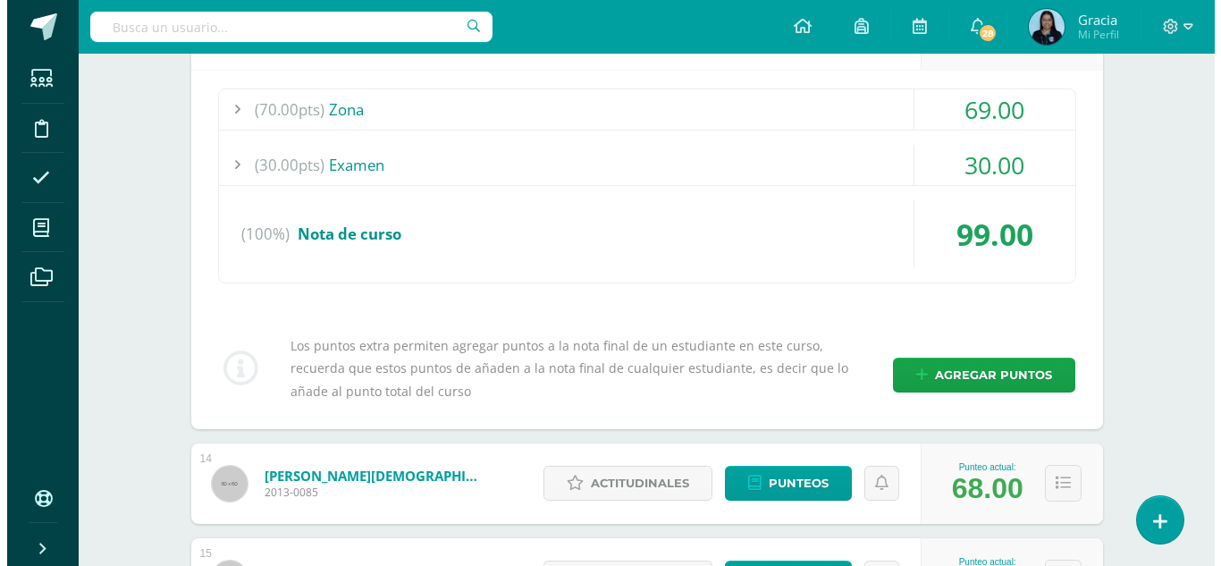
scroll to position [1489, 0]
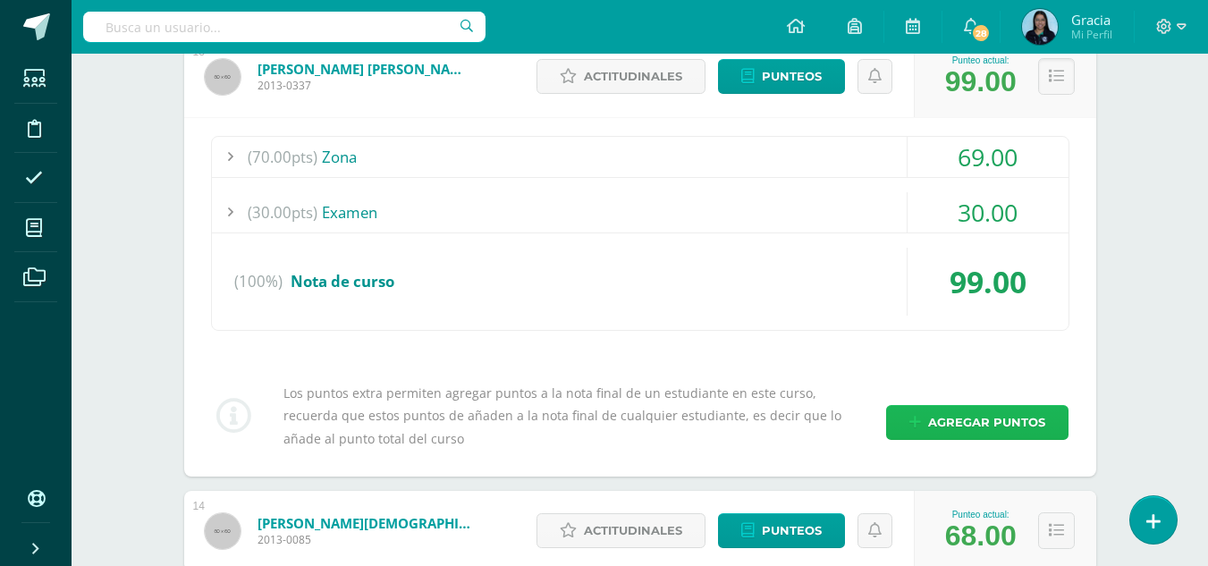
click at [946, 419] on span "Agregar puntos" at bounding box center [986, 422] width 117 height 33
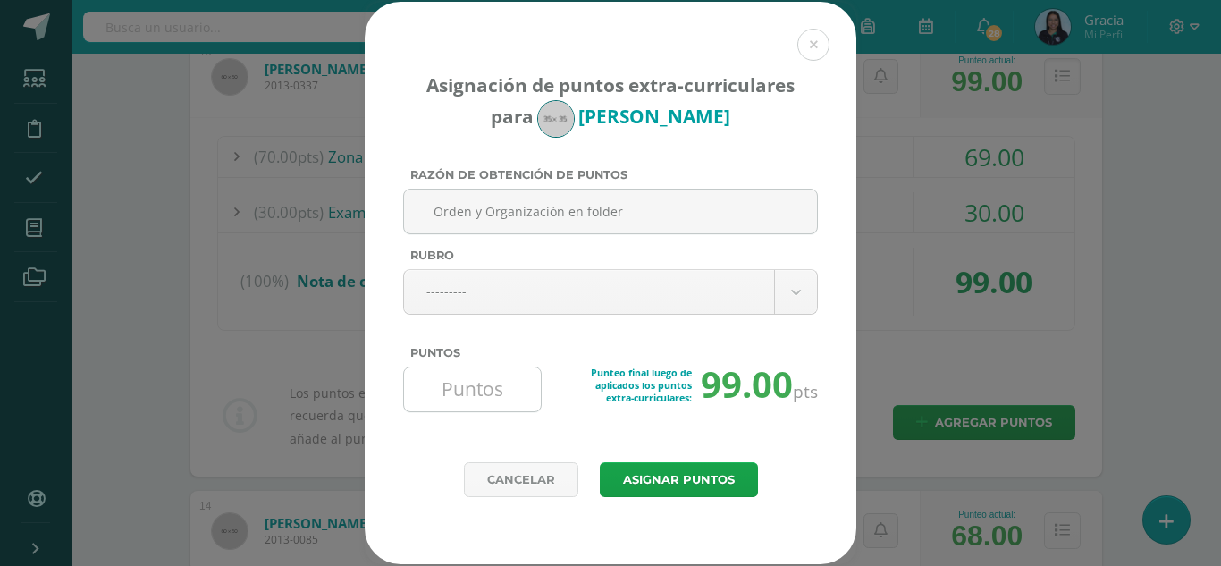
type input "Orden y Organización en folder"
click at [482, 376] on input "Puntos" at bounding box center [472, 389] width 122 height 44
type input "1"
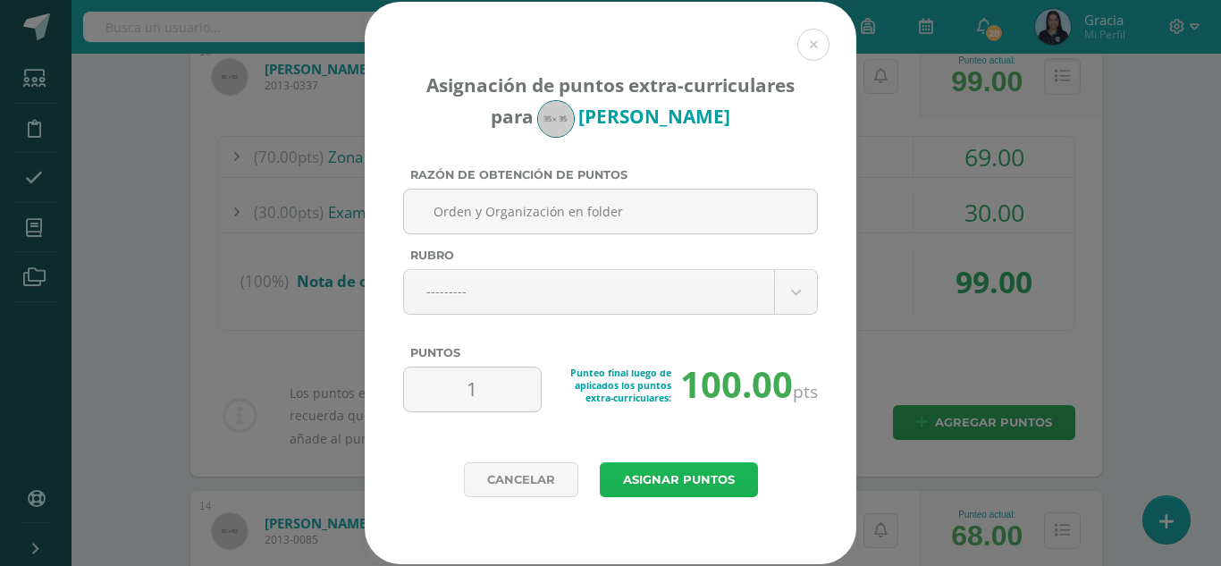
click at [667, 481] on button "Asignar puntos" at bounding box center [679, 479] width 158 height 35
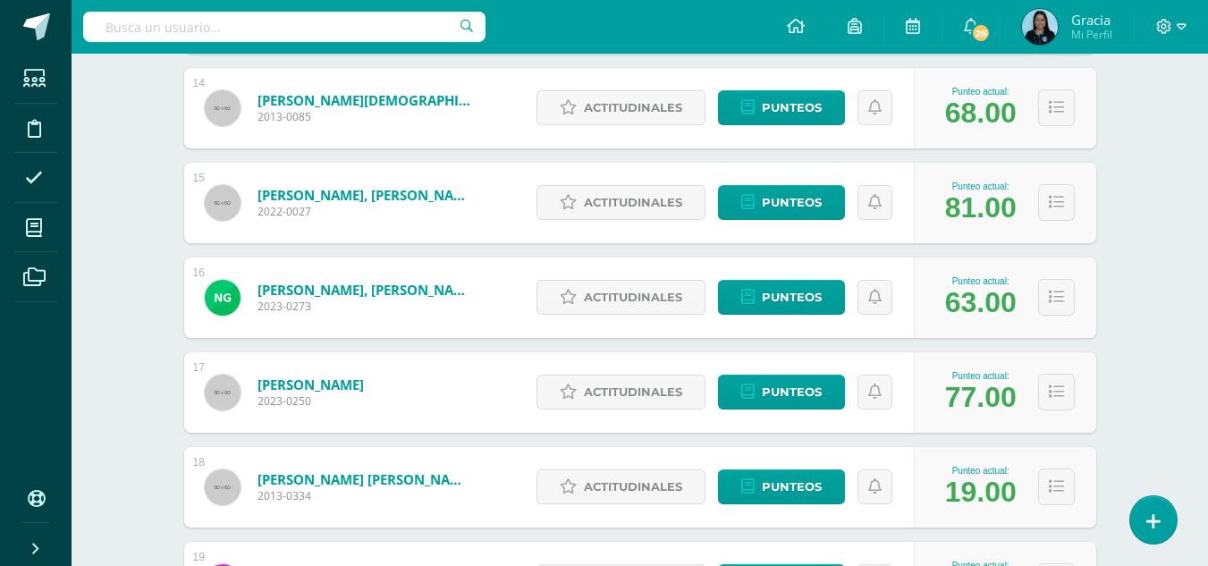
scroll to position [1554, 0]
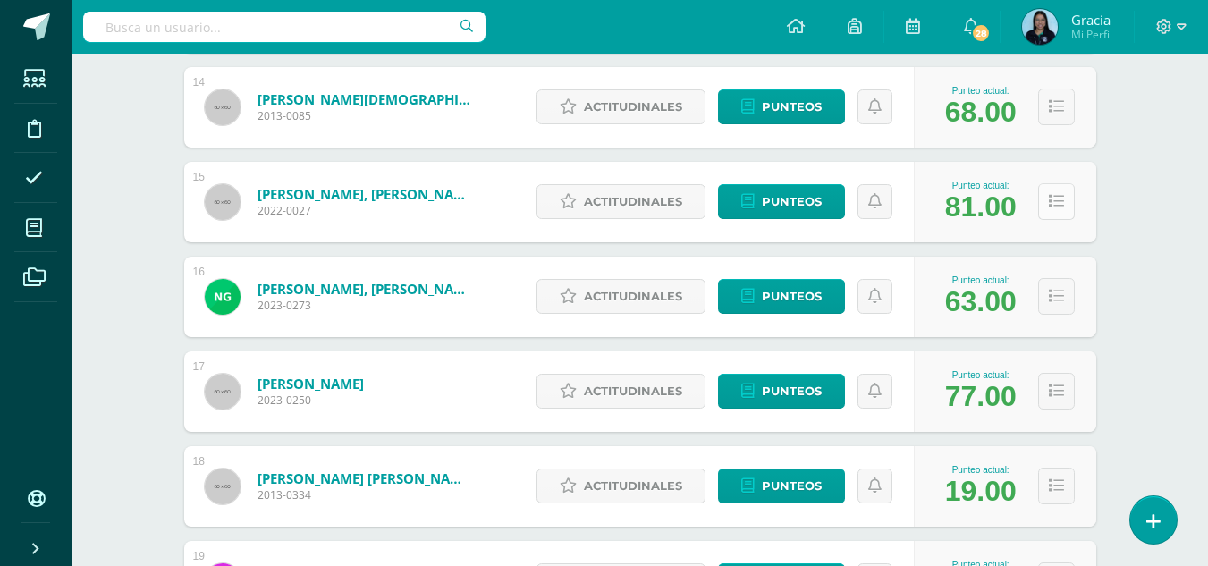
click at [1065, 201] on button at bounding box center [1056, 201] width 37 height 37
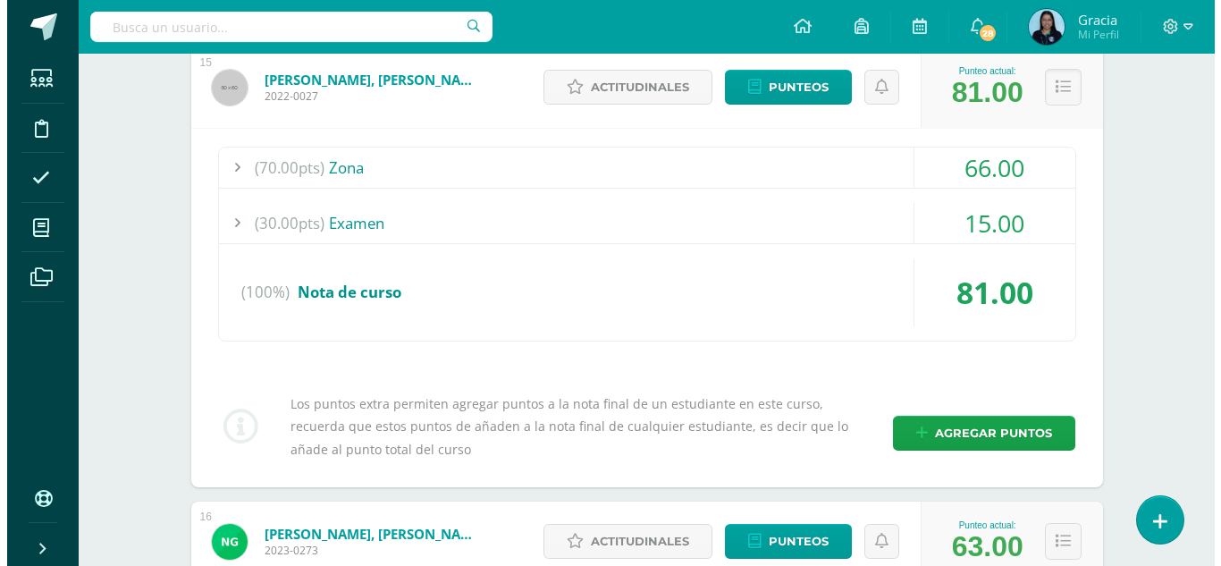
scroll to position [1669, 0]
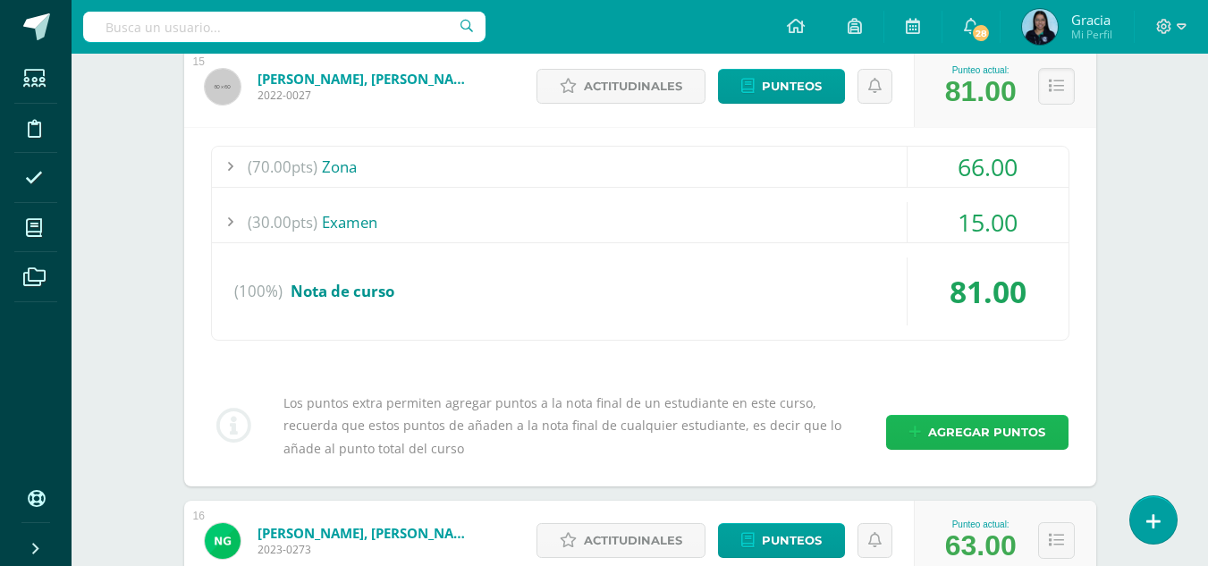
click at [959, 424] on span "Agregar puntos" at bounding box center [986, 432] width 117 height 33
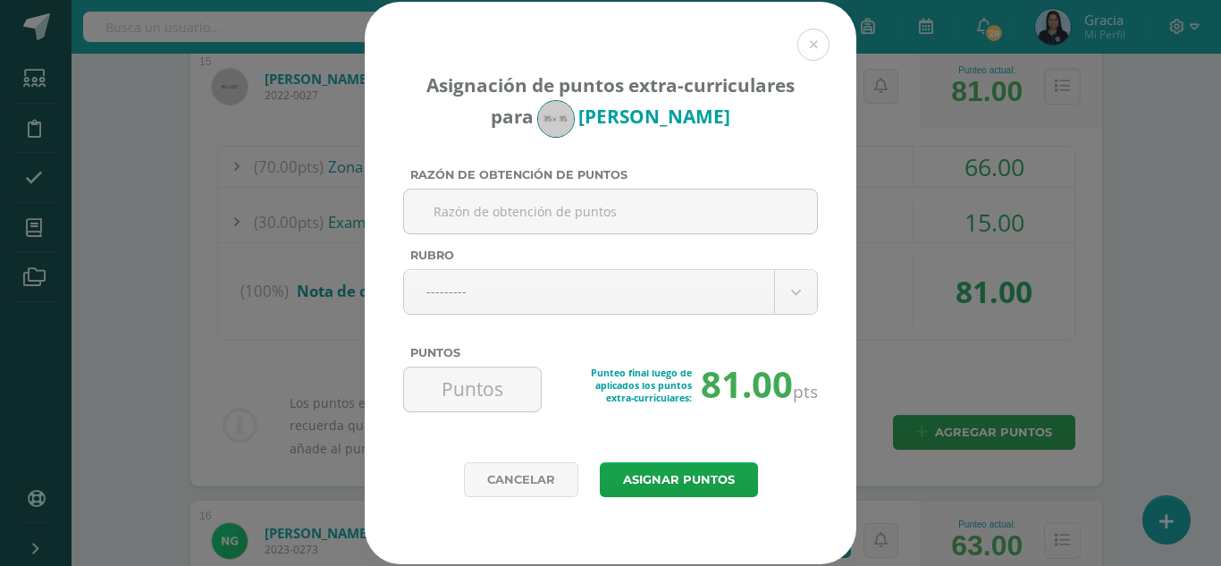
paste input "Orden y Organización en folder"
type input "Orden y Organización en folder"
click at [443, 384] on input "Puntos" at bounding box center [472, 389] width 122 height 44
type input "2"
click at [686, 483] on button "Asignar puntos" at bounding box center [679, 479] width 158 height 35
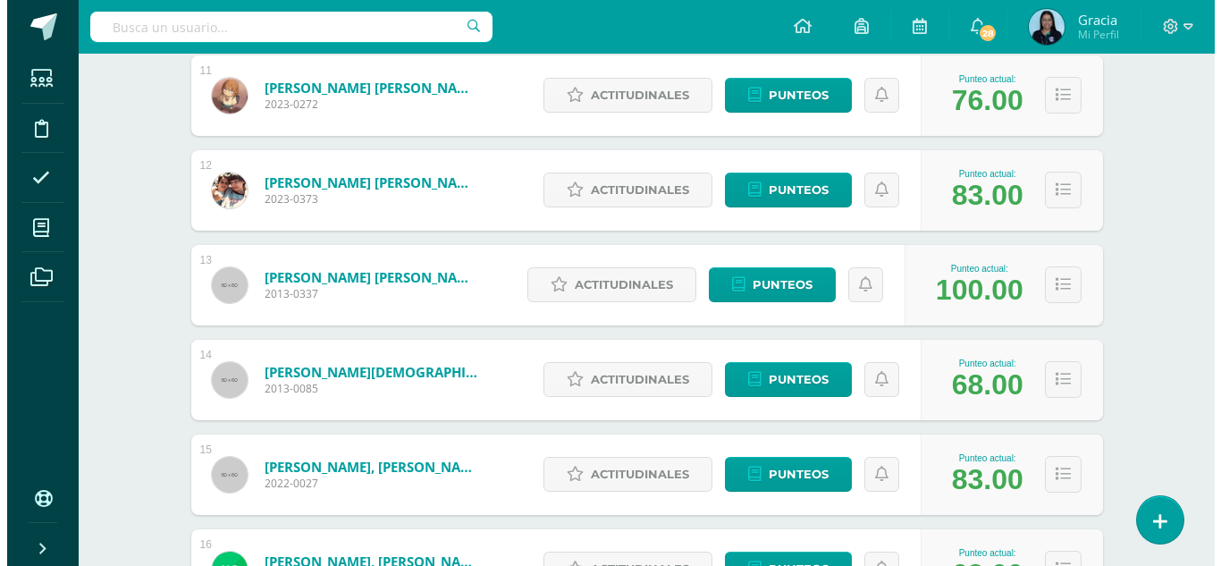
scroll to position [1295, 0]
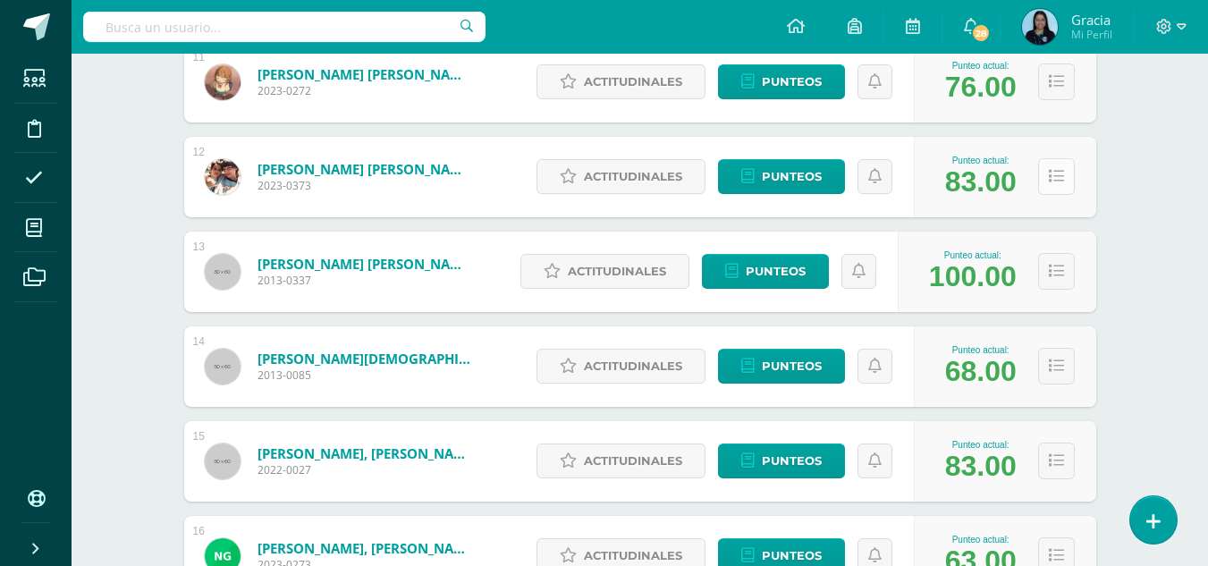
click at [1050, 189] on button at bounding box center [1056, 176] width 37 height 37
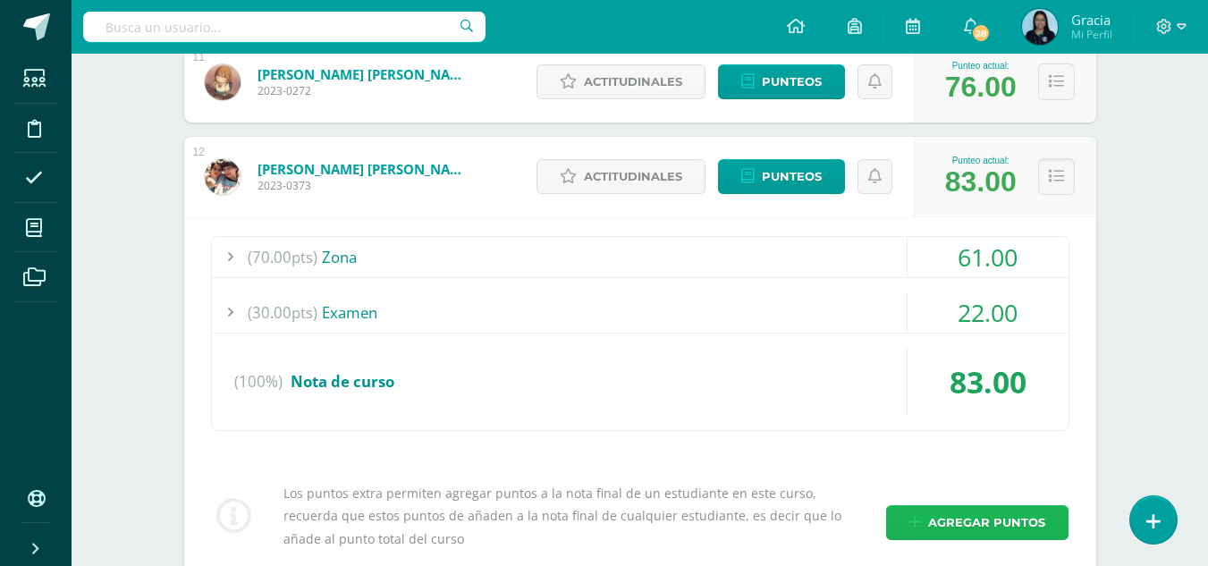
click at [955, 522] on span "Agregar puntos" at bounding box center [986, 522] width 117 height 33
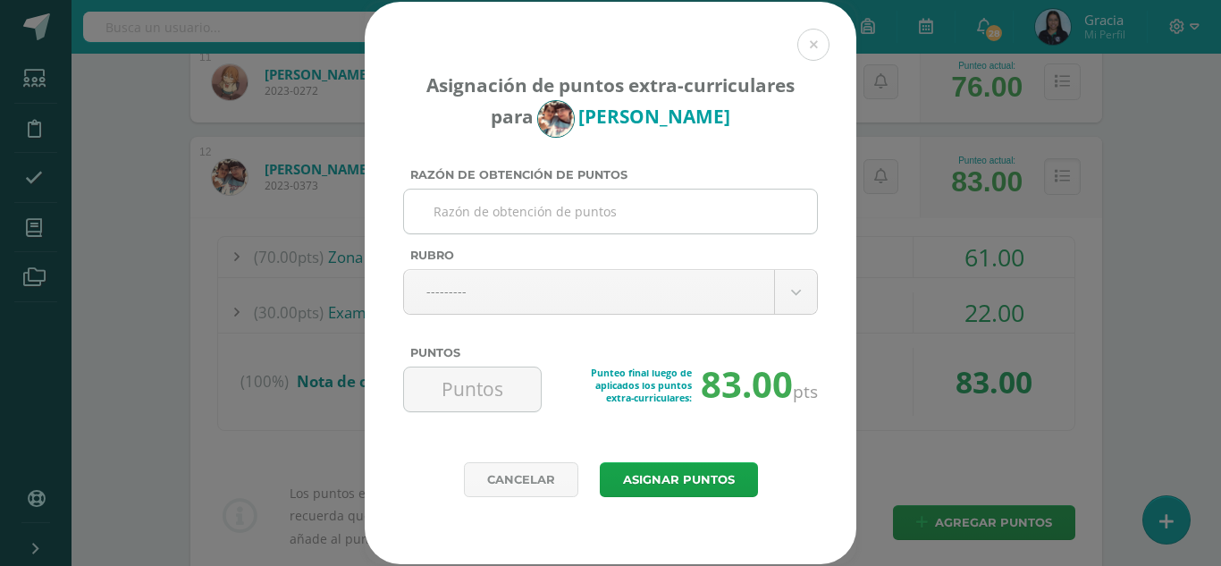
click at [465, 211] on input "Razón de obtención de puntos" at bounding box center [610, 212] width 399 height 44
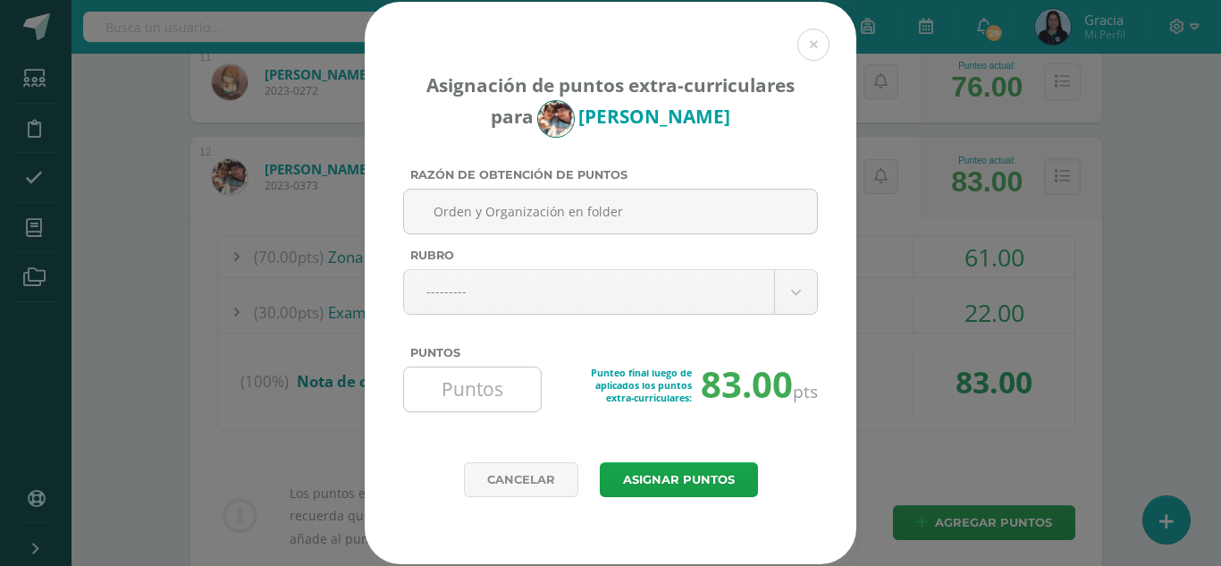
type input "Orden y Organización en folder"
click at [451, 383] on input "Puntos" at bounding box center [472, 389] width 122 height 44
type input "2"
click at [657, 488] on button "Asignar puntos" at bounding box center [679, 479] width 158 height 35
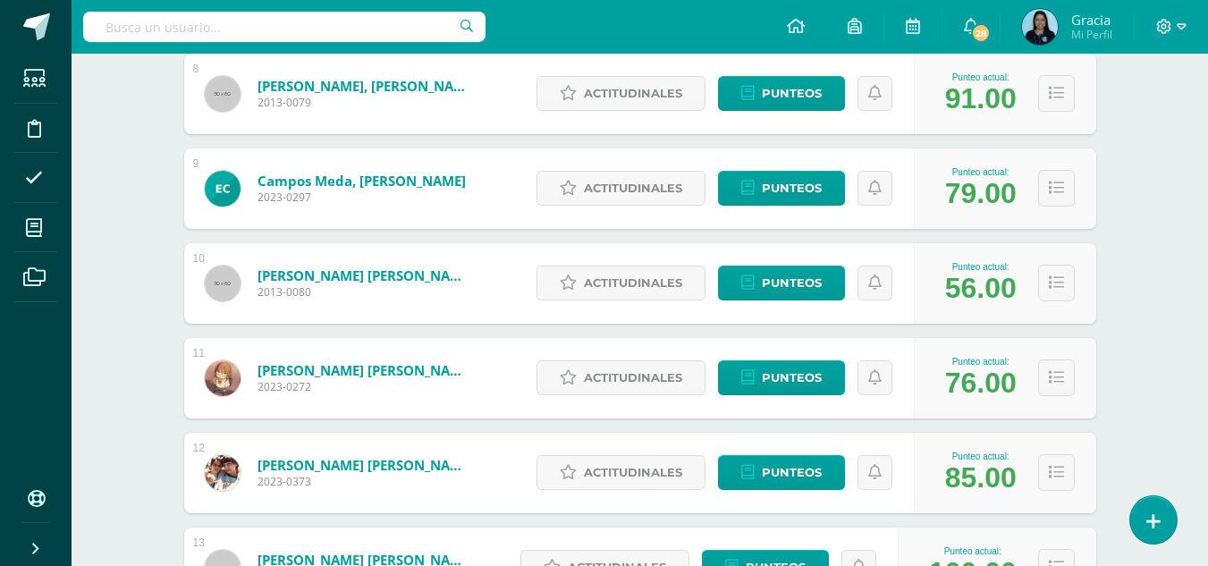
scroll to position [1266, 0]
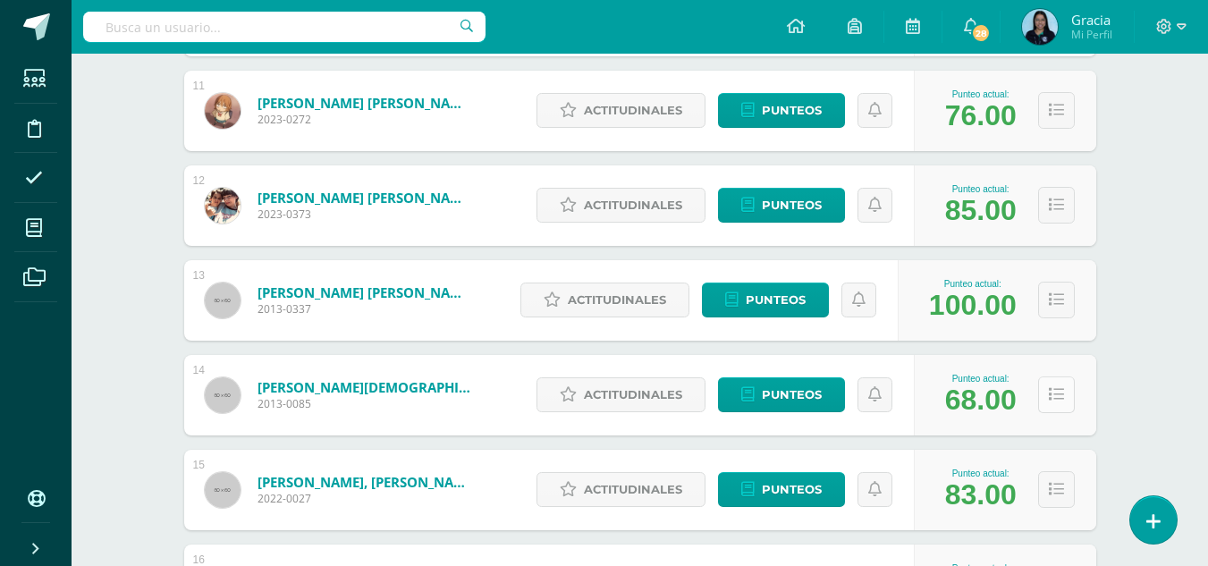
click at [1046, 403] on button at bounding box center [1056, 394] width 37 height 37
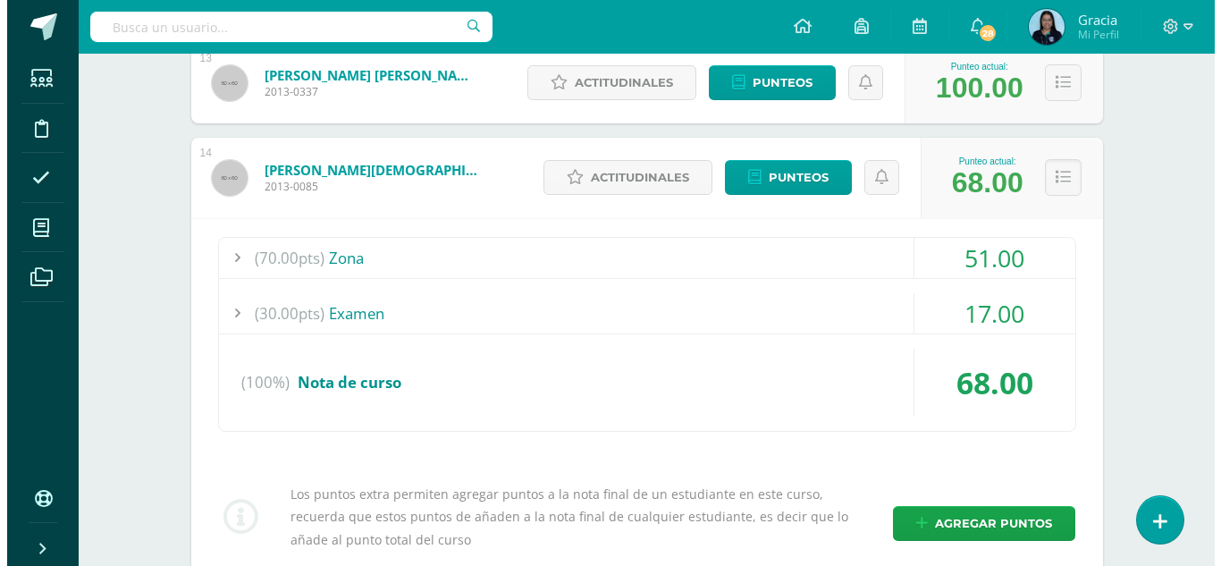
scroll to position [1640, 0]
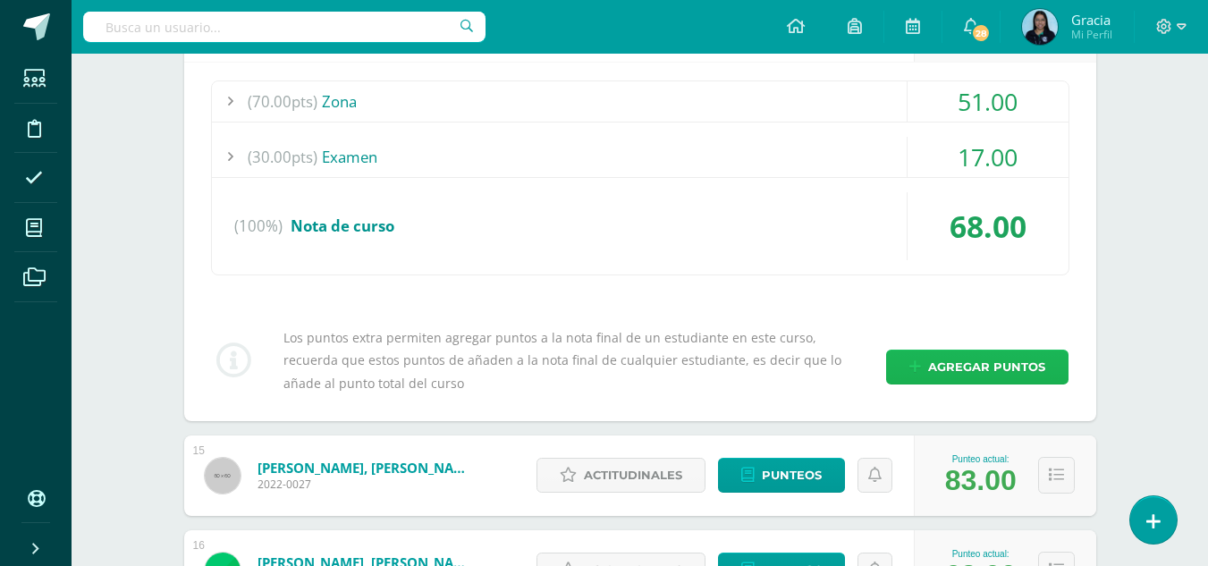
click at [959, 367] on span "Agregar puntos" at bounding box center [986, 366] width 117 height 33
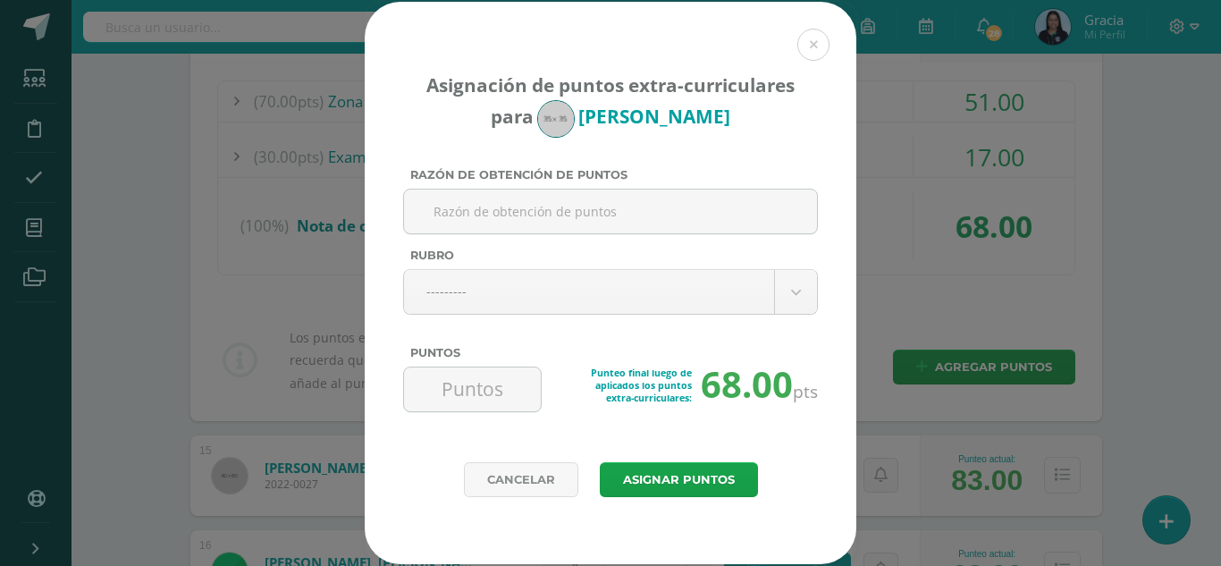
paste input "Orden y Organización en folder"
type input "Orden y Organización en folder"
click at [465, 383] on input "Puntos" at bounding box center [472, 389] width 122 height 44
type input "3"
click at [630, 457] on div "Asignación de puntos extra-curriculares para Elián Girón Razón de obtención de …" at bounding box center [611, 232] width 492 height 460
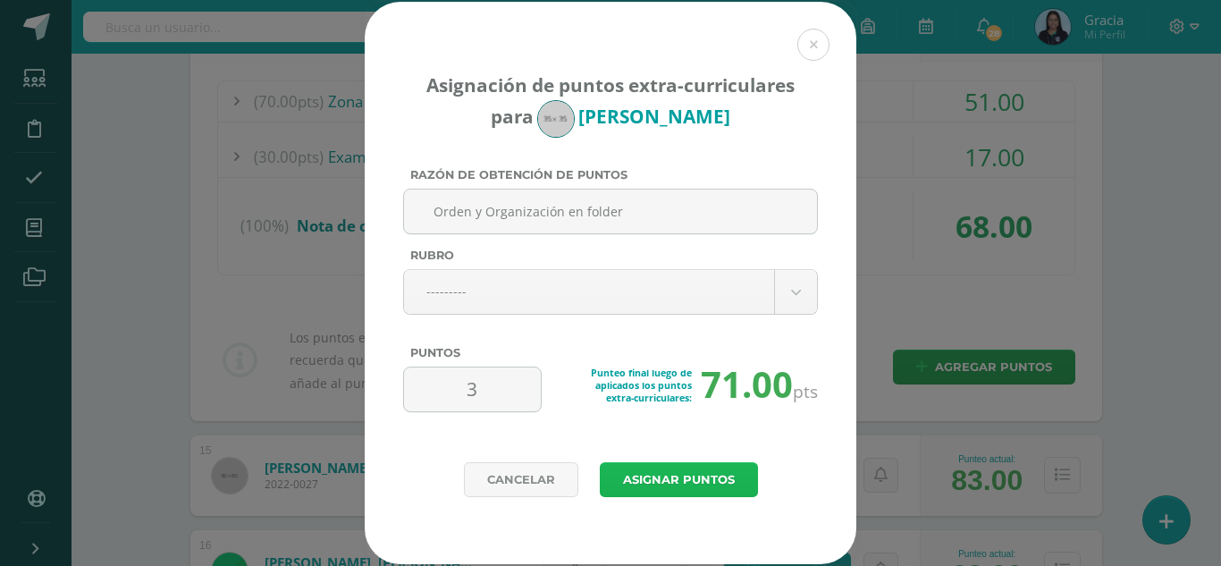
click at [631, 486] on button "Asignar puntos" at bounding box center [679, 479] width 158 height 35
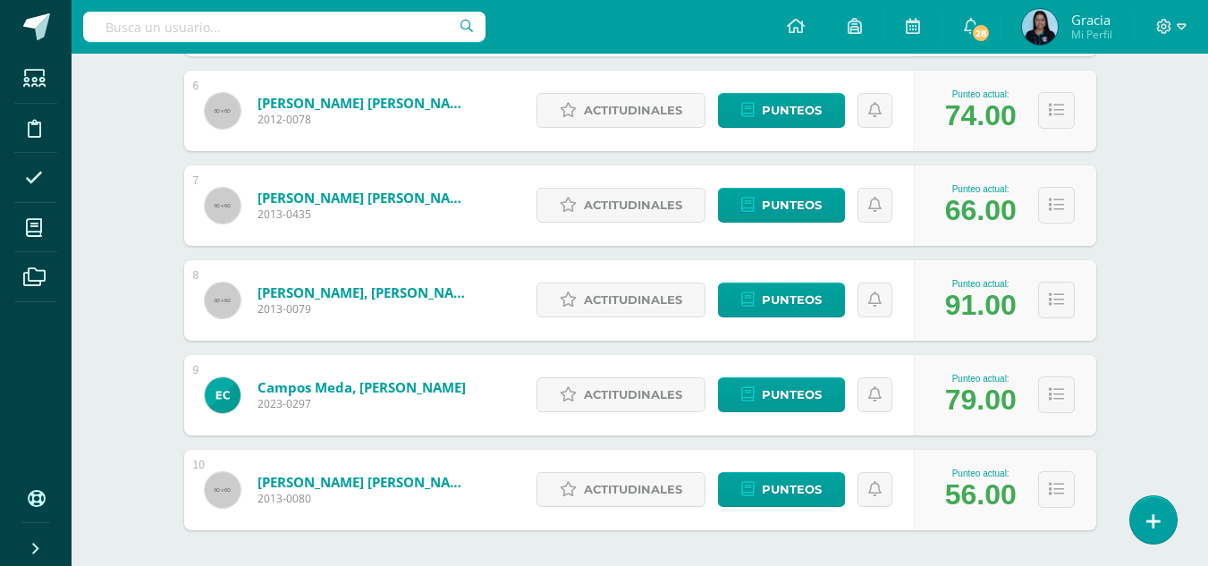
scroll to position [869, 0]
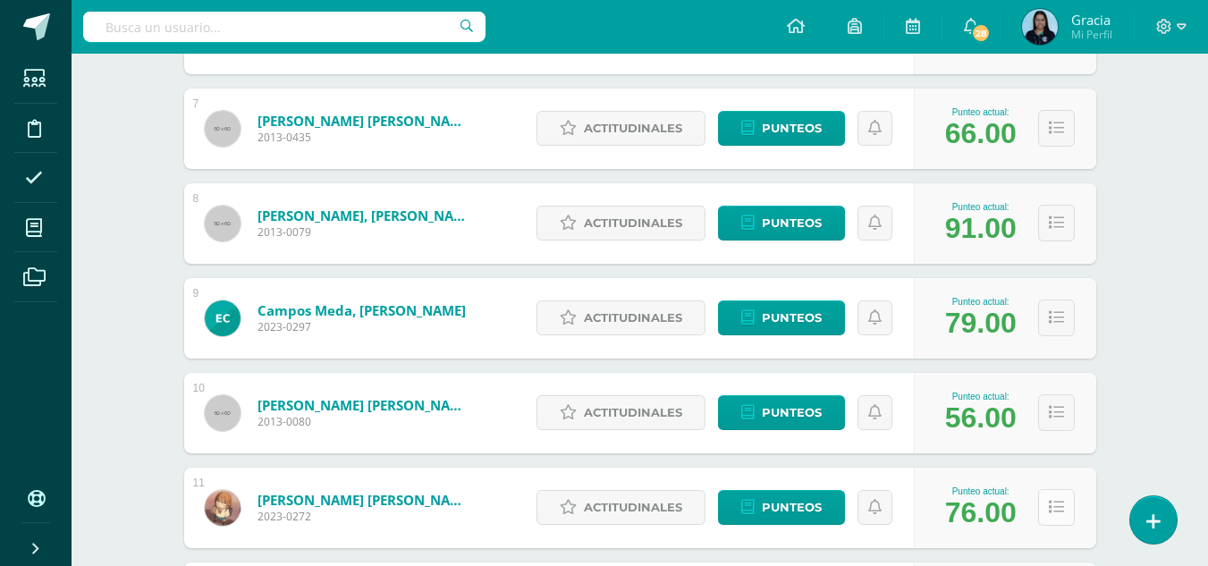
click at [1064, 508] on button at bounding box center [1056, 507] width 37 height 37
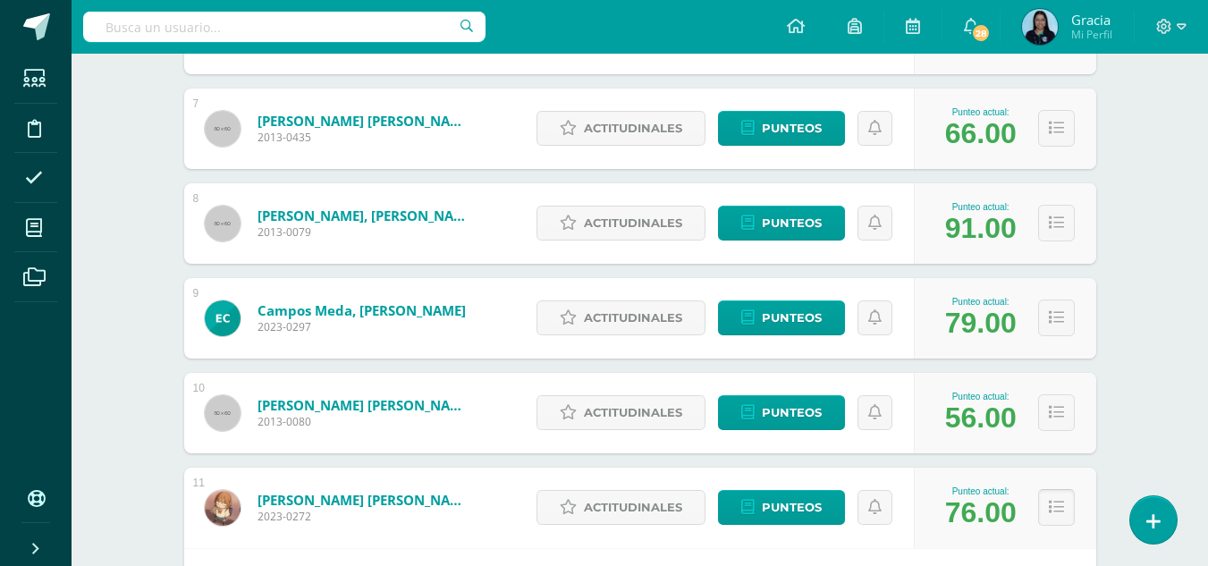
click at [1064, 508] on button at bounding box center [1056, 507] width 37 height 37
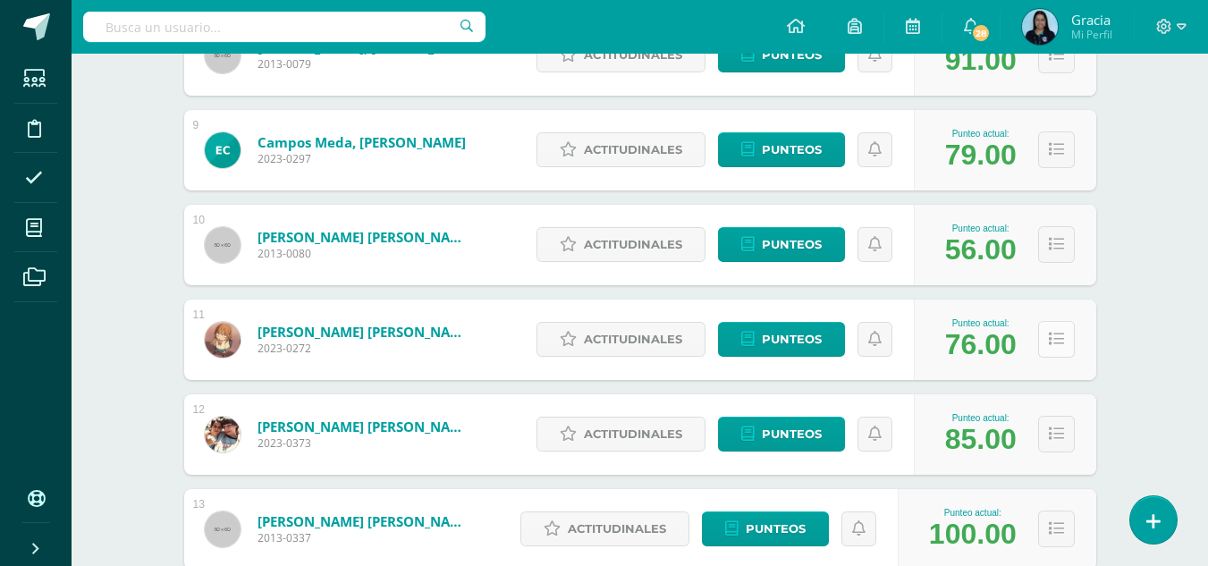
scroll to position [1041, 0]
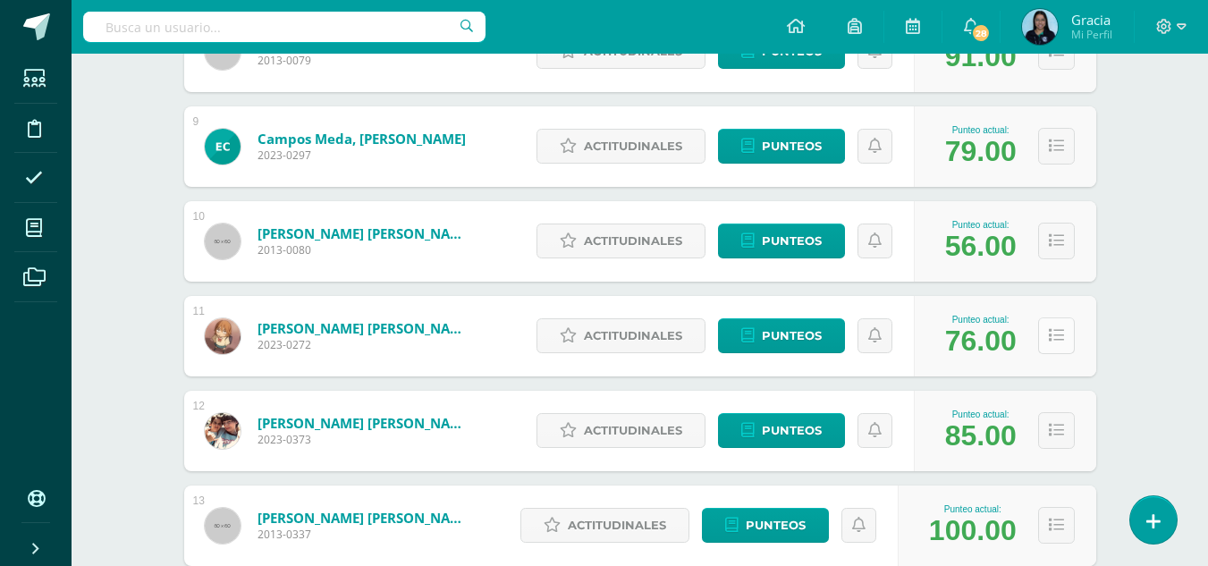
click at [1061, 339] on icon at bounding box center [1056, 335] width 15 height 15
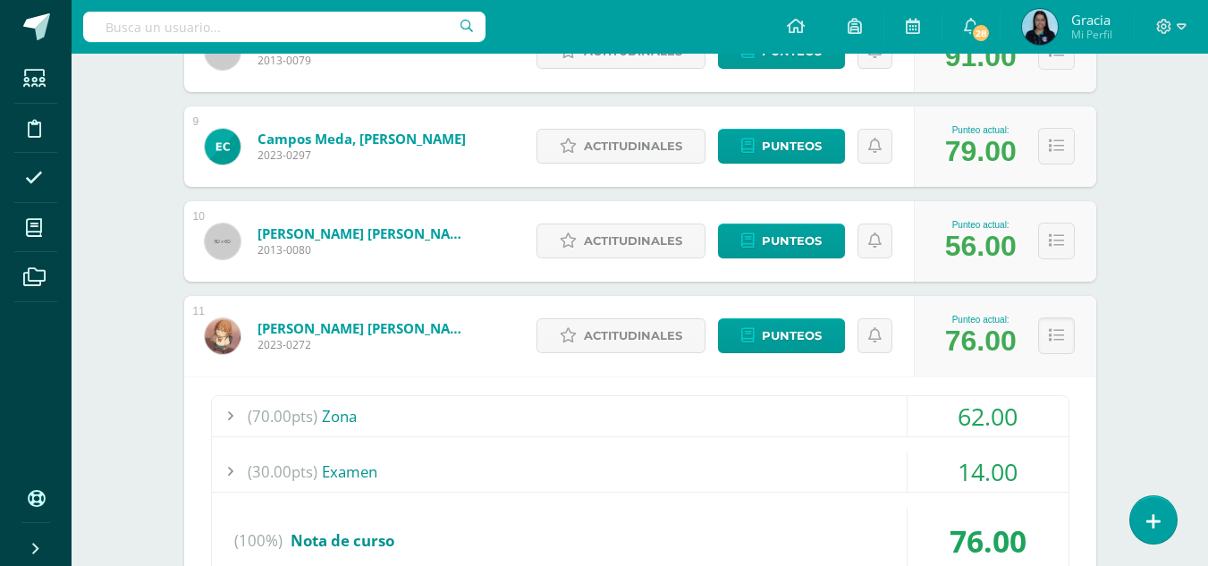
click at [952, 457] on div "14.00" at bounding box center [987, 471] width 161 height 40
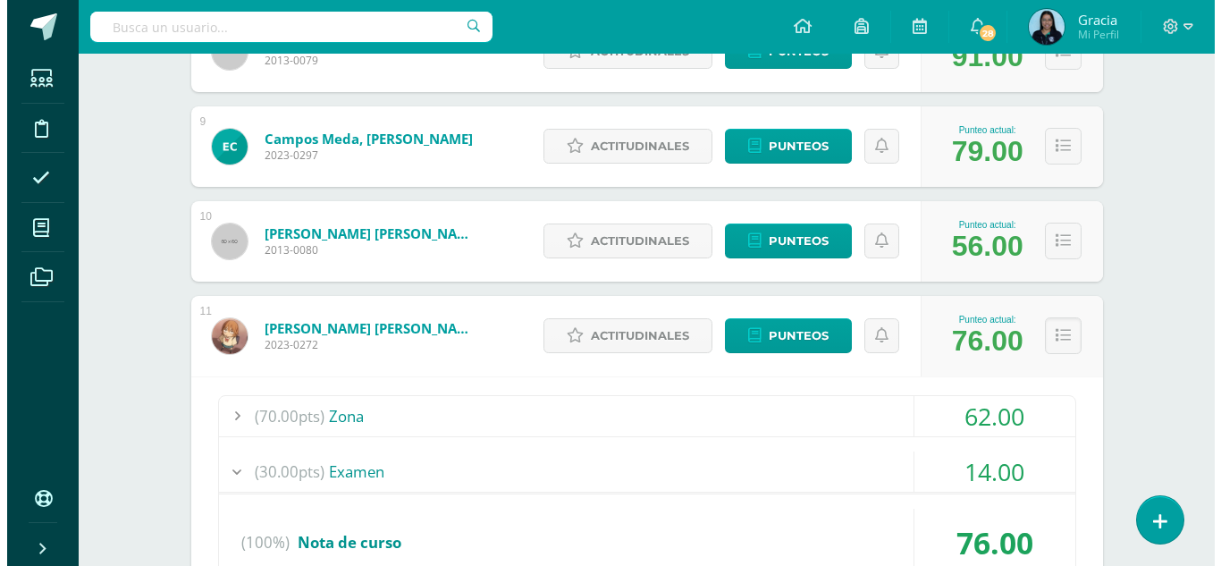
scroll to position [1262, 0]
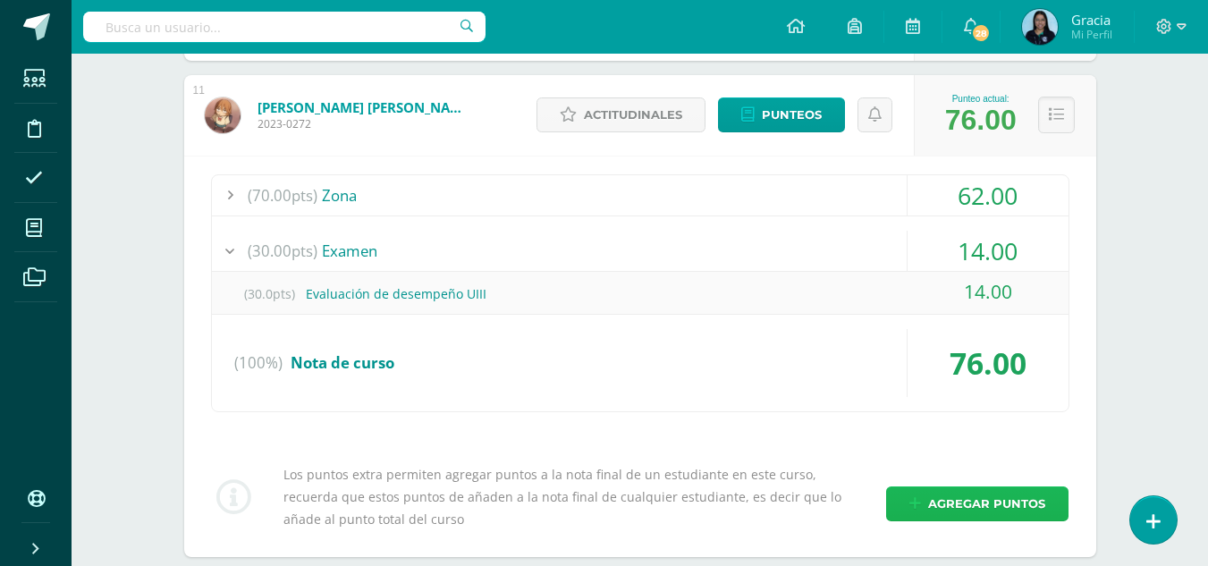
click at [946, 492] on span "Agregar puntos" at bounding box center [986, 503] width 117 height 33
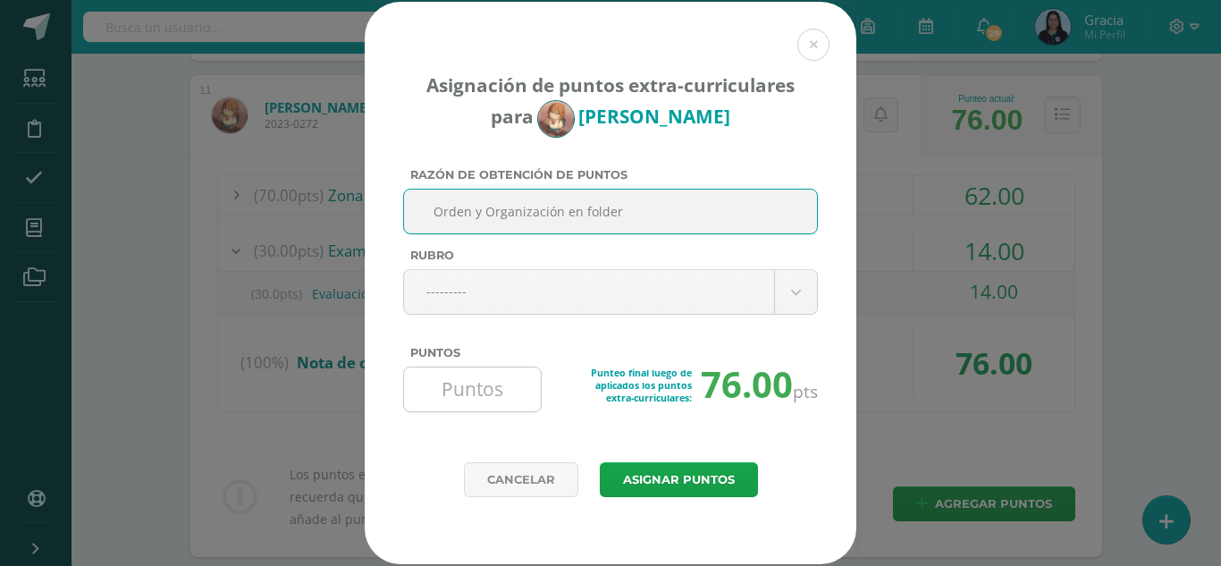
type input "Orden y Organización en folder"
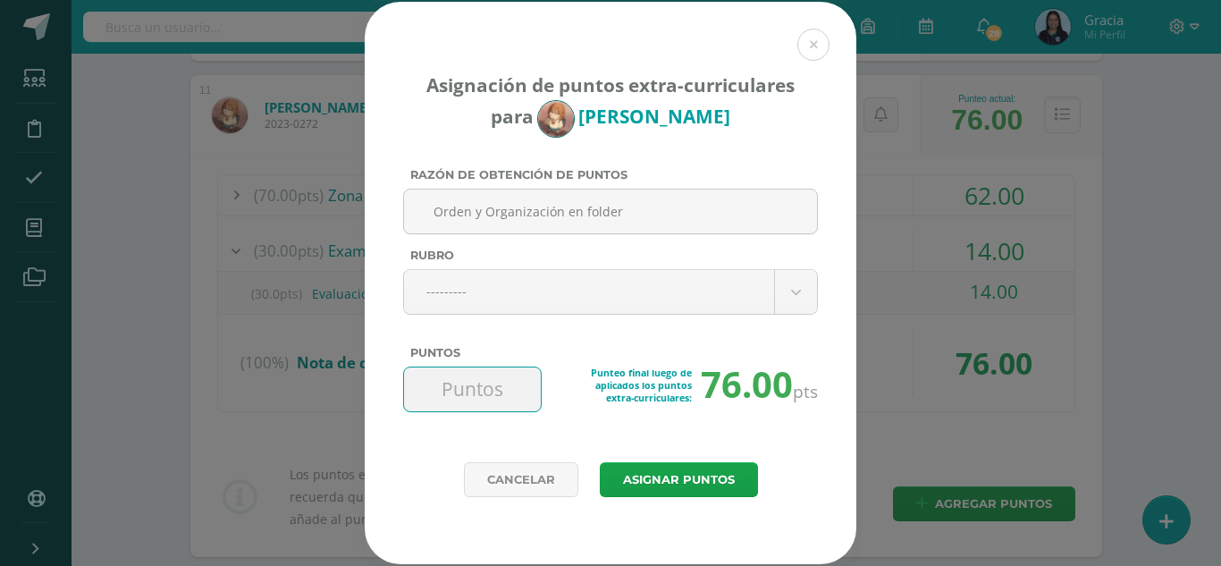
click at [464, 386] on input "Puntos" at bounding box center [472, 389] width 122 height 44
type input "2"
click at [709, 477] on button "Asignar puntos" at bounding box center [679, 479] width 158 height 35
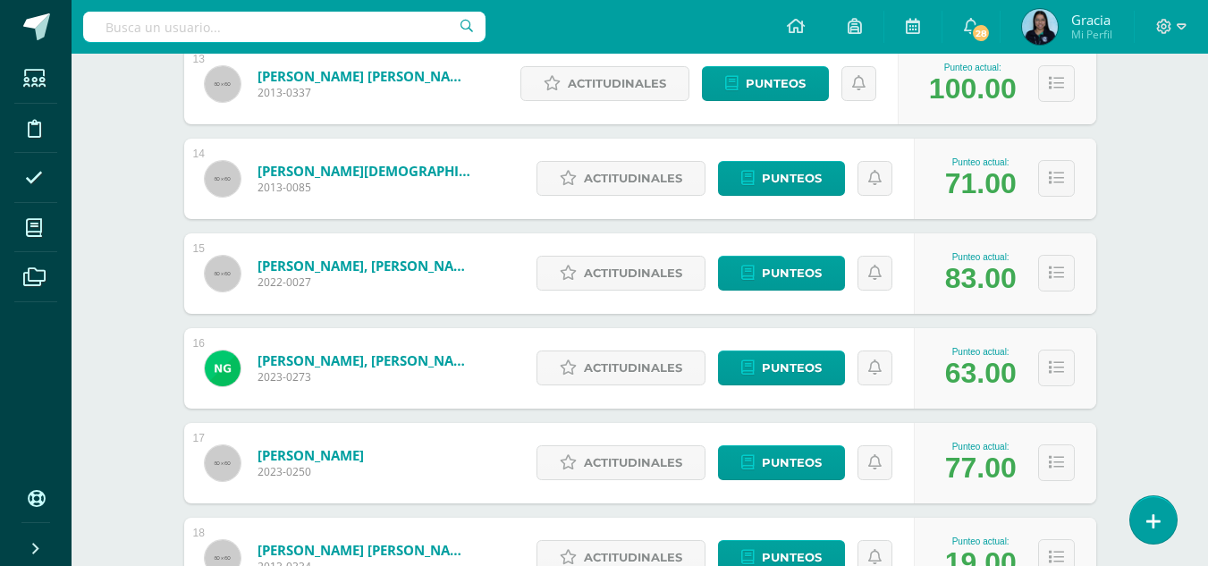
scroll to position [1484, 0]
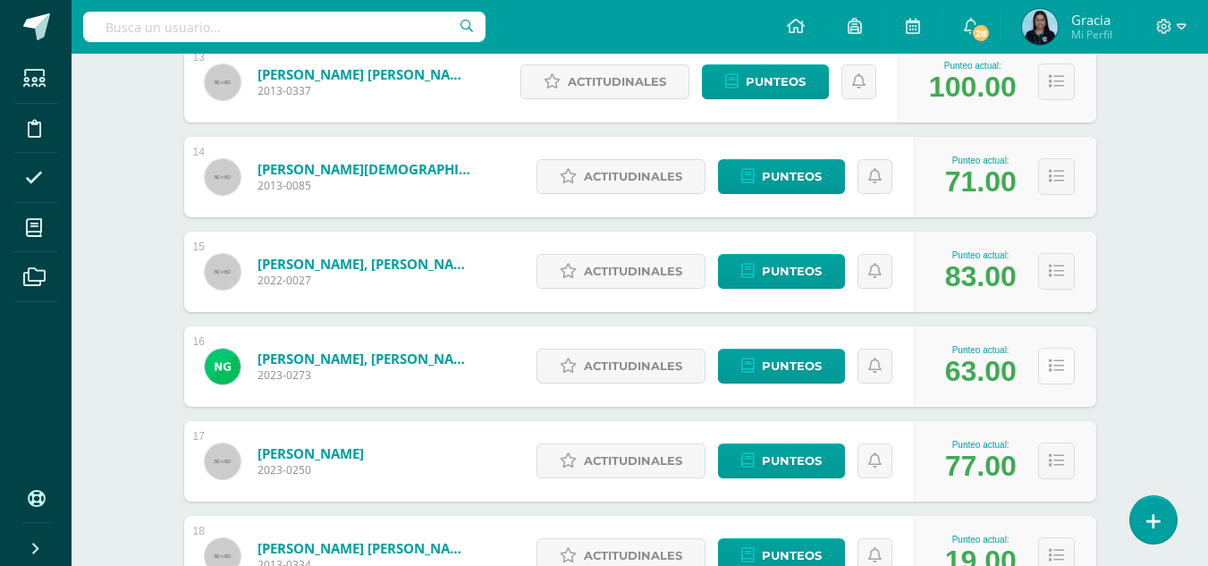
click at [1059, 368] on icon at bounding box center [1056, 366] width 15 height 15
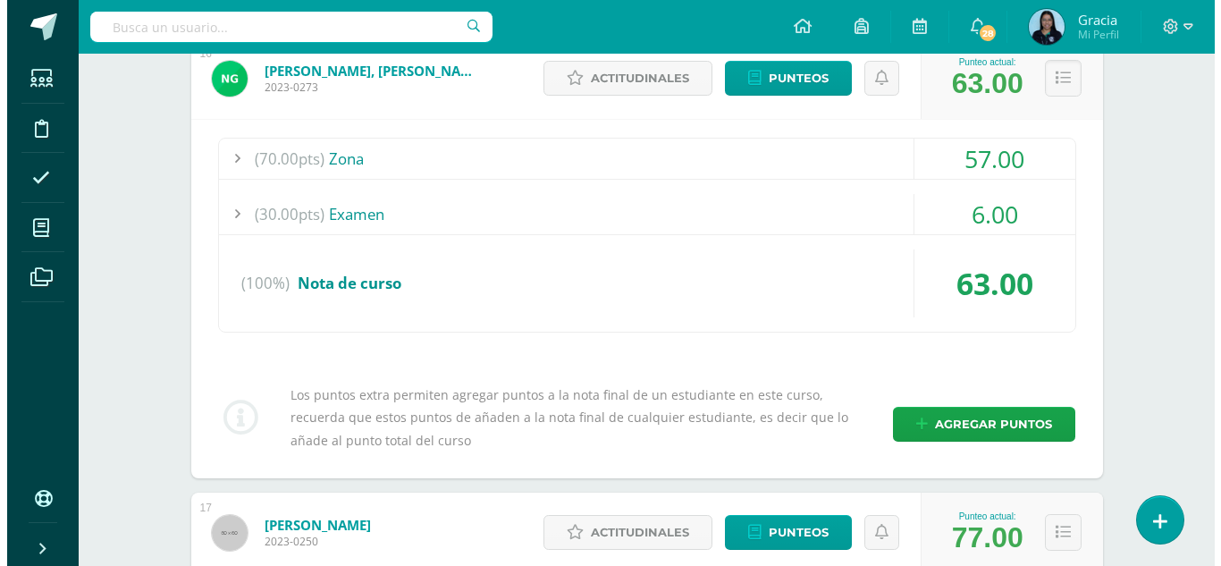
scroll to position [1798, 0]
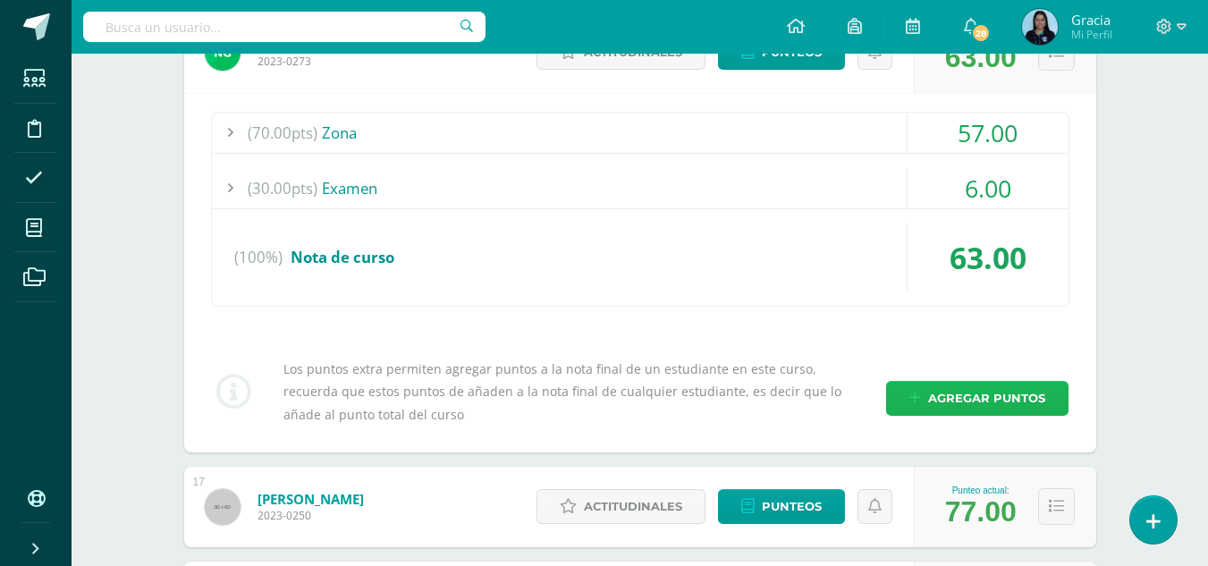
click at [951, 407] on span "Agregar puntos" at bounding box center [986, 398] width 117 height 33
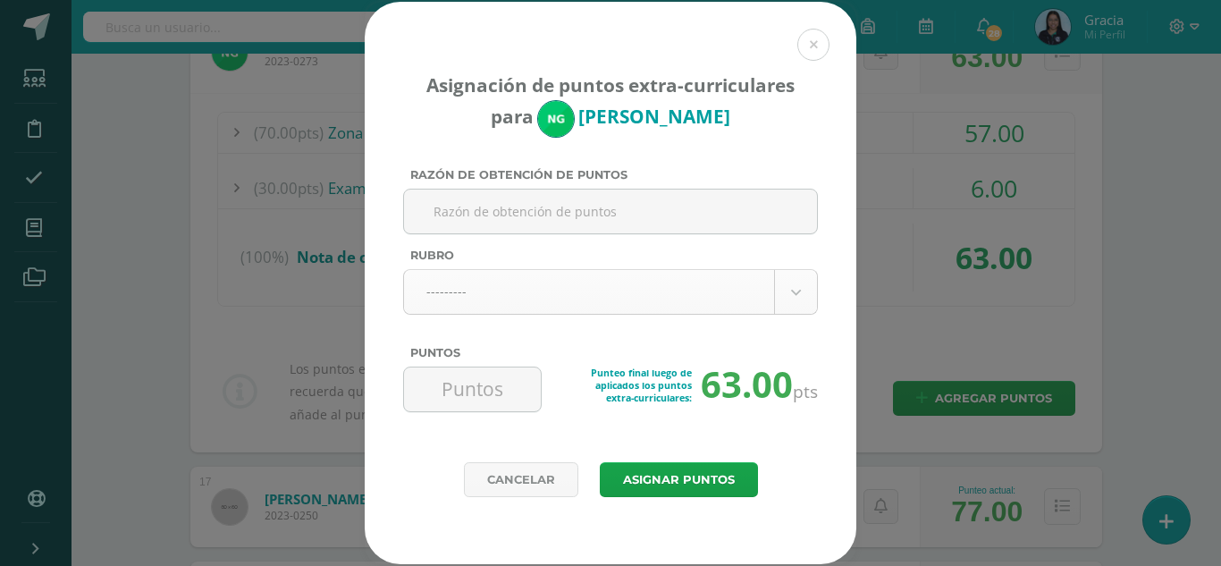
paste input "Orden y Organización en folder"
type input "Orden y Organización en folder"
click at [451, 406] on input "Puntos" at bounding box center [472, 389] width 122 height 44
type input "3"
click at [637, 485] on button "Asignar puntos" at bounding box center [679, 479] width 158 height 35
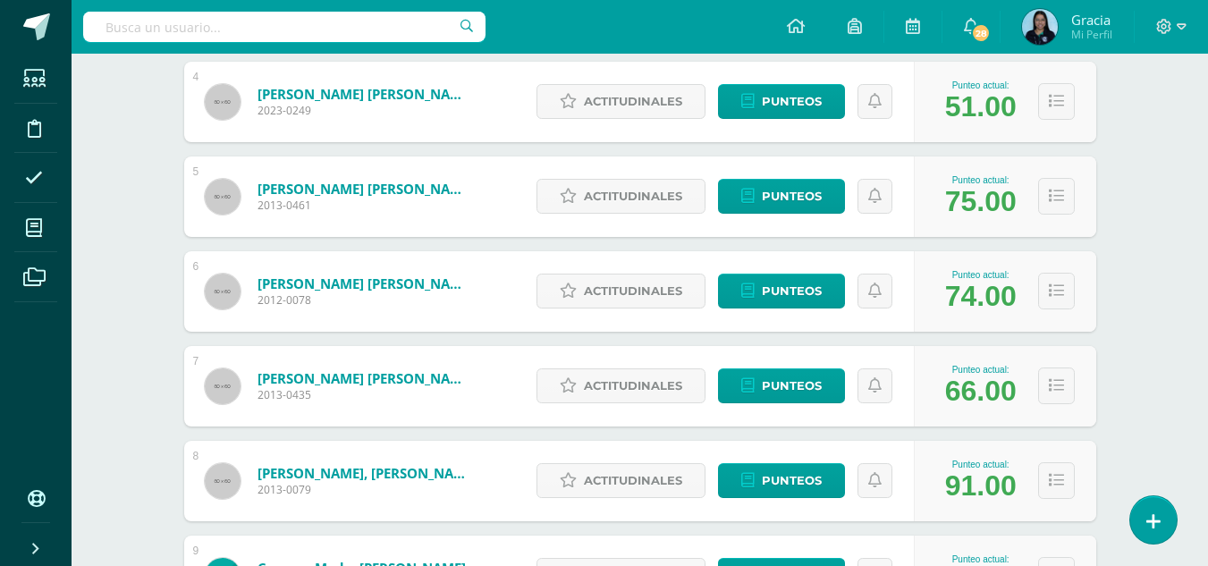
scroll to position [612, 0]
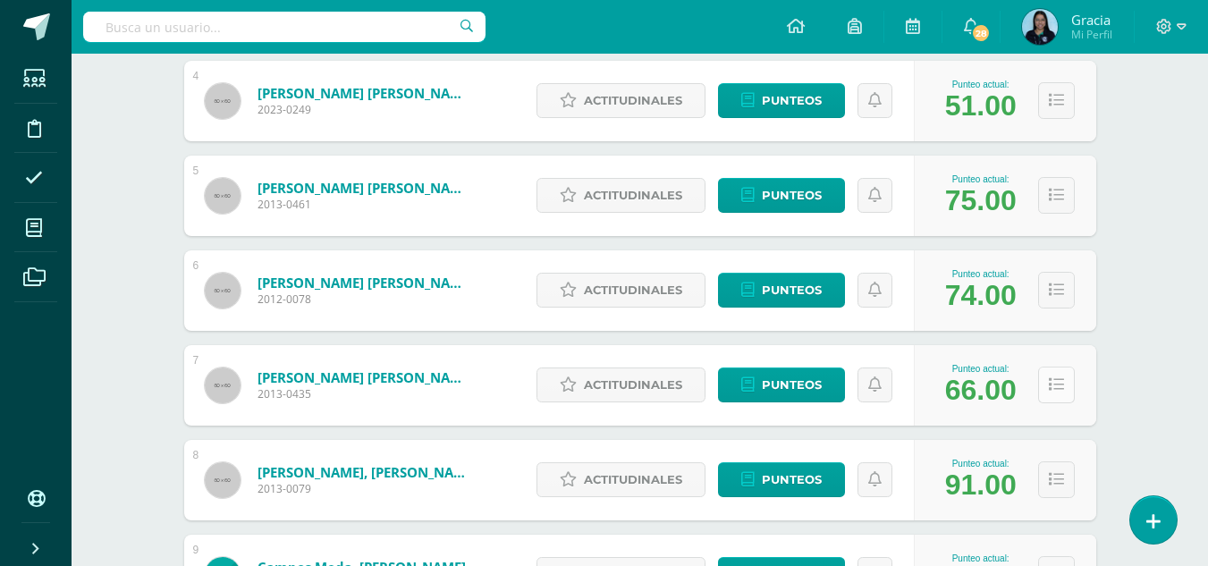
click at [1063, 388] on button at bounding box center [1056, 385] width 37 height 37
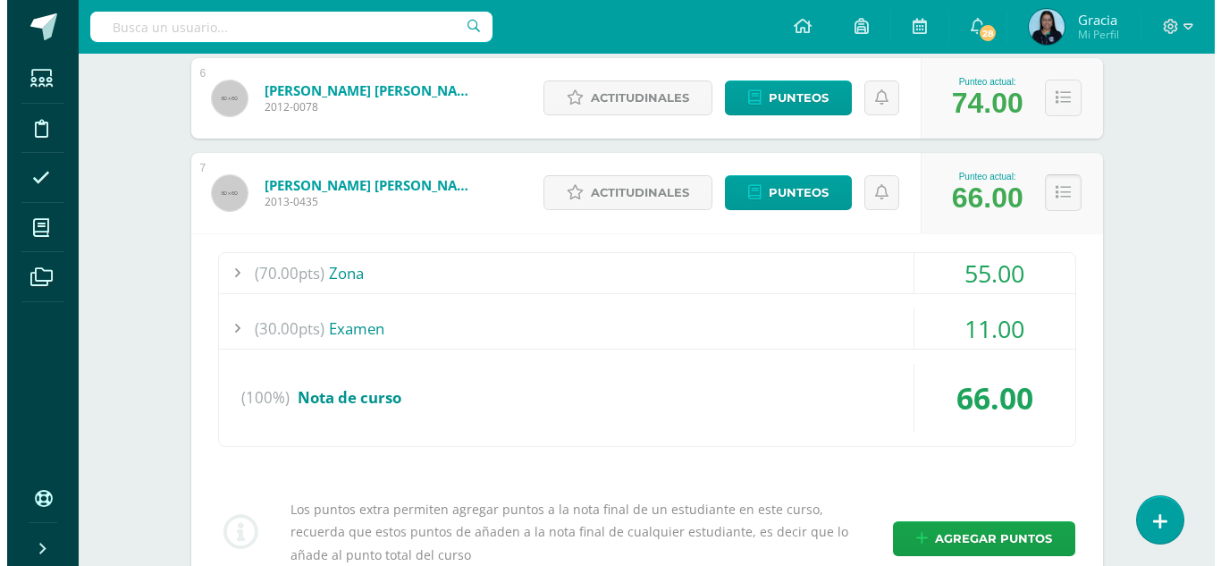
scroll to position [808, 0]
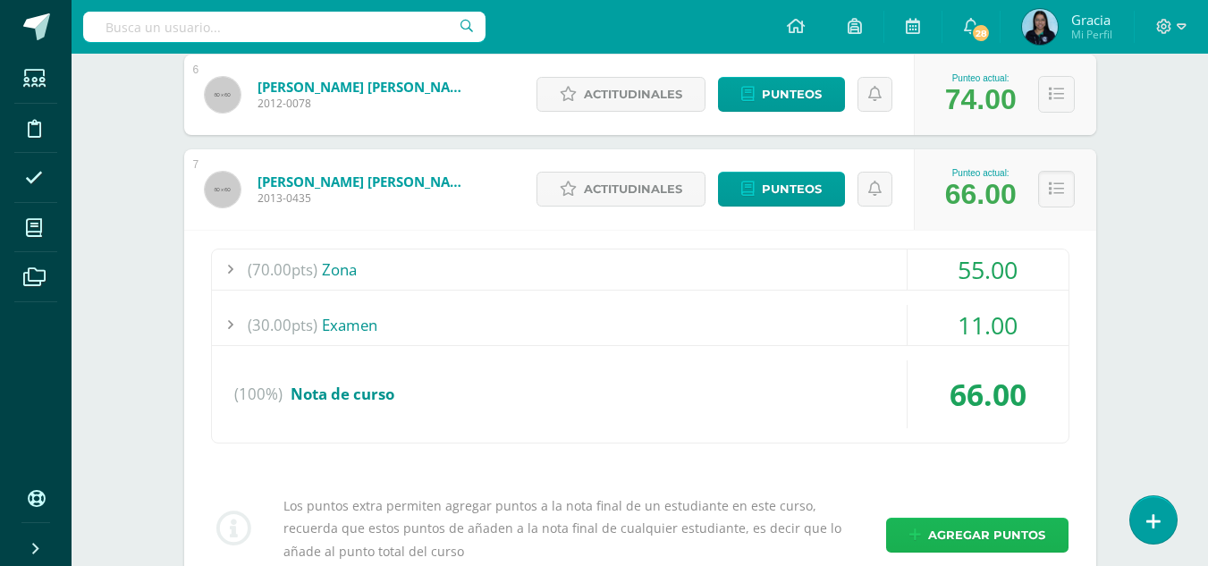
click at [932, 523] on span "Agregar puntos" at bounding box center [986, 535] width 117 height 33
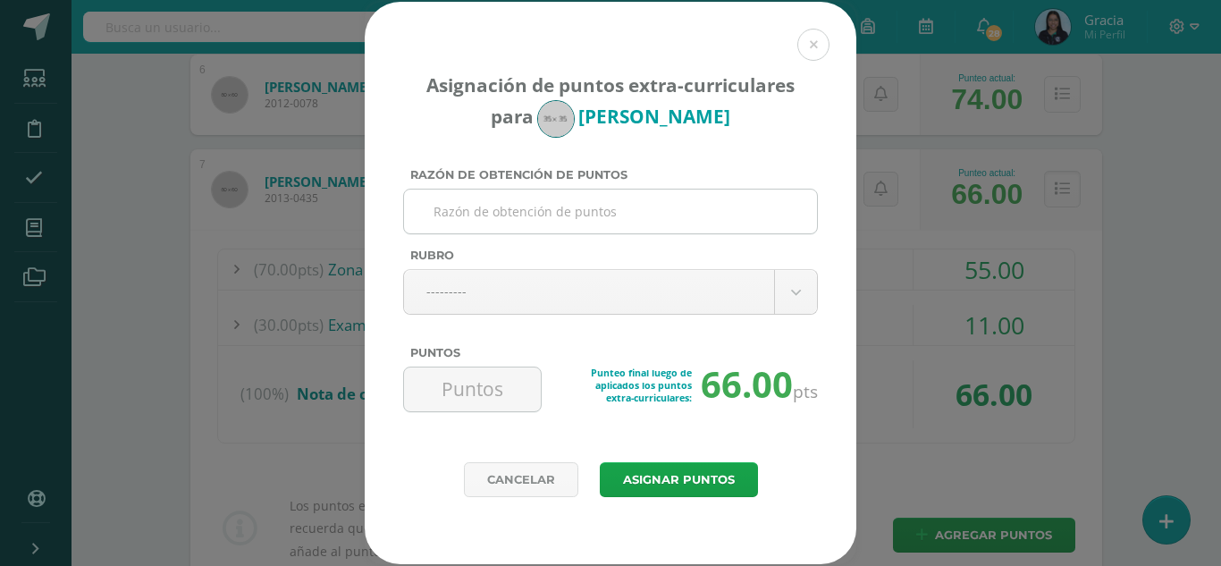
paste input "Orden y Organización en folder"
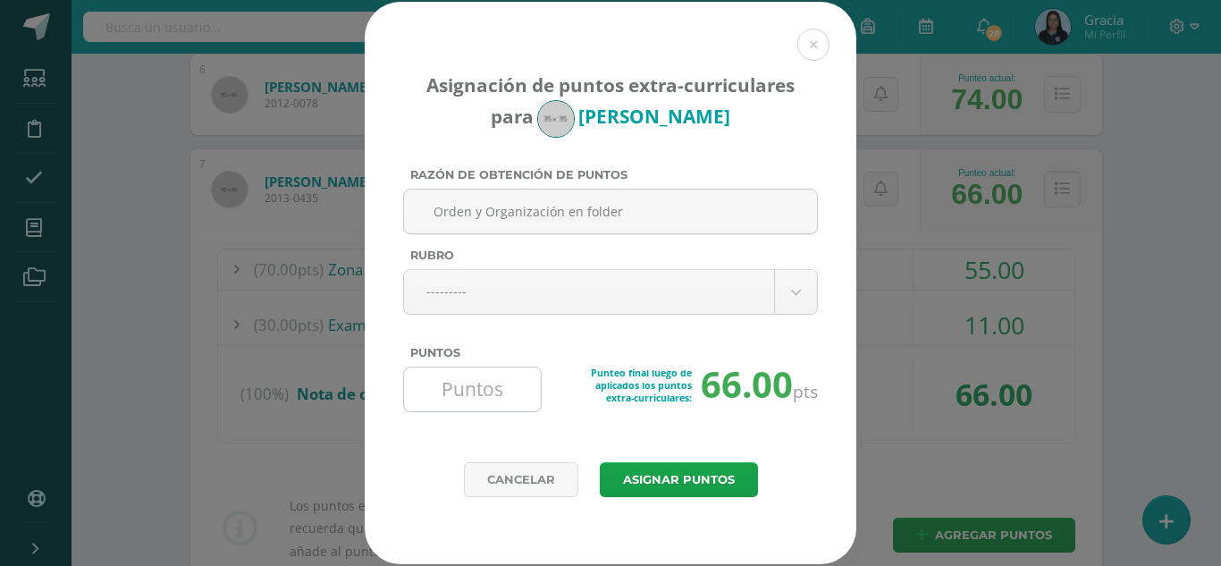
type input "Orden y Organización en folder"
click at [444, 399] on input "Puntos" at bounding box center [472, 389] width 122 height 44
type input "3"
click at [646, 481] on button "Asignar puntos" at bounding box center [679, 479] width 158 height 35
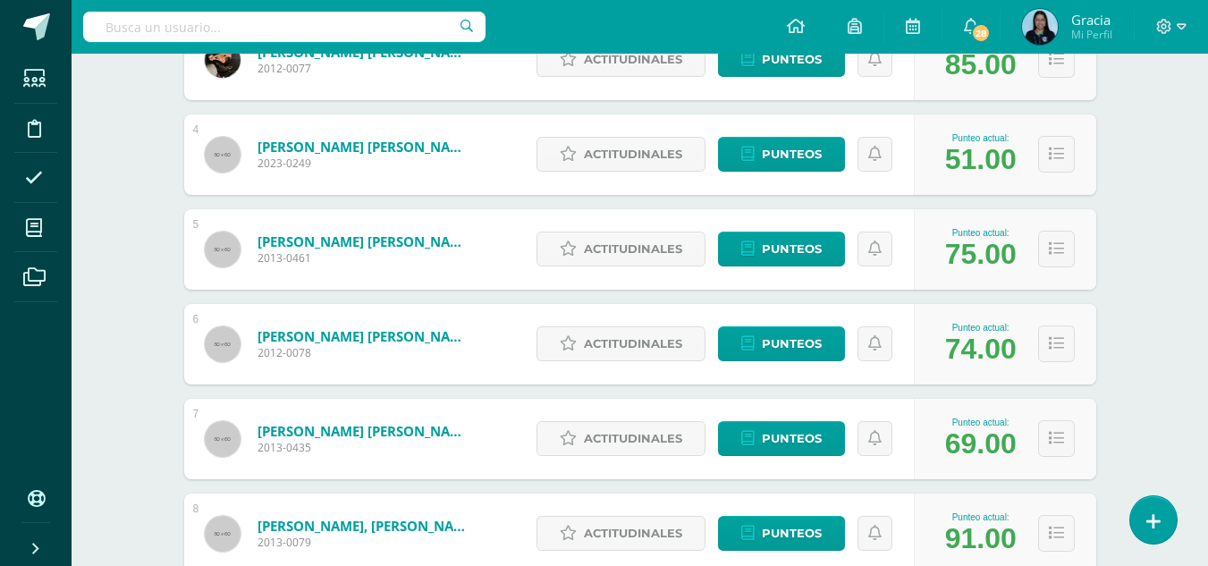
scroll to position [560, 0]
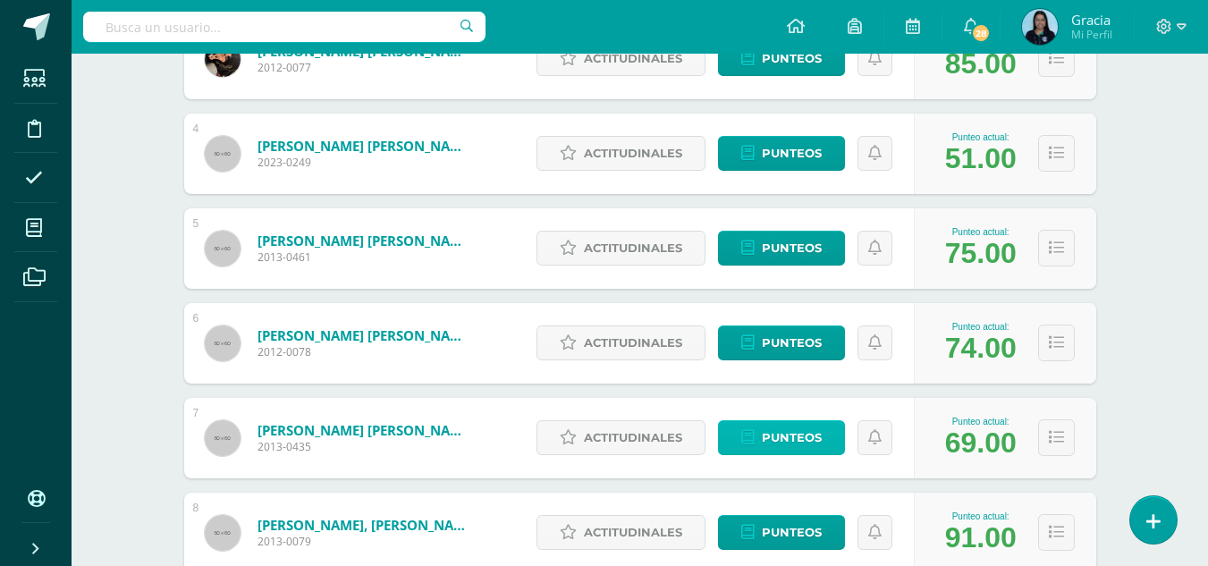
click at [781, 433] on span "Punteos" at bounding box center [792, 437] width 60 height 33
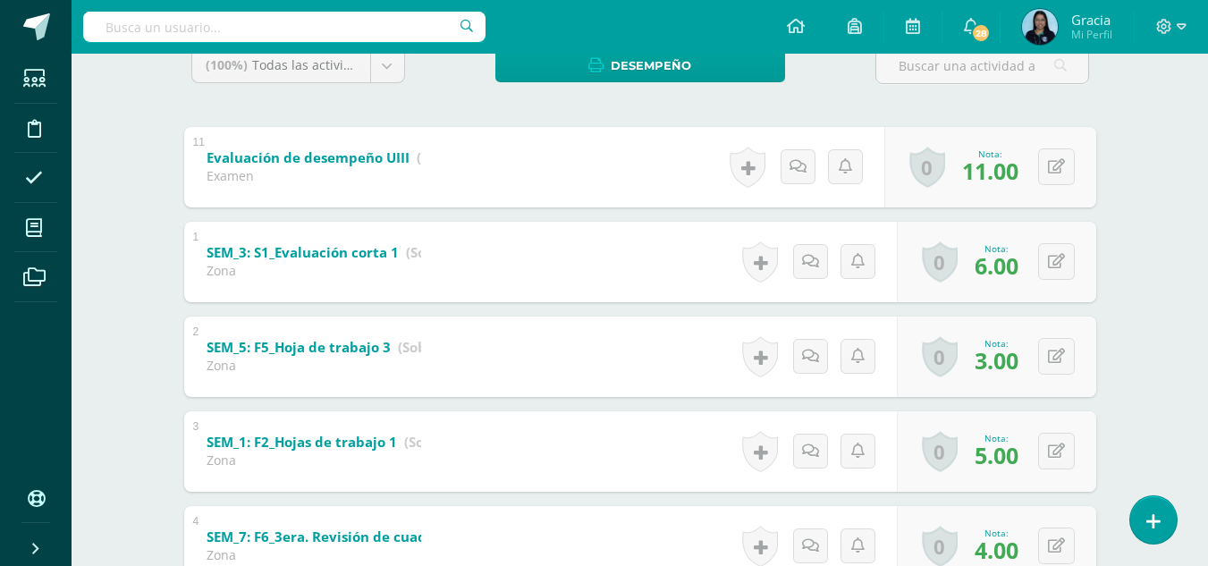
scroll to position [322, 0]
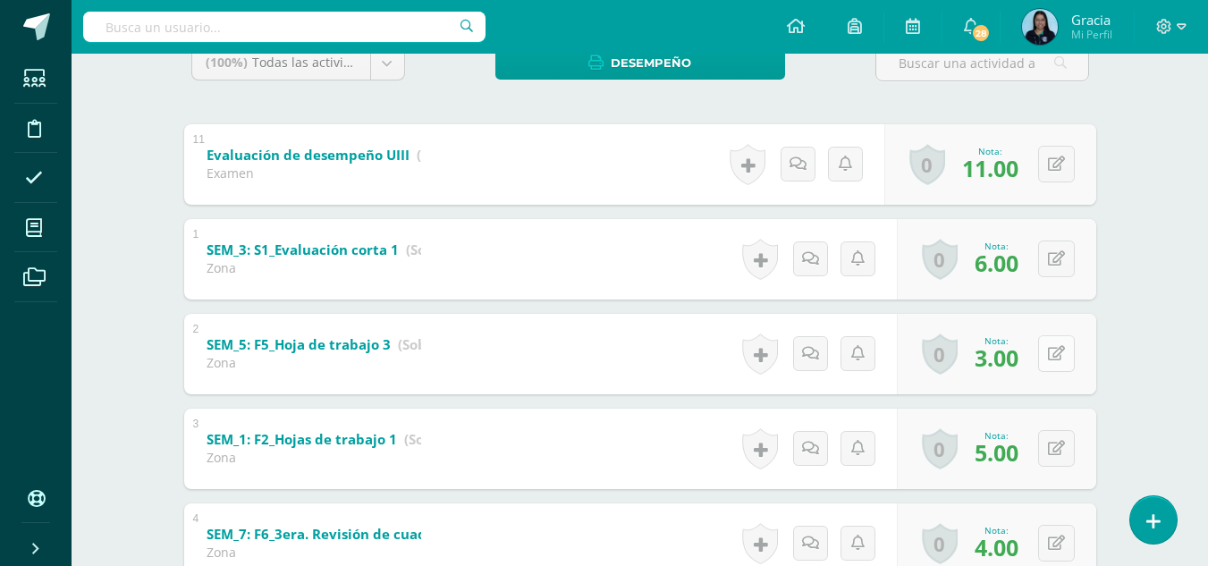
click at [1059, 357] on button at bounding box center [1056, 353] width 37 height 37
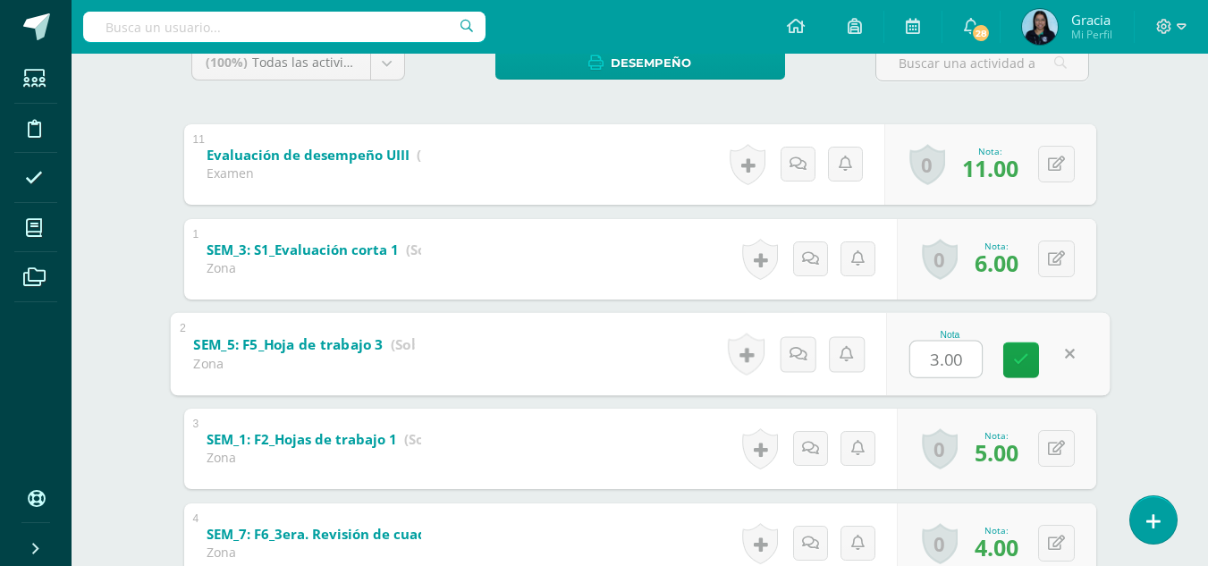
type input "4"
click at [1016, 364] on icon at bounding box center [1021, 359] width 16 height 15
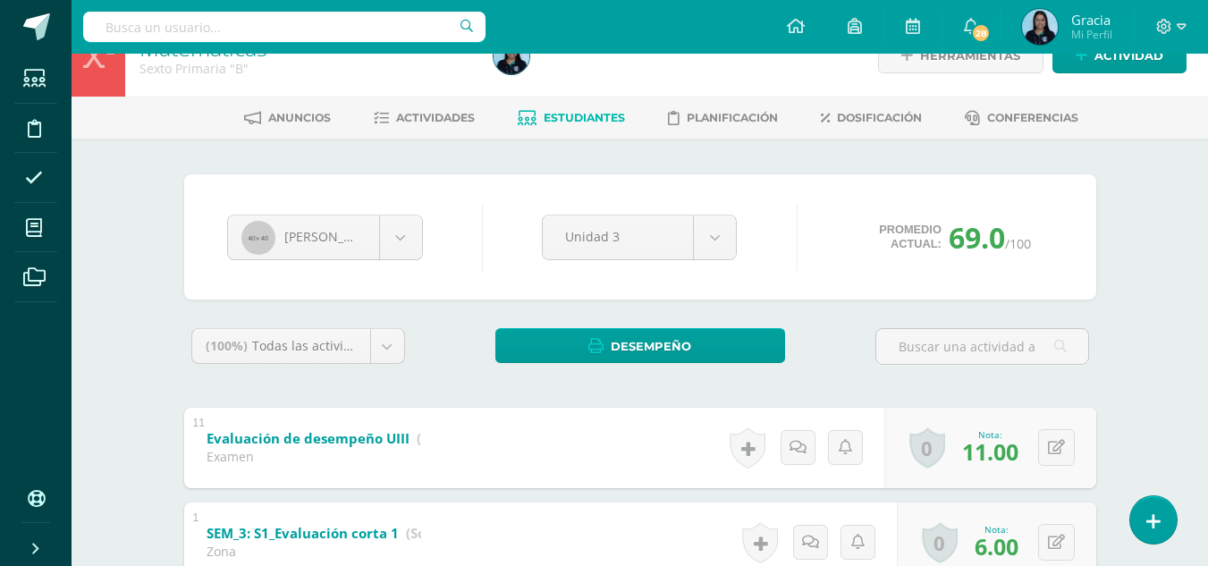
scroll to position [0, 0]
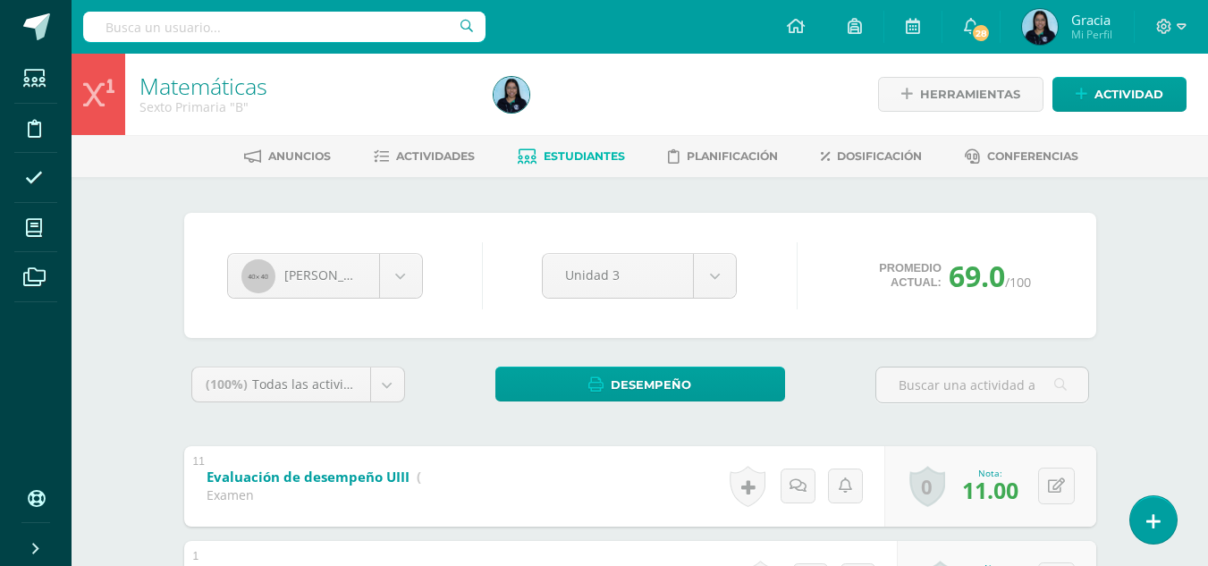
click at [565, 162] on span "Estudiantes" at bounding box center [584, 155] width 81 height 13
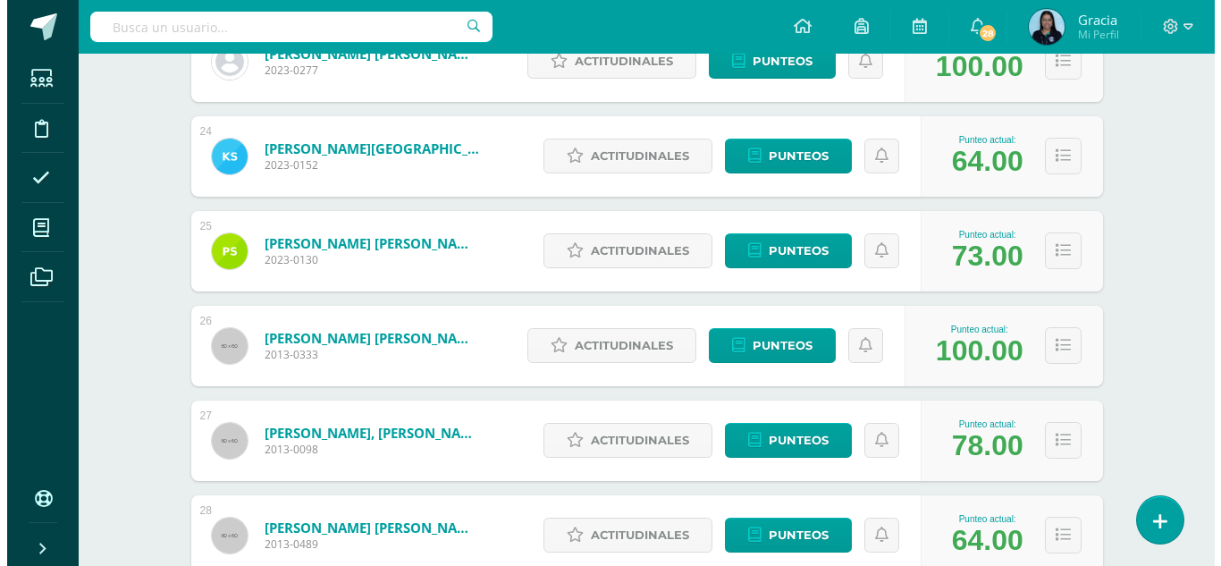
scroll to position [2581, 0]
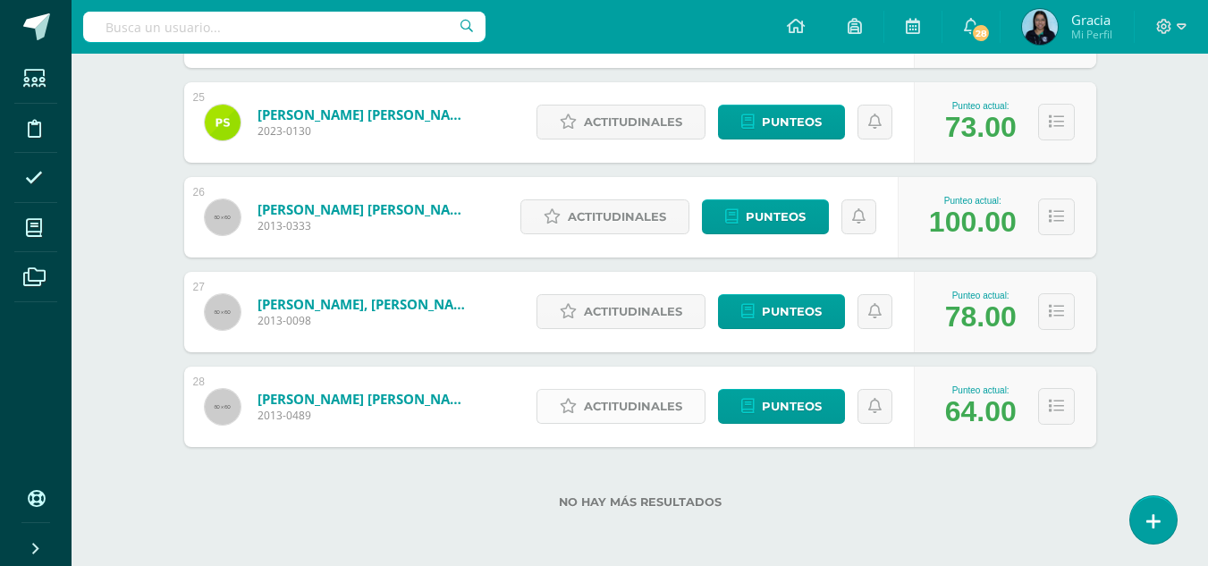
click at [566, 409] on icon at bounding box center [568, 406] width 17 height 15
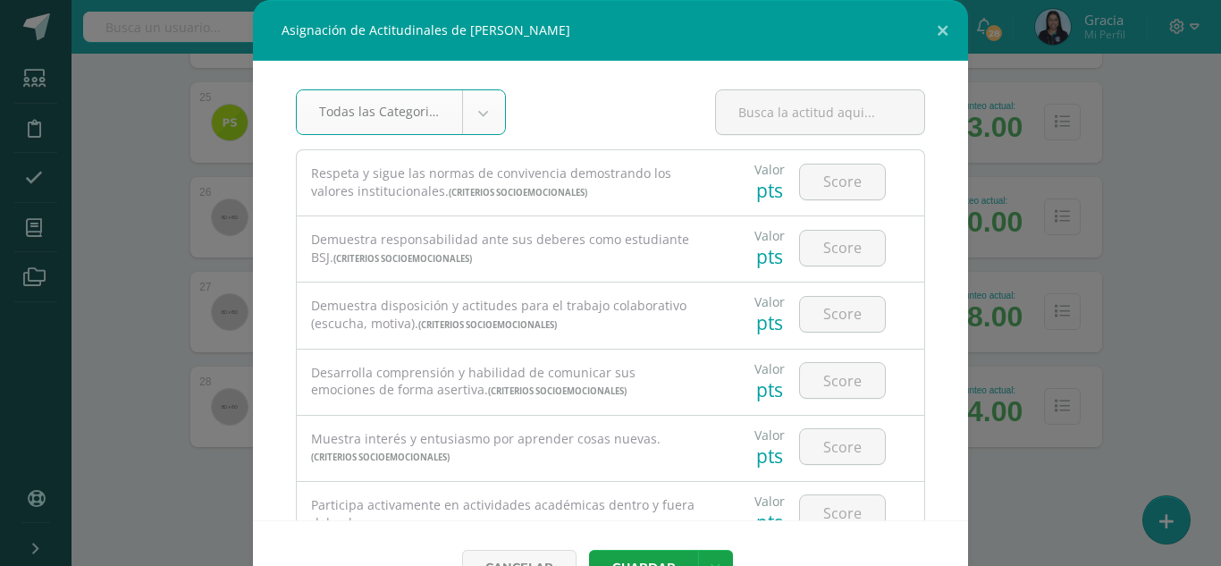
click at [1069, 209] on div "Asignación de Actitudinales de Valery Nicole Torres Villatoro Todas las Categor…" at bounding box center [610, 306] width 1207 height 613
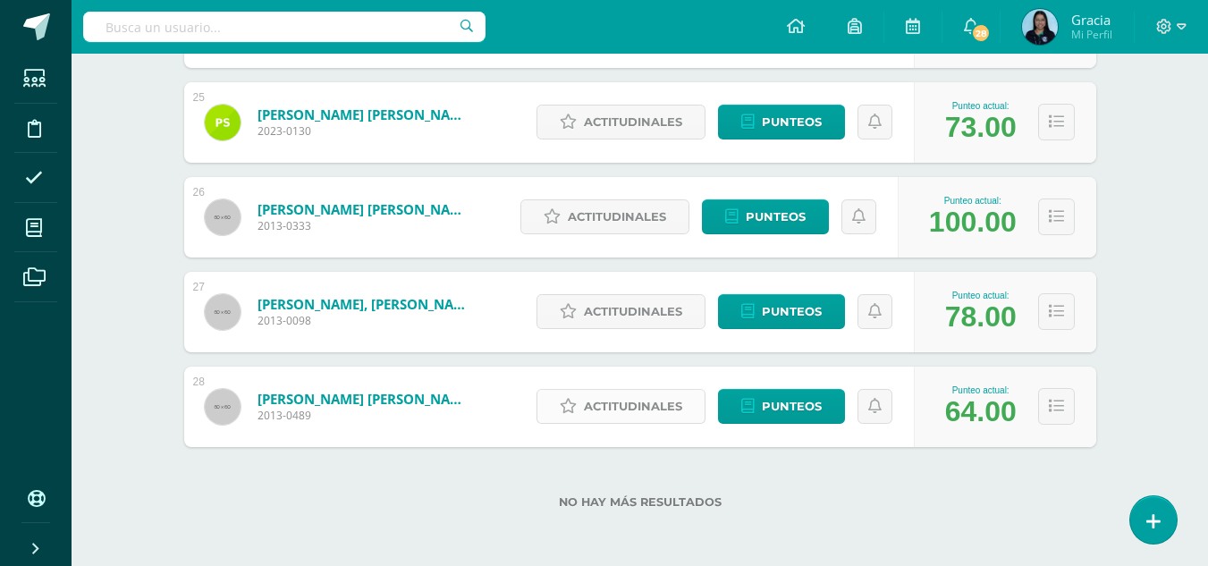
click at [570, 403] on icon at bounding box center [568, 406] width 17 height 15
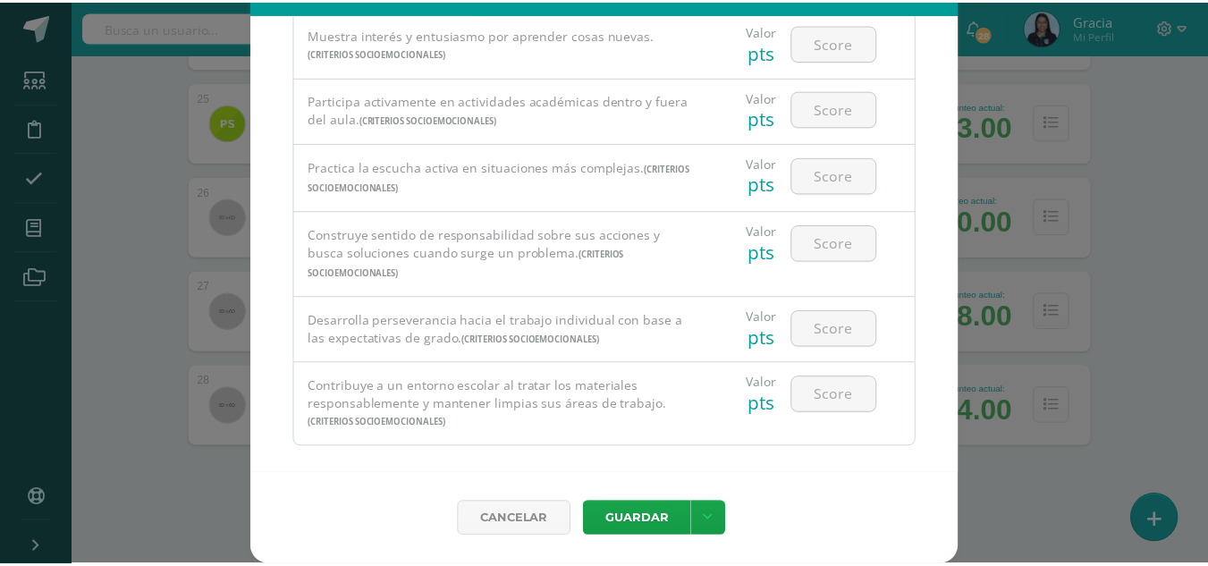
scroll to position [0, 0]
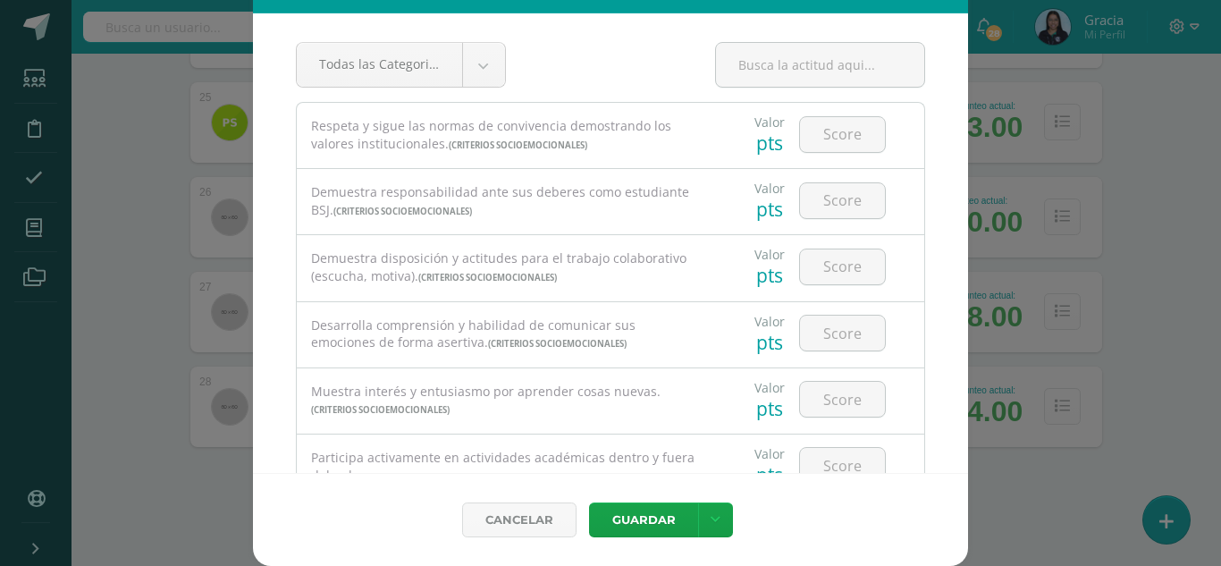
click at [1025, 149] on div "Asignación de Actitudinales de Valery Nicole Torres Villatoro Todas las Categor…" at bounding box center [610, 259] width 1207 height 613
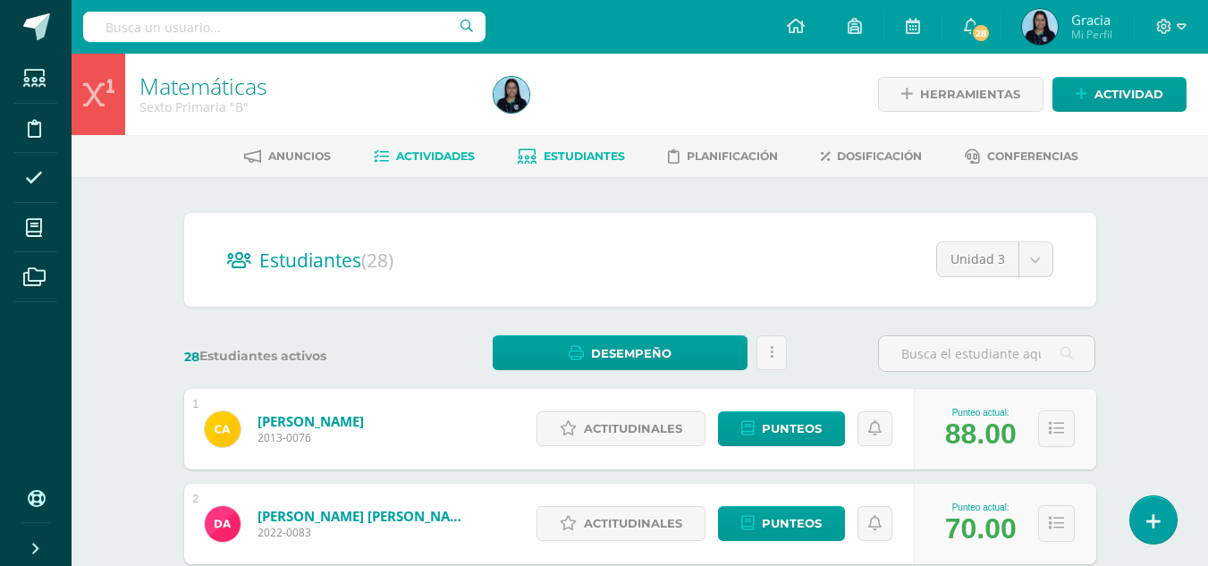
click at [425, 154] on span "Actividades" at bounding box center [435, 155] width 79 height 13
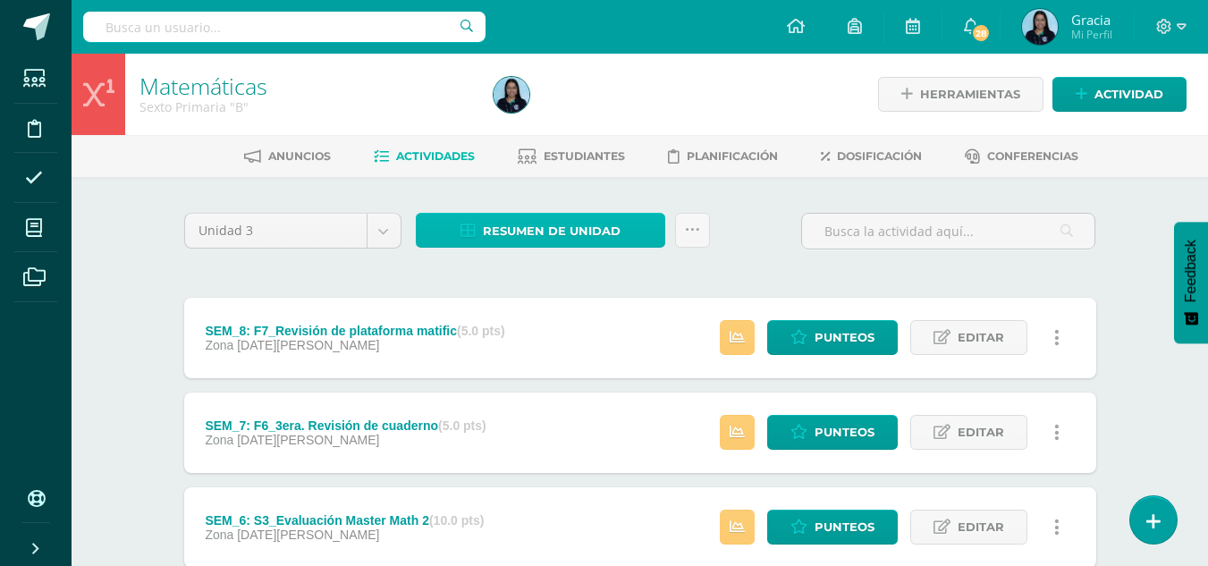
click at [553, 230] on span "Resumen de unidad" at bounding box center [552, 231] width 138 height 33
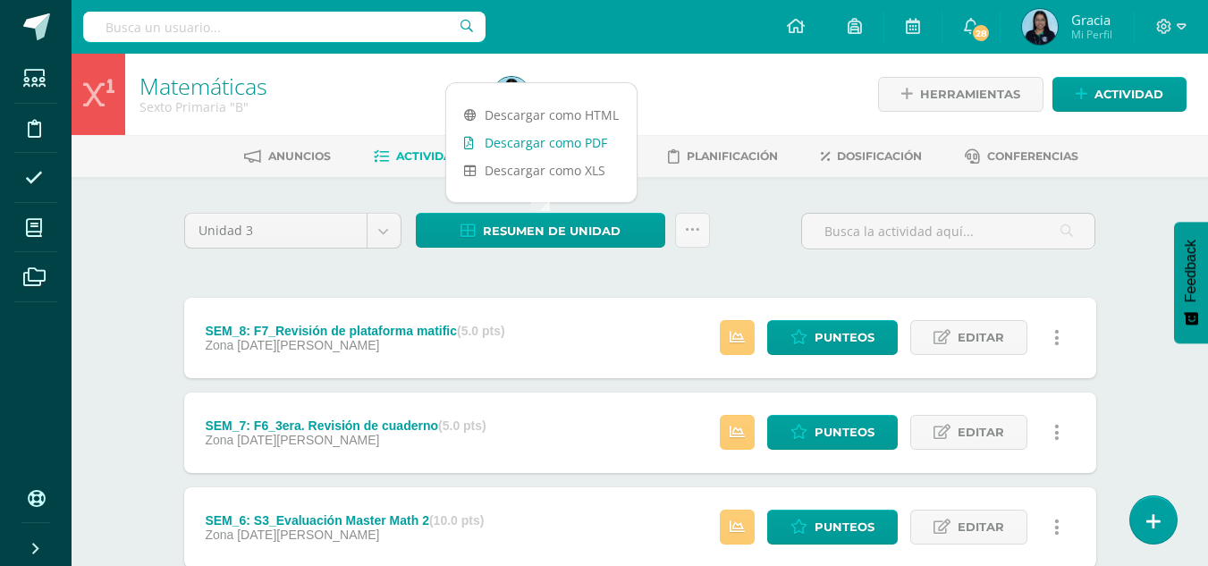
click at [519, 143] on link "Descargar como PDF" at bounding box center [541, 143] width 190 height 28
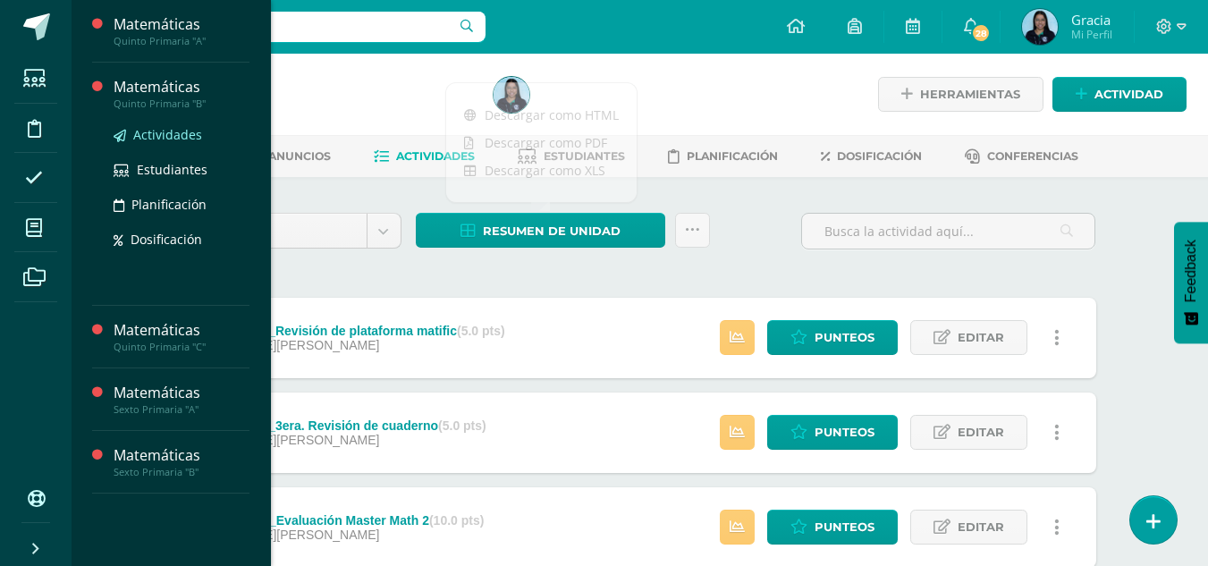
click at [152, 131] on span "Actividades" at bounding box center [167, 134] width 69 height 17
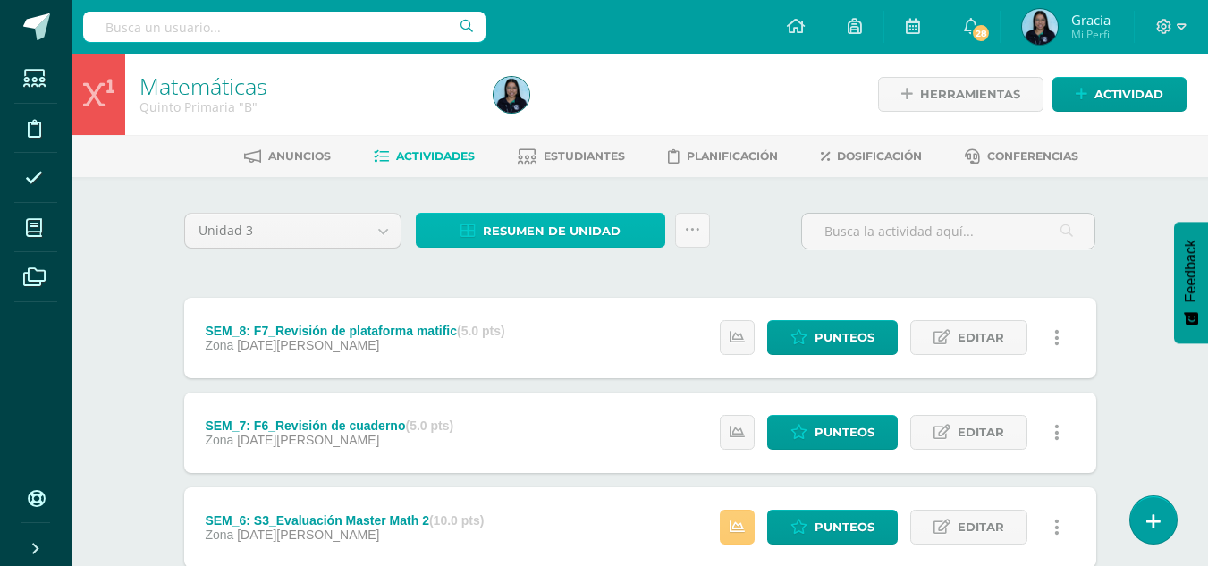
click at [539, 220] on span "Resumen de unidad" at bounding box center [552, 231] width 138 height 33
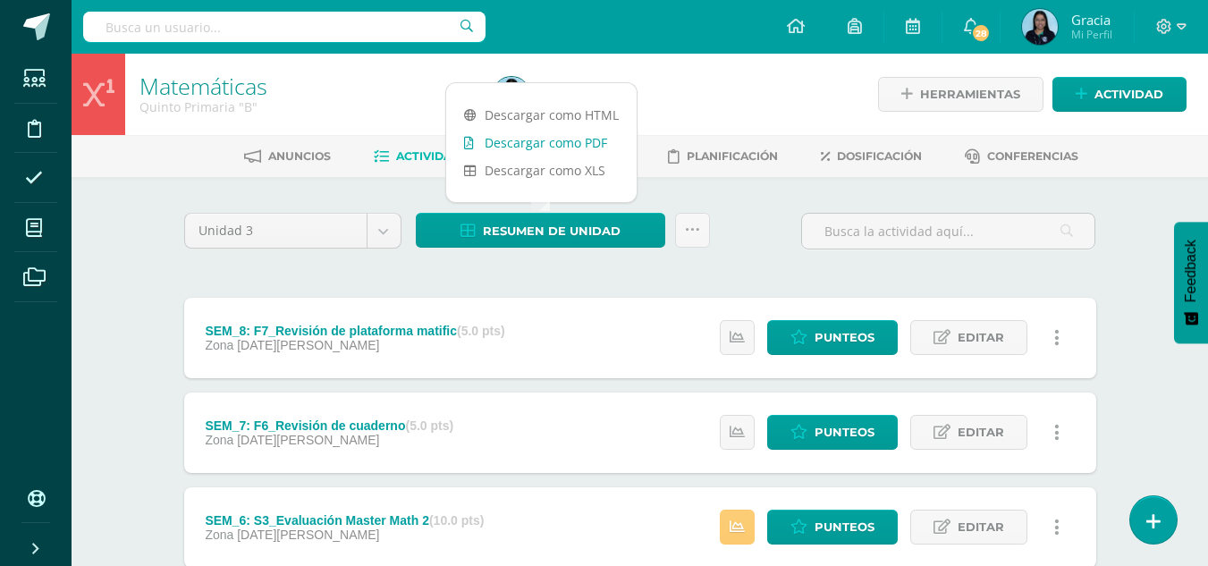
click at [491, 137] on link "Descargar como PDF" at bounding box center [541, 143] width 190 height 28
